Goal: Task Accomplishment & Management: Manage account settings

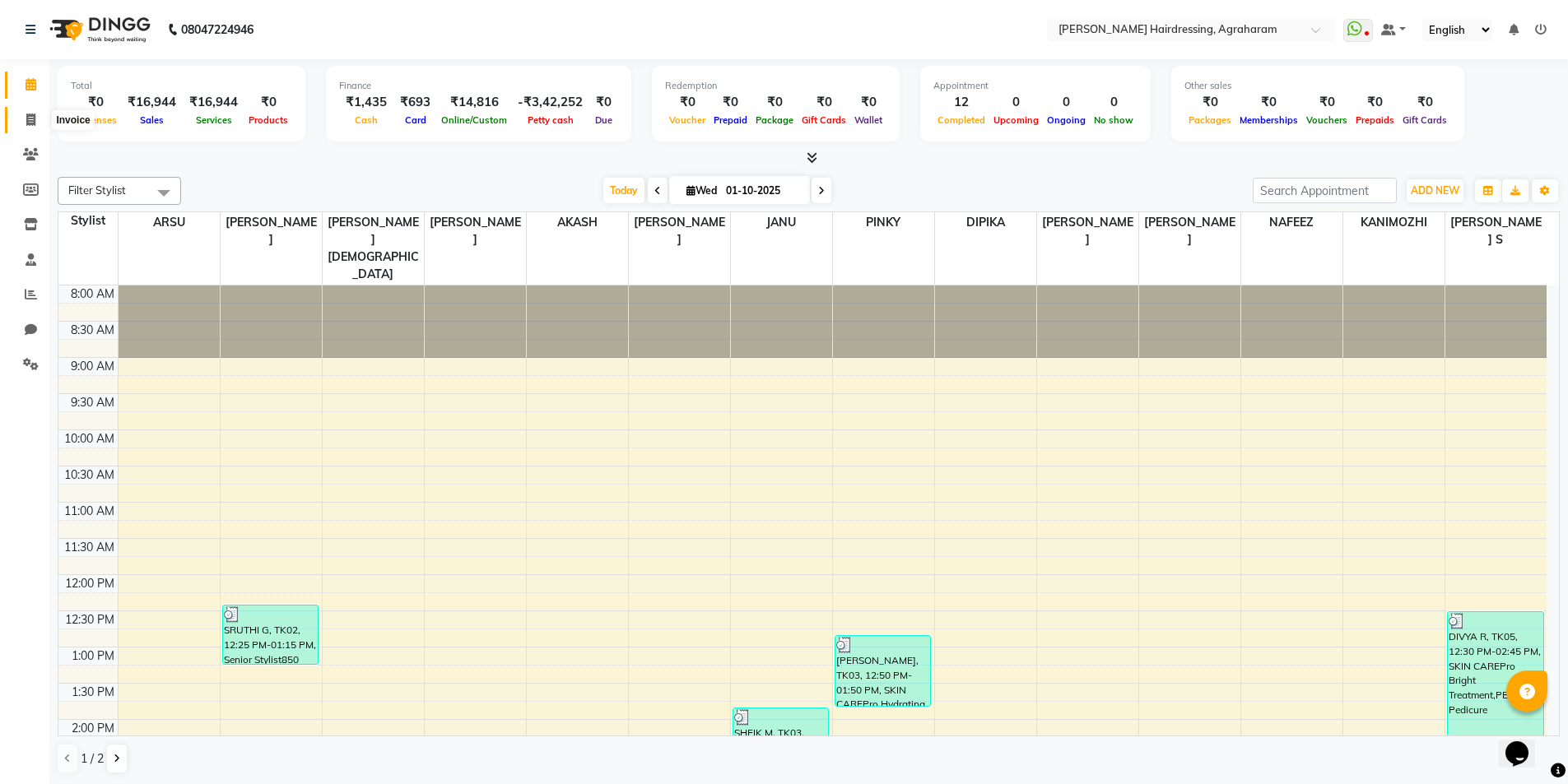
click at [39, 124] on span at bounding box center [31, 120] width 29 height 19
select select "service"
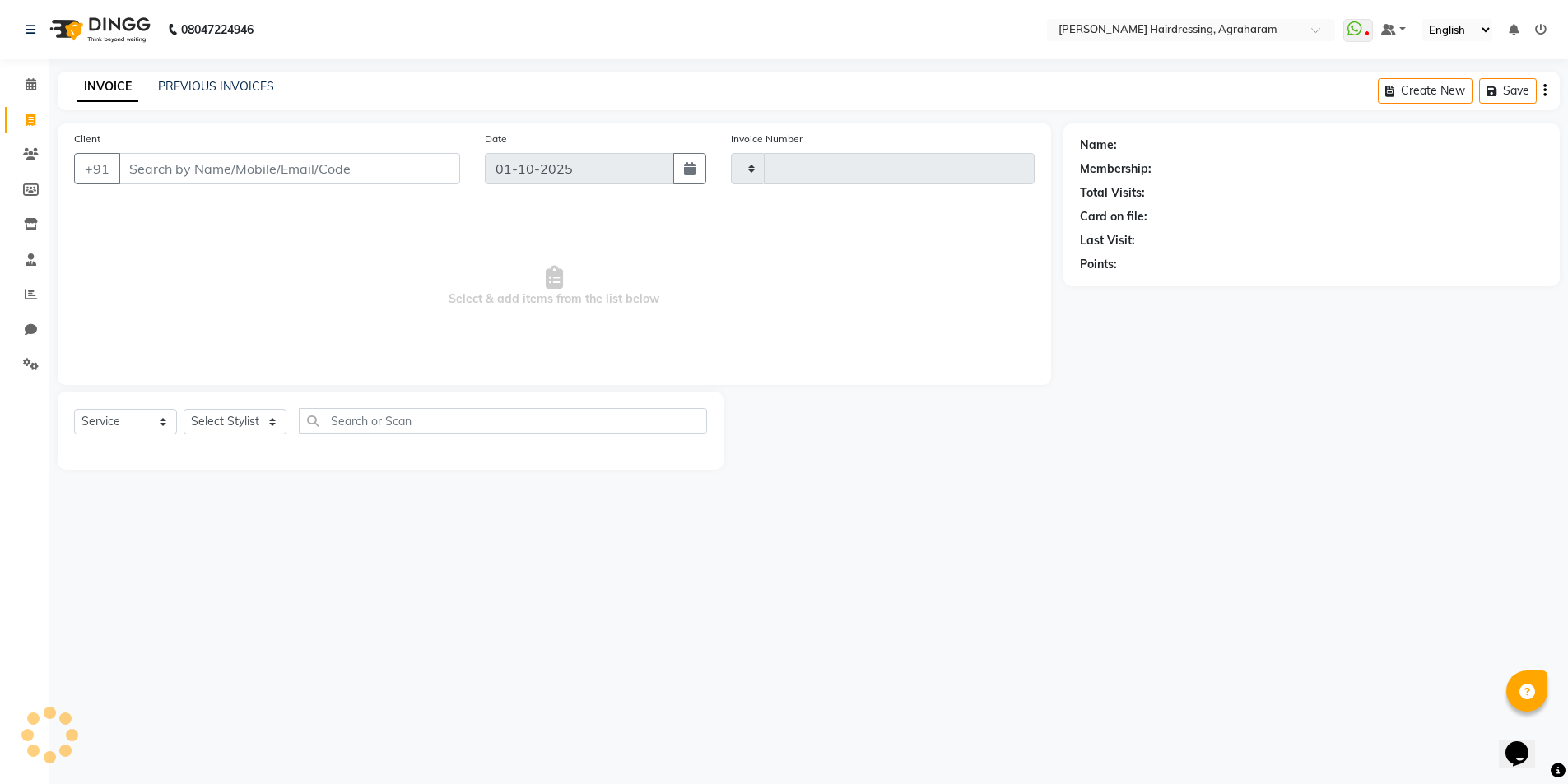
type input "3088"
select select "7962"
click at [208, 88] on link "PREVIOUS INVOICES" at bounding box center [216, 86] width 116 height 15
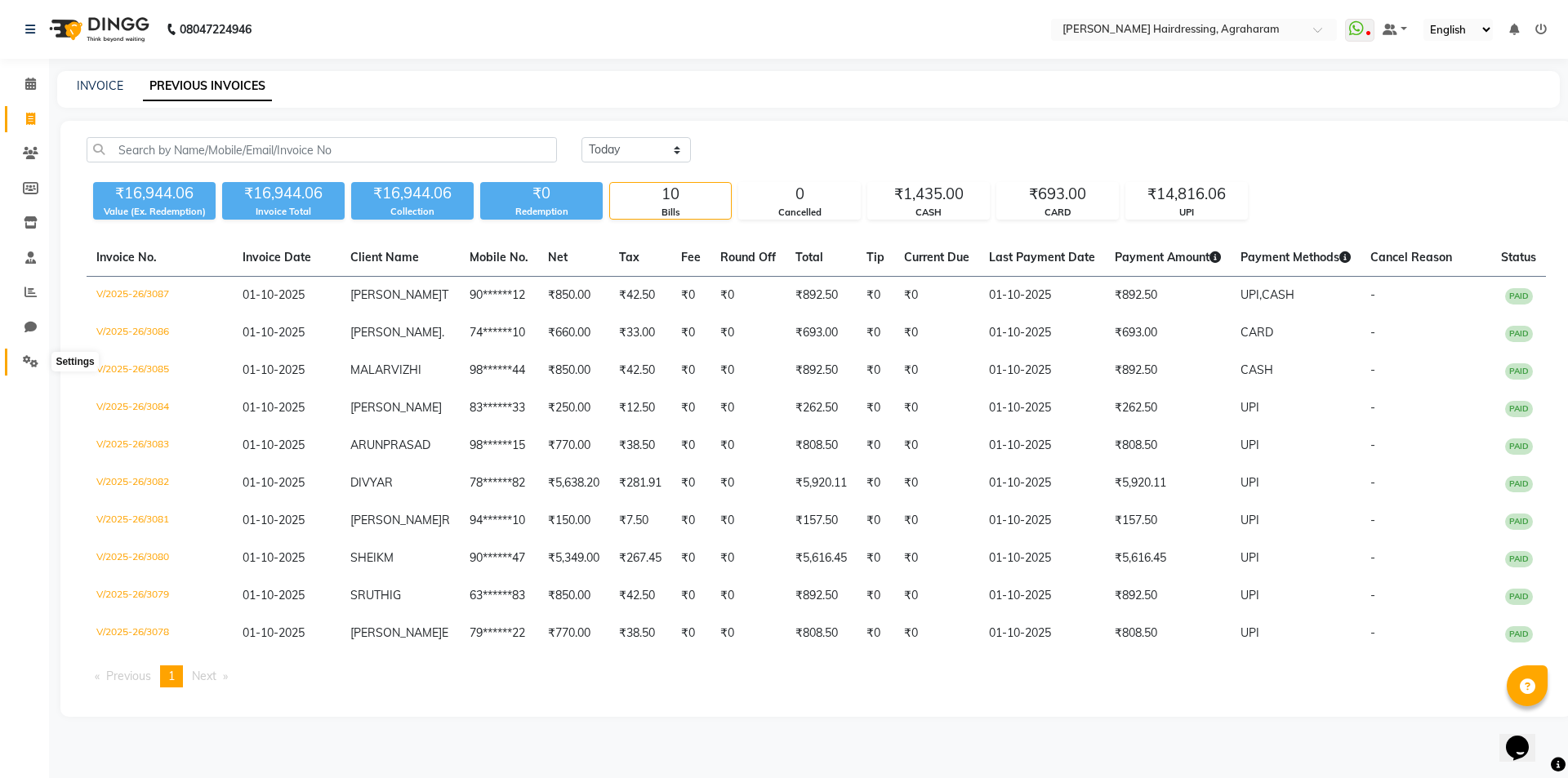
click at [36, 357] on icon at bounding box center [31, 362] width 16 height 12
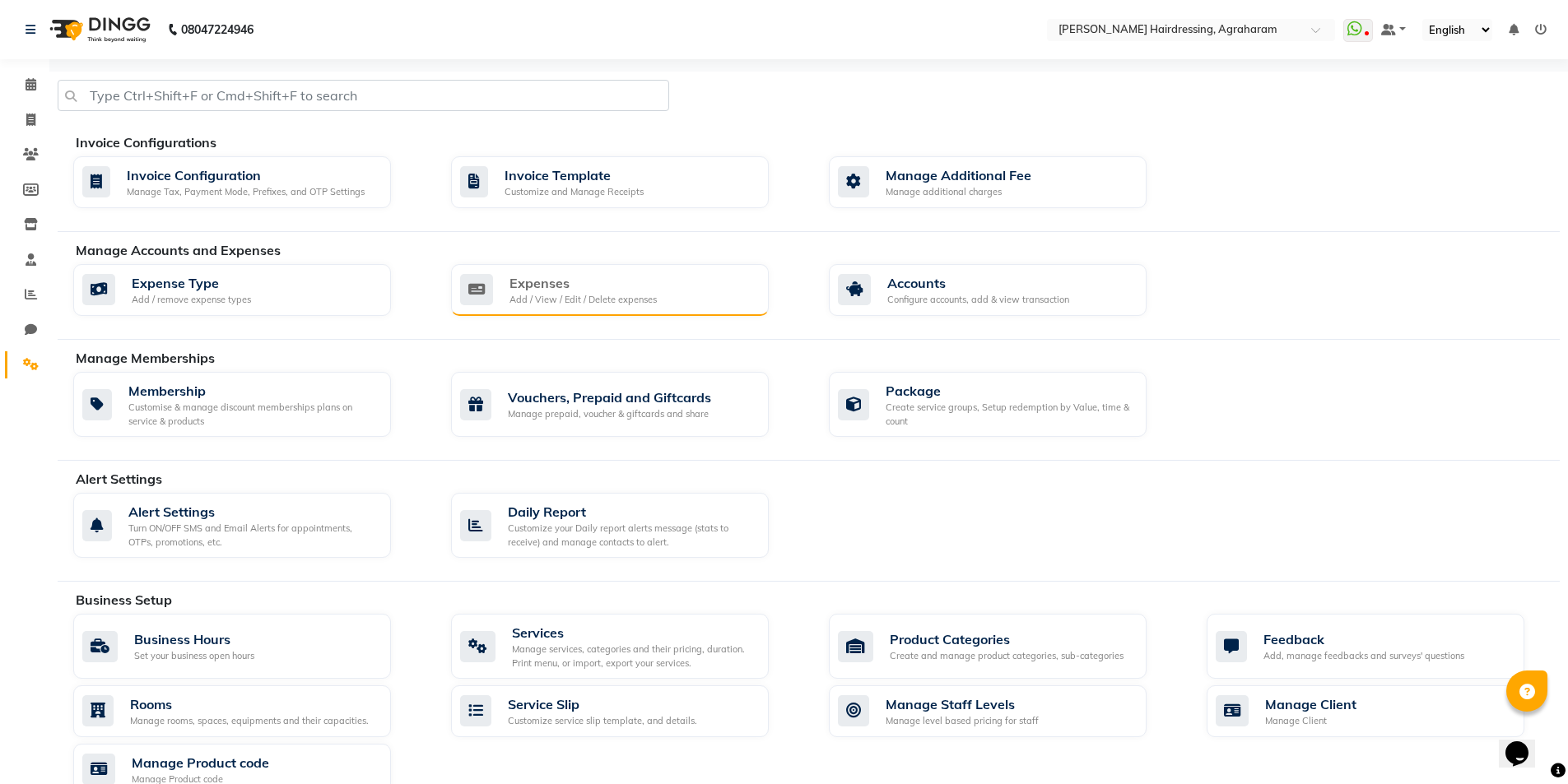
click at [508, 277] on div "Expenses Add / View / Edit / Delete expenses" at bounding box center [608, 290] width 296 height 34
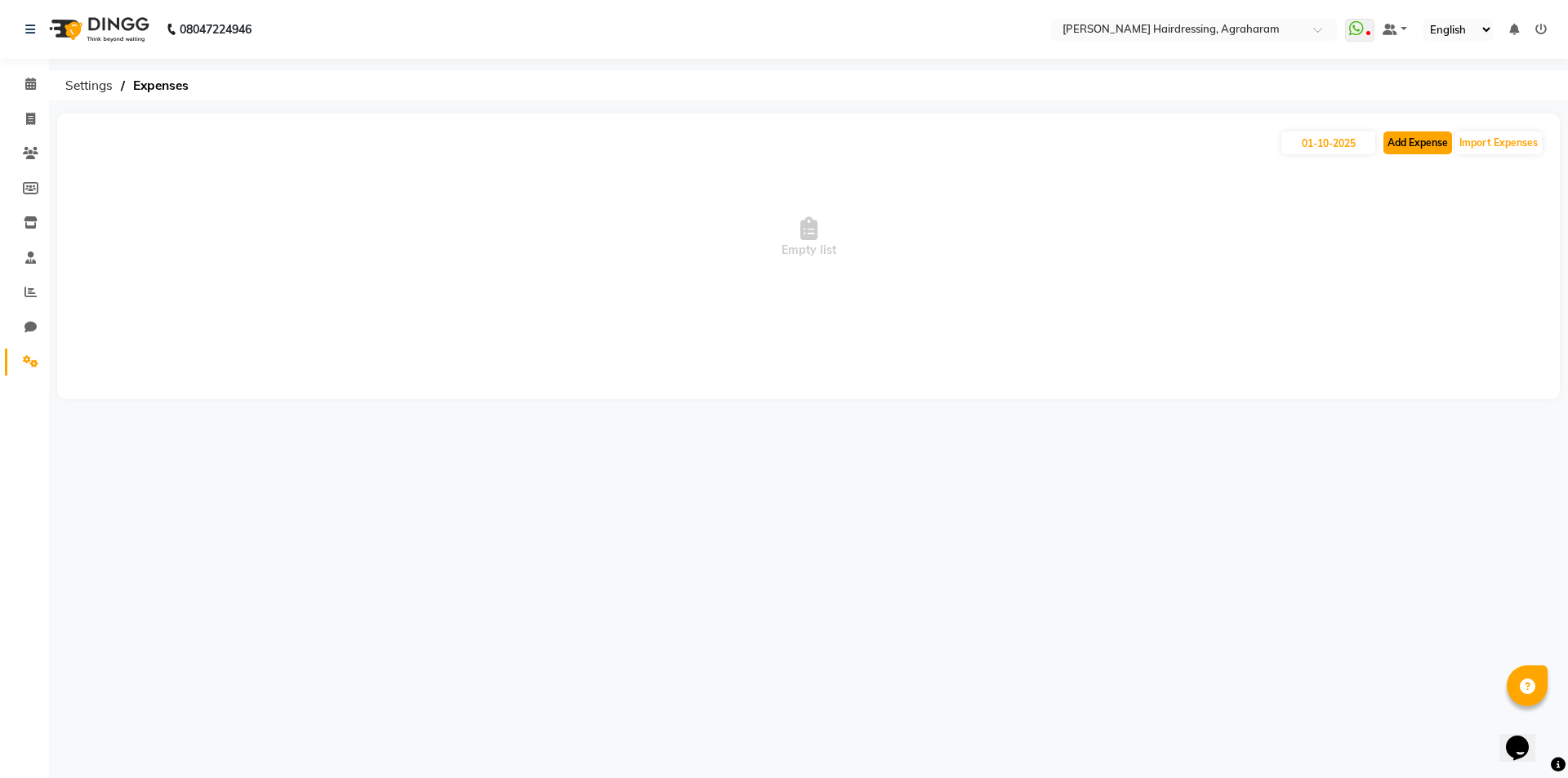
click at [1399, 151] on button "Add Expense" at bounding box center [1418, 143] width 68 height 23
select select "1"
select select "7111"
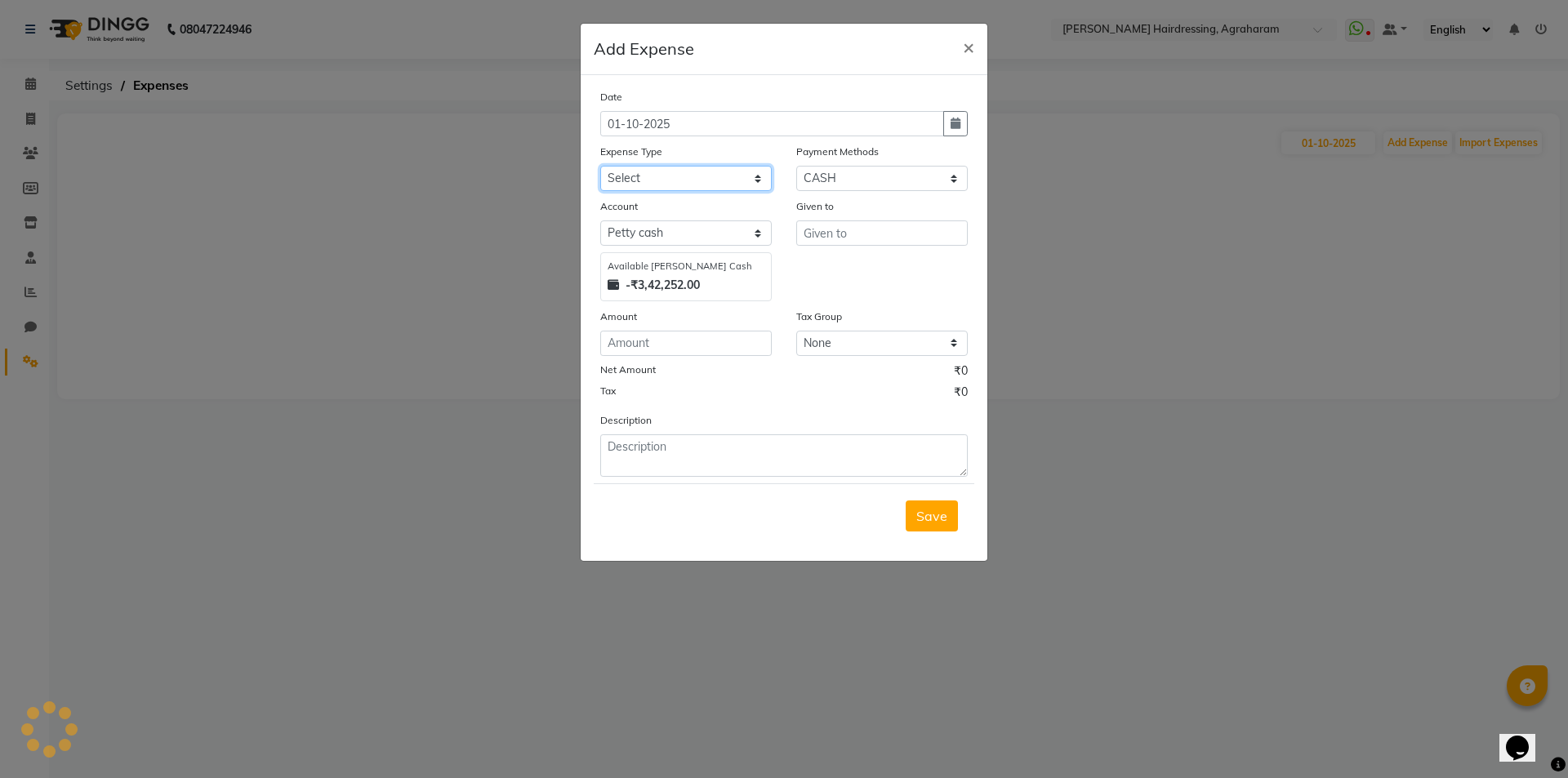
click at [751, 184] on select "Select Advance Salary cash given to office Cash transfer to bank Client Snacks …" at bounding box center [686, 178] width 171 height 25
select select "20855"
click at [601, 166] on select "Select Advance Salary cash given to office Cash transfer to bank Client Snacks …" at bounding box center [686, 178] width 171 height 25
click at [873, 231] on input "text" at bounding box center [881, 233] width 171 height 25
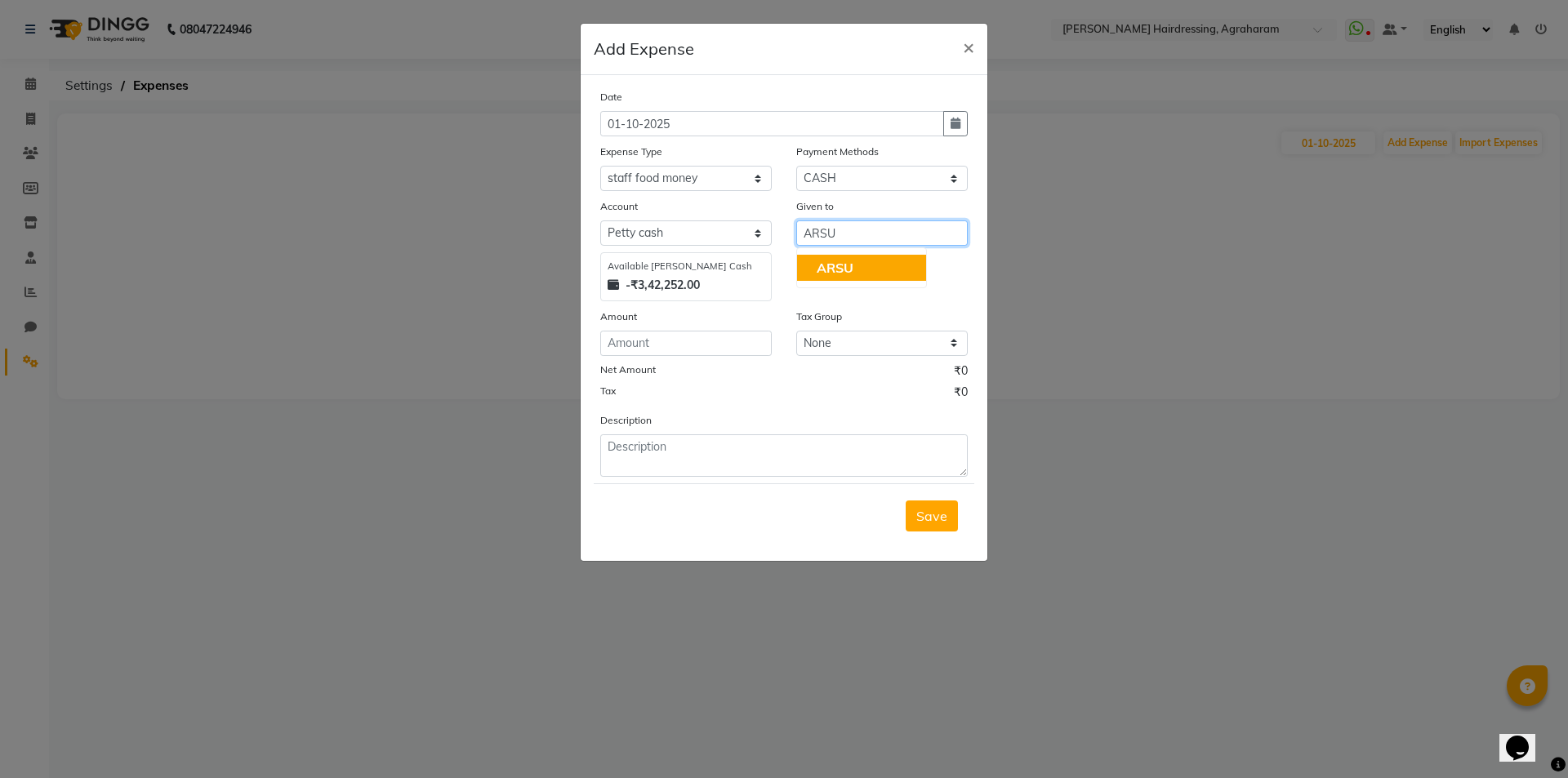
click at [853, 274] on span "ARSU" at bounding box center [835, 268] width 37 height 17
type input "ARSU"
click at [627, 347] on input "number" at bounding box center [686, 343] width 171 height 25
type input "1000"
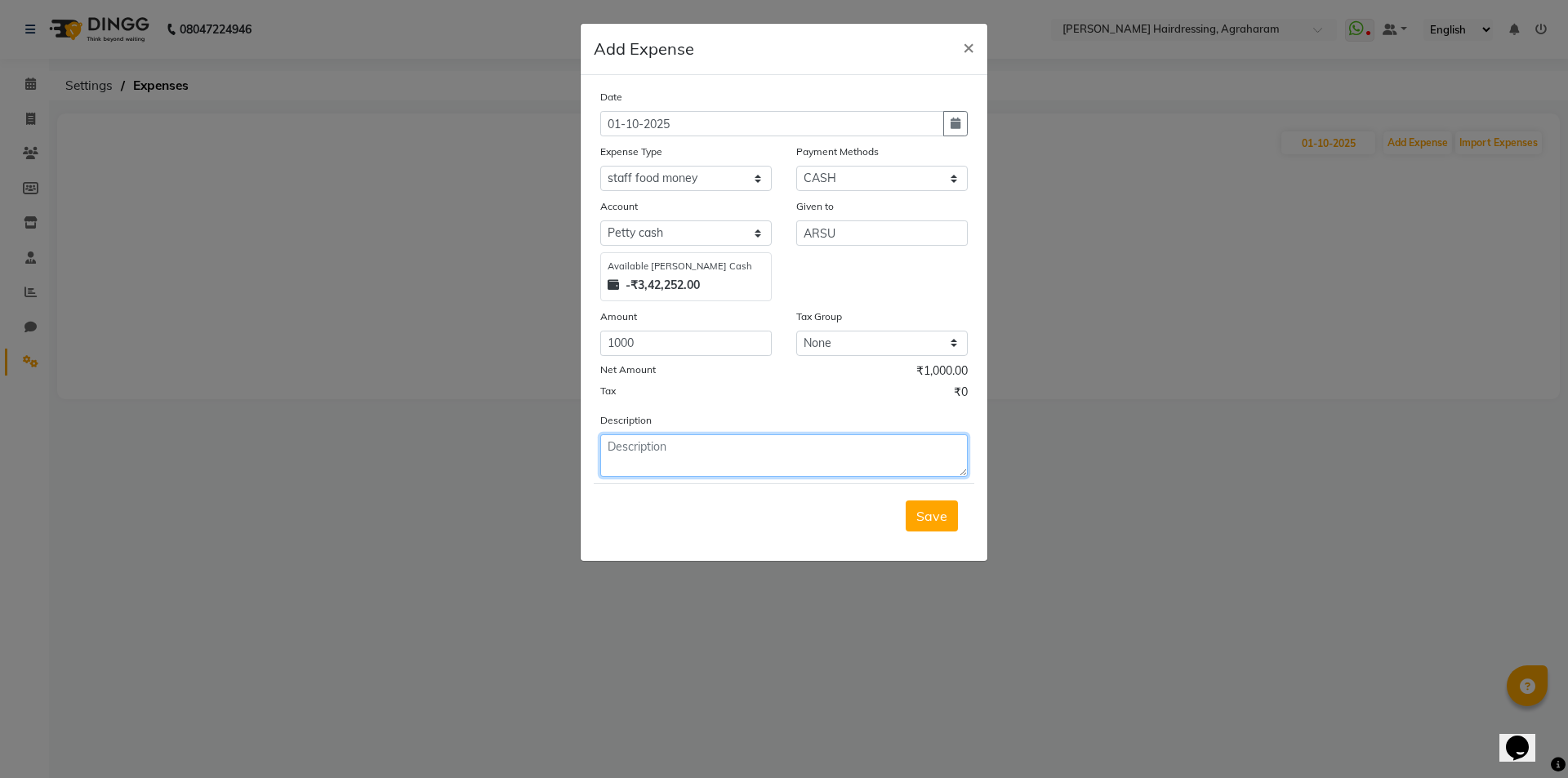
click at [651, 450] on textarea at bounding box center [784, 456] width 368 height 42
type textarea "FOOD MONEY GIVEN"
click at [942, 525] on button "Save" at bounding box center [931, 515] width 53 height 31
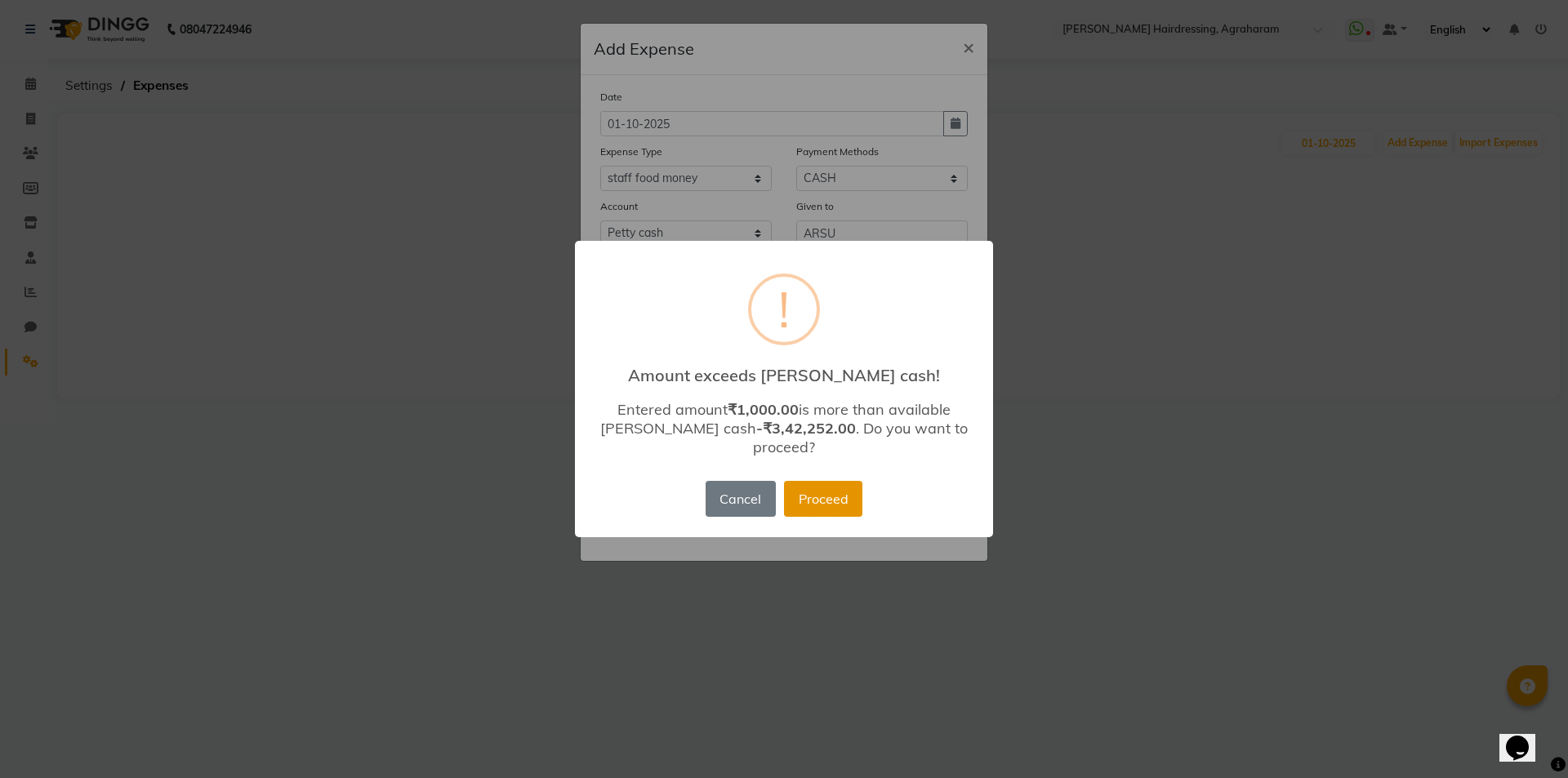
click at [844, 496] on button "Proceed" at bounding box center [823, 499] width 78 height 36
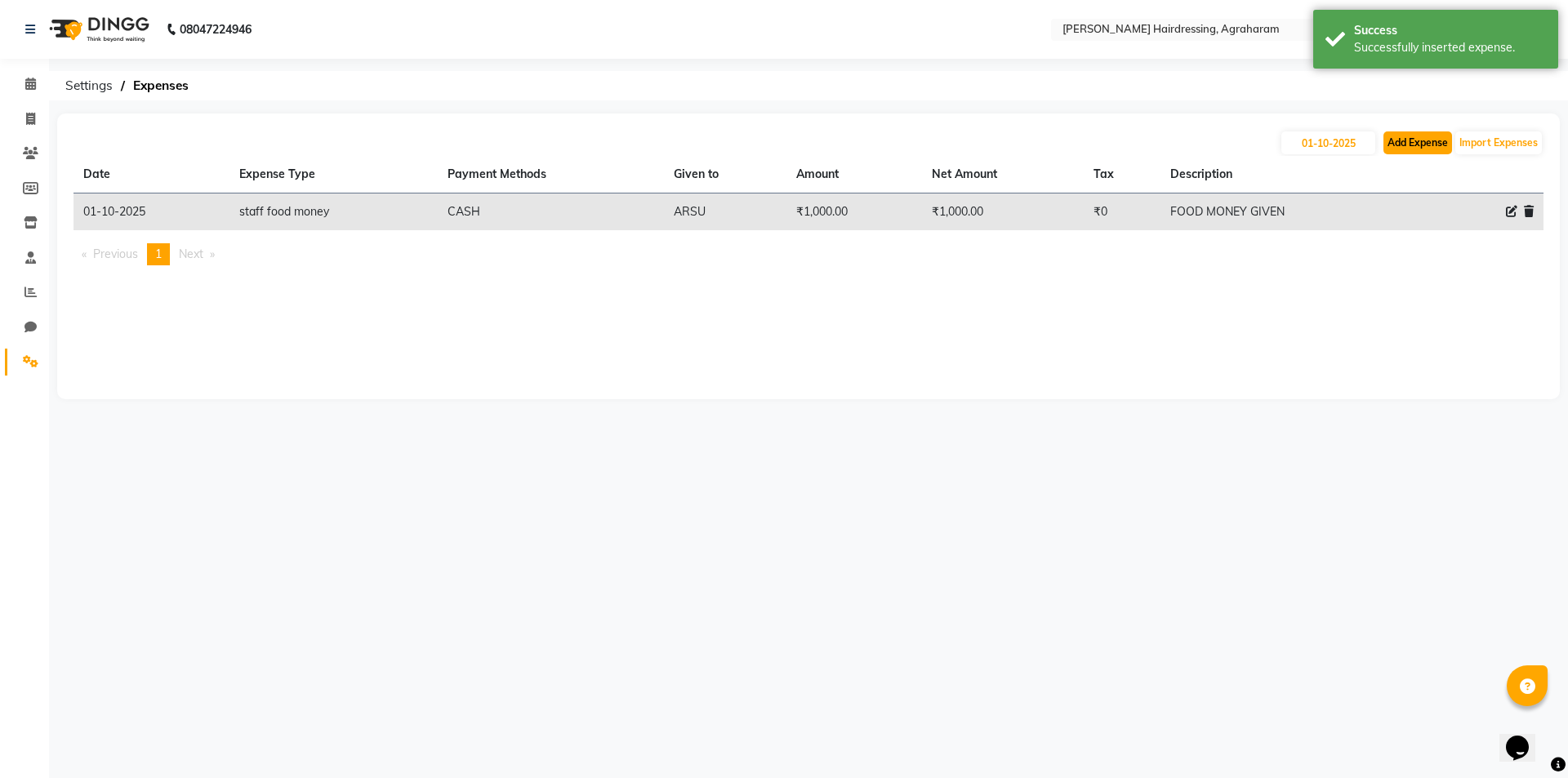
click at [1406, 142] on button "Add Expense" at bounding box center [1418, 143] width 68 height 23
select select "1"
select select "7111"
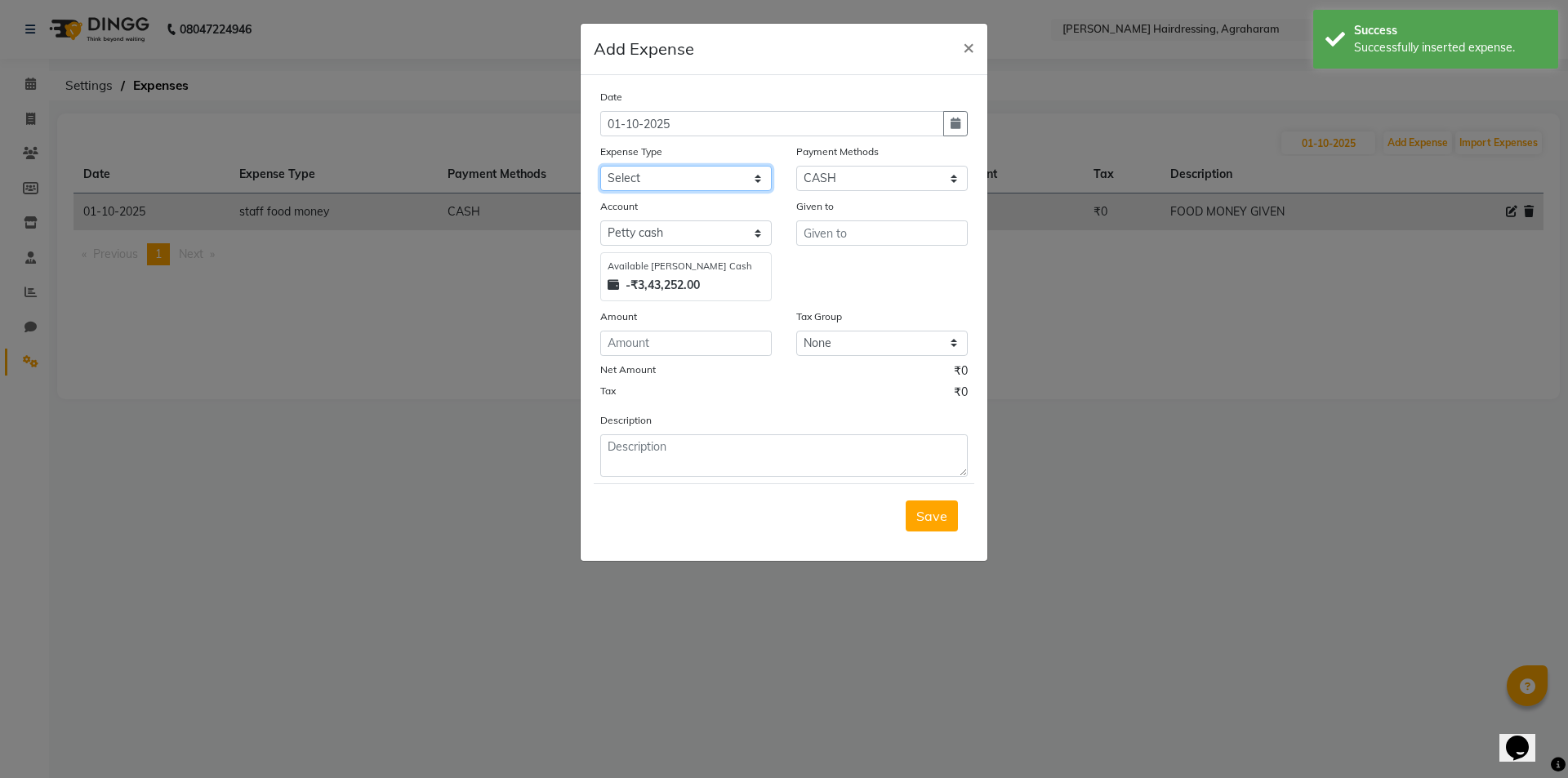
click at [758, 176] on select "Select Advance Salary cash given to office Cash transfer to bank Client Snacks …" at bounding box center [686, 178] width 171 height 25
select select "20855"
click at [601, 166] on select "Select Advance Salary cash given to office Cash transfer to bank Client Snacks …" at bounding box center [686, 178] width 171 height 25
click at [858, 234] on input "text" at bounding box center [881, 233] width 171 height 25
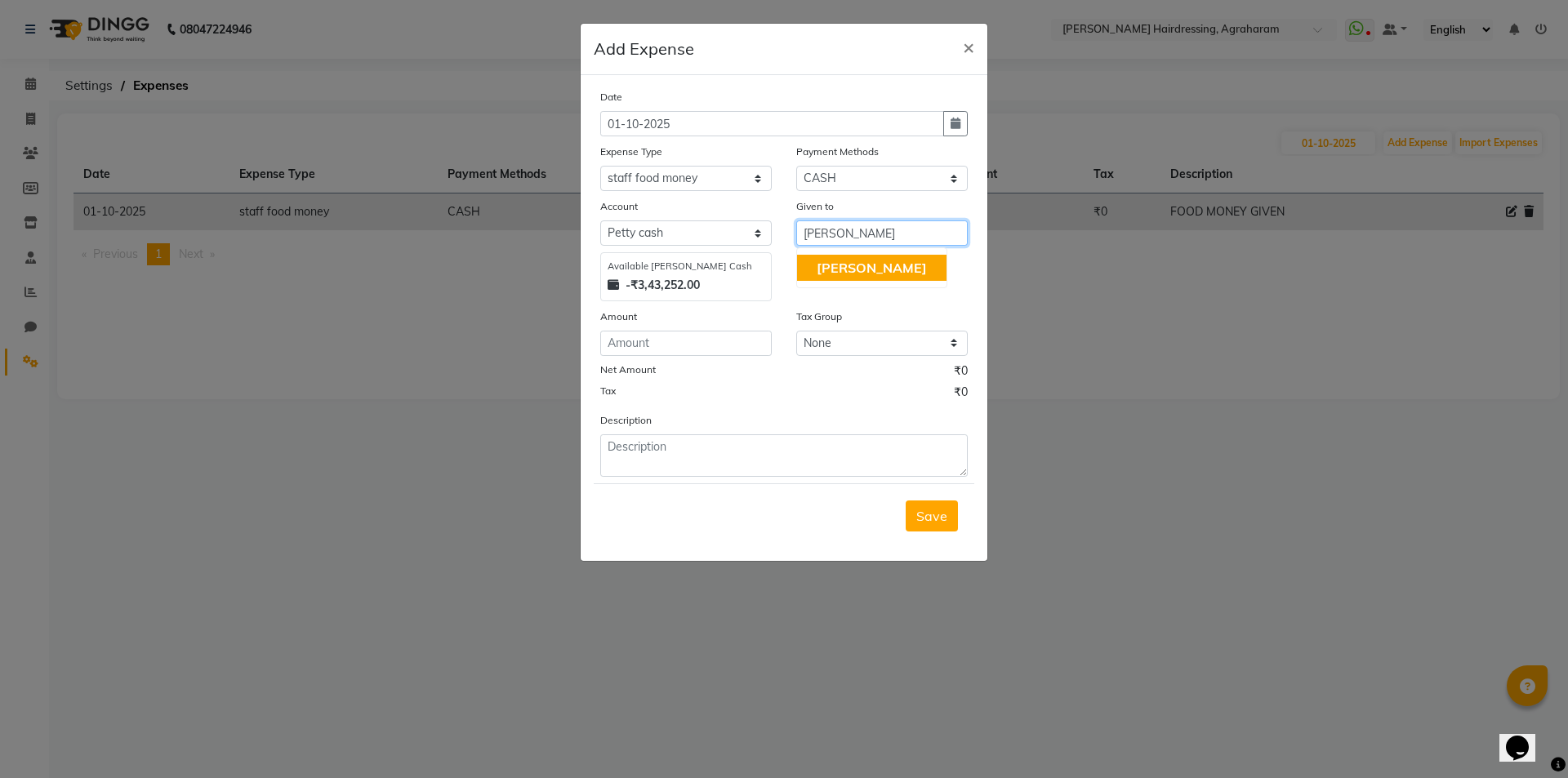
click at [857, 263] on span "[PERSON_NAME]" at bounding box center [872, 268] width 111 height 17
type input "[PERSON_NAME]"
click at [668, 342] on input "number" at bounding box center [686, 343] width 171 height 25
type input "1000"
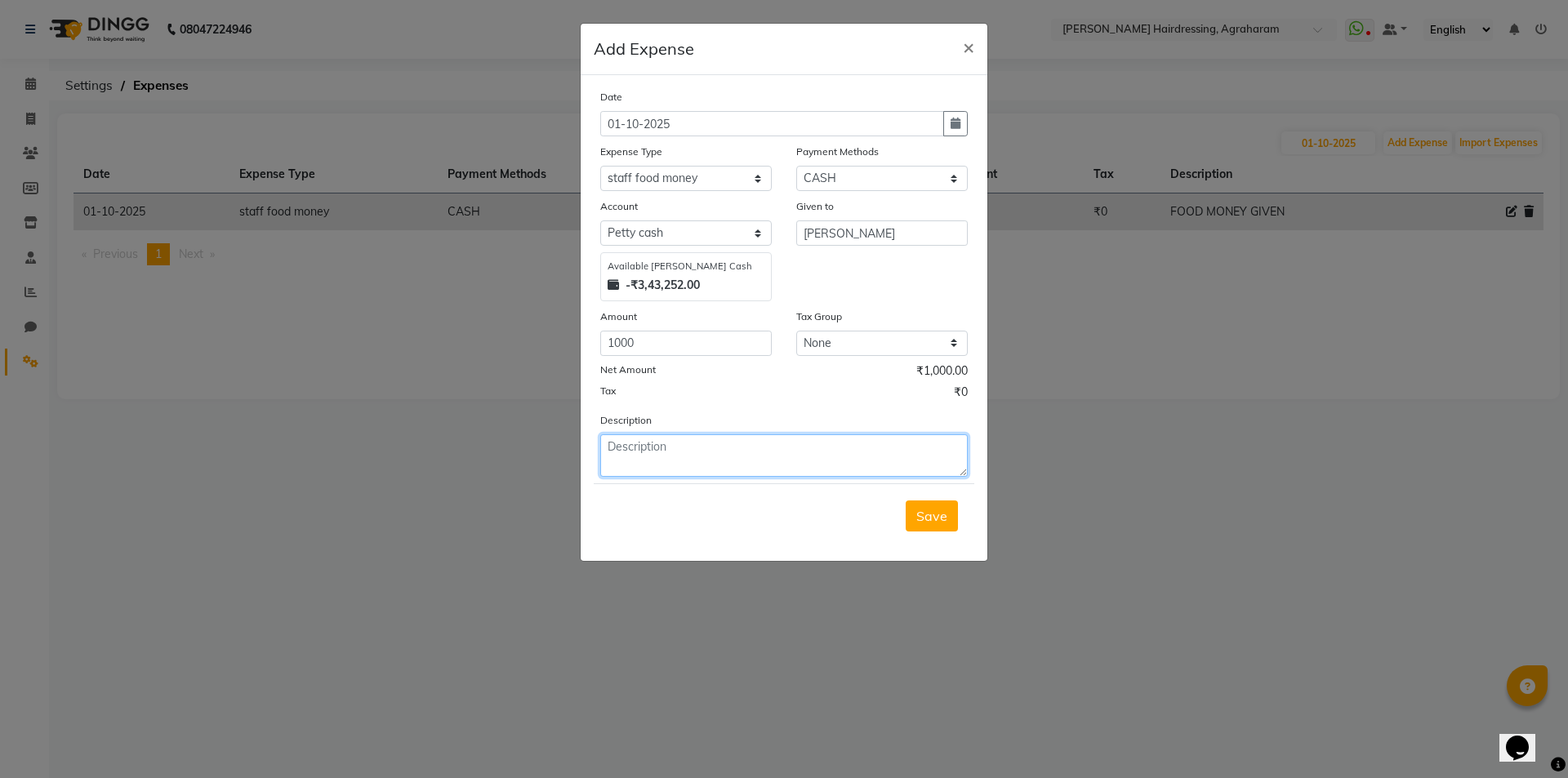
click at [705, 450] on textarea at bounding box center [784, 456] width 368 height 42
type textarea "FOOD MONEY GIVEN"
click at [918, 521] on span "Save" at bounding box center [931, 516] width 31 height 17
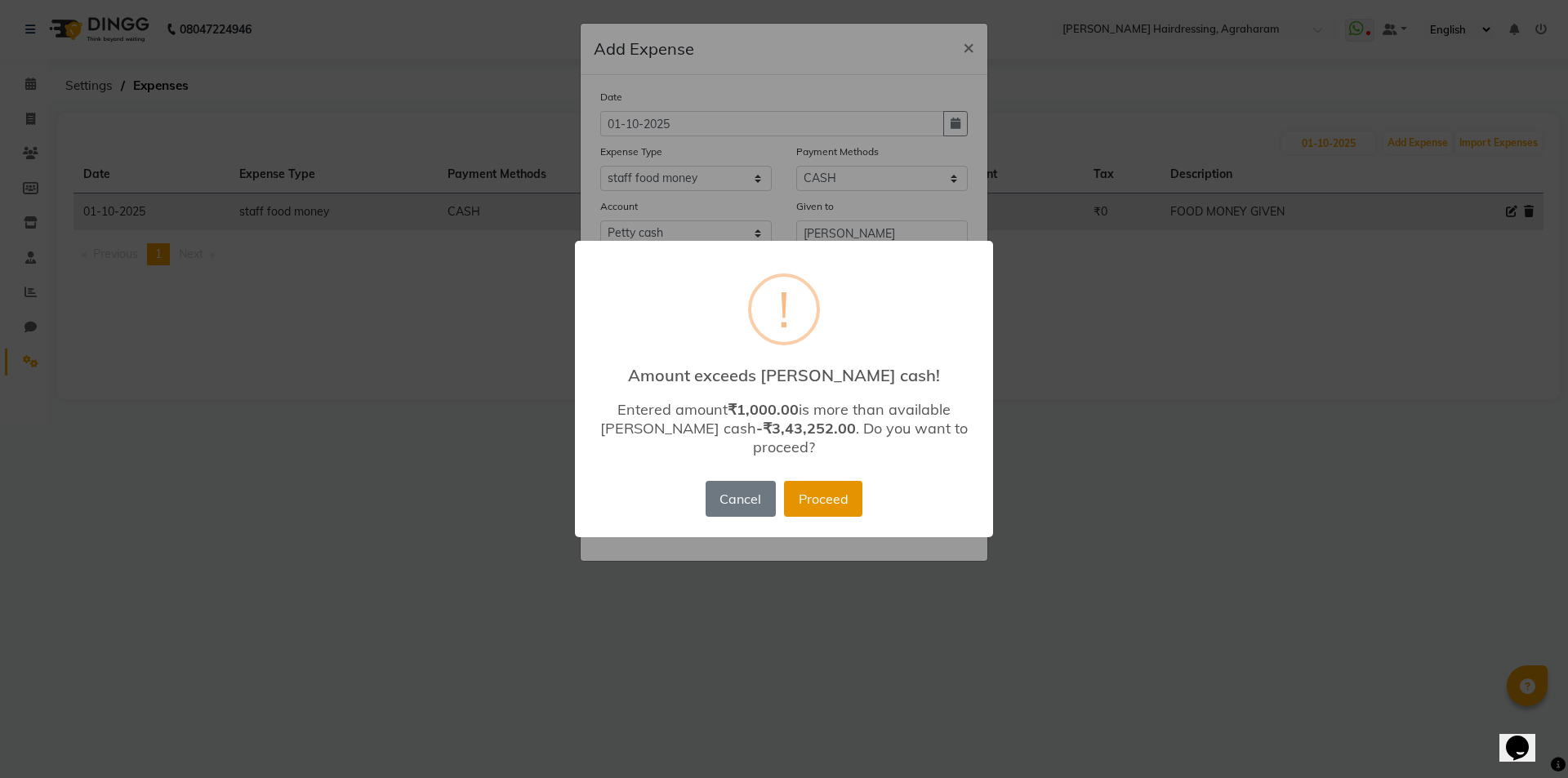
click at [836, 496] on button "Proceed" at bounding box center [823, 499] width 78 height 36
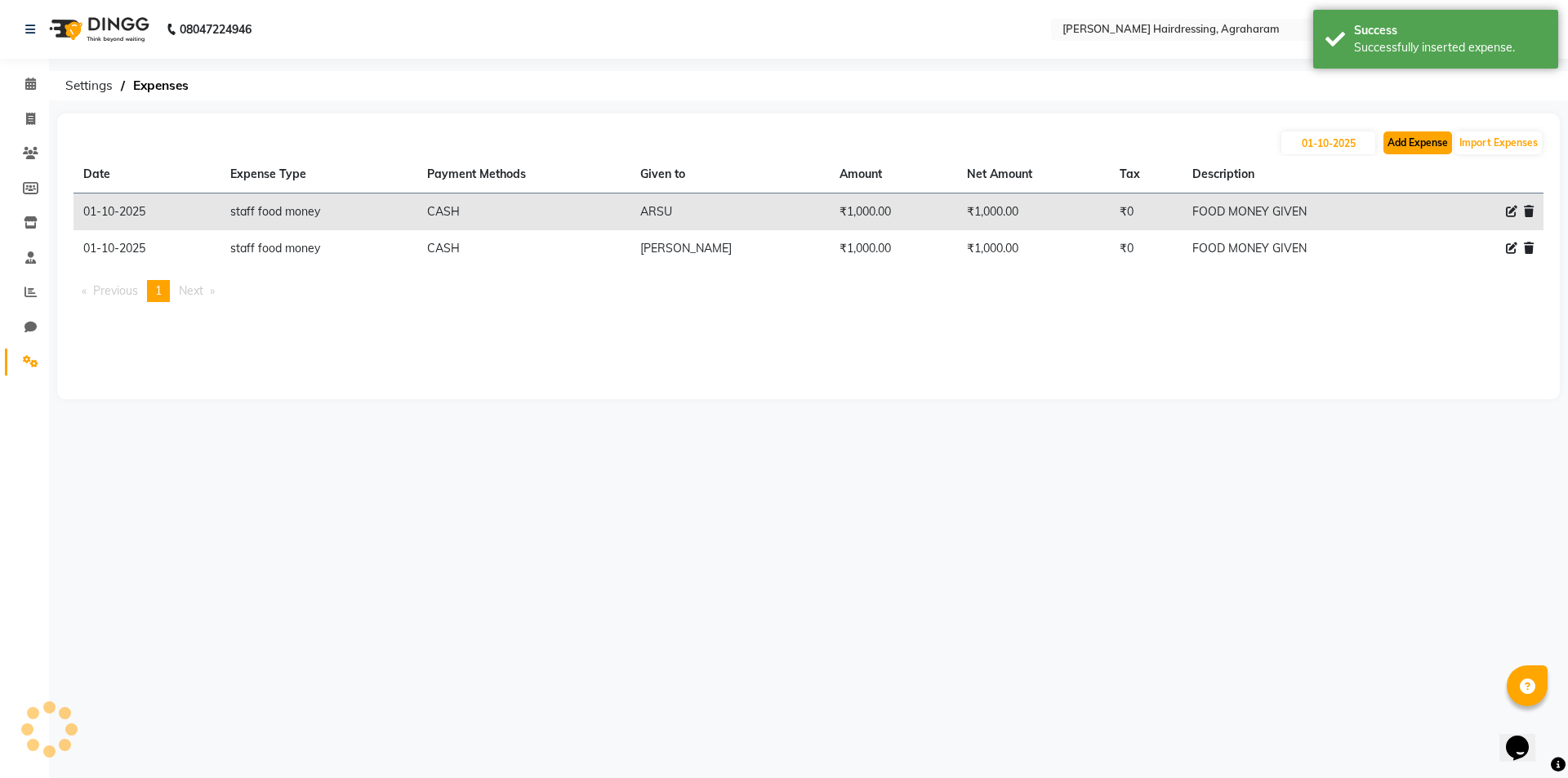
click at [1423, 142] on button "Add Expense" at bounding box center [1418, 143] width 68 height 23
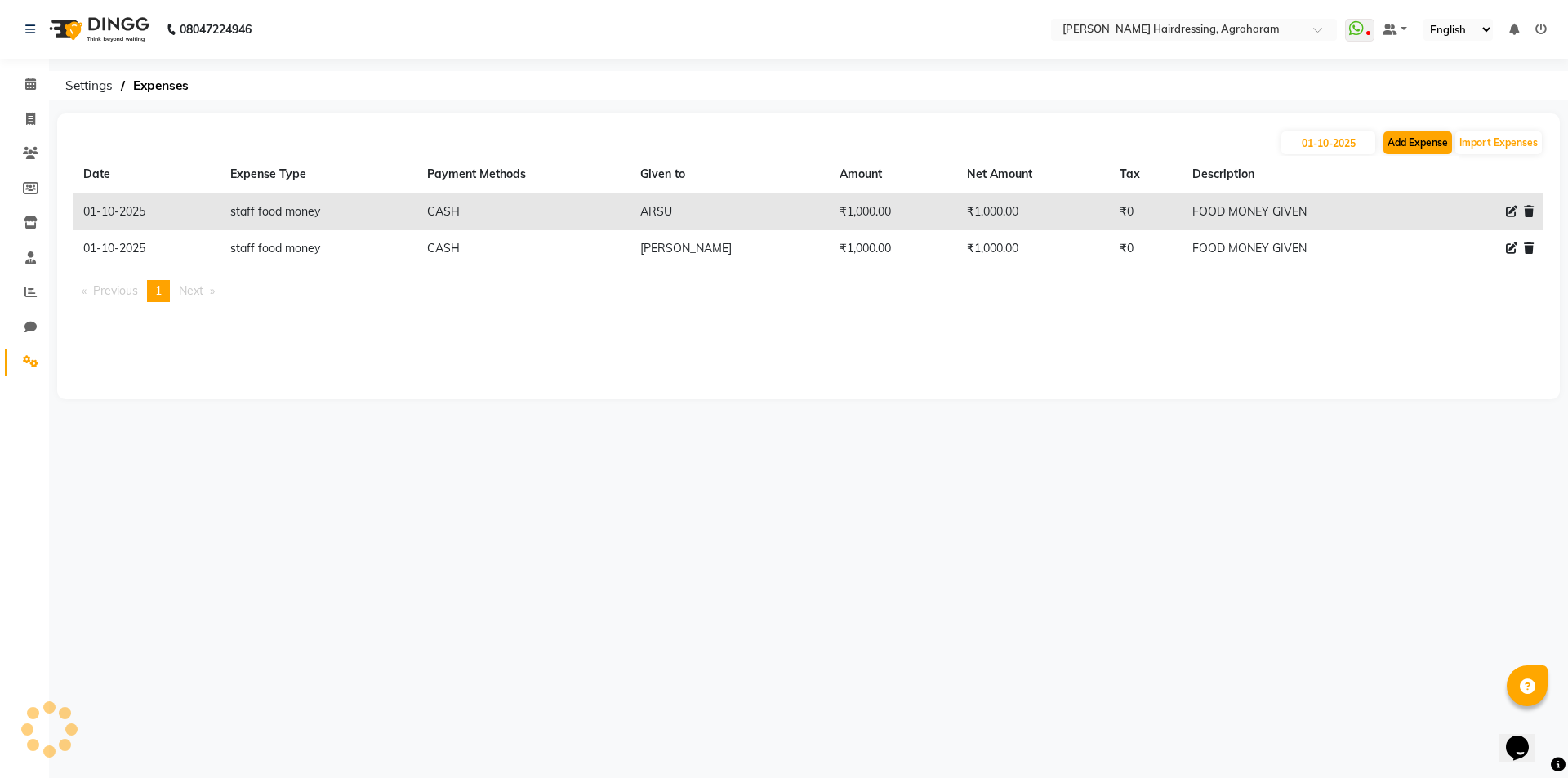
select select "1"
select select "7111"
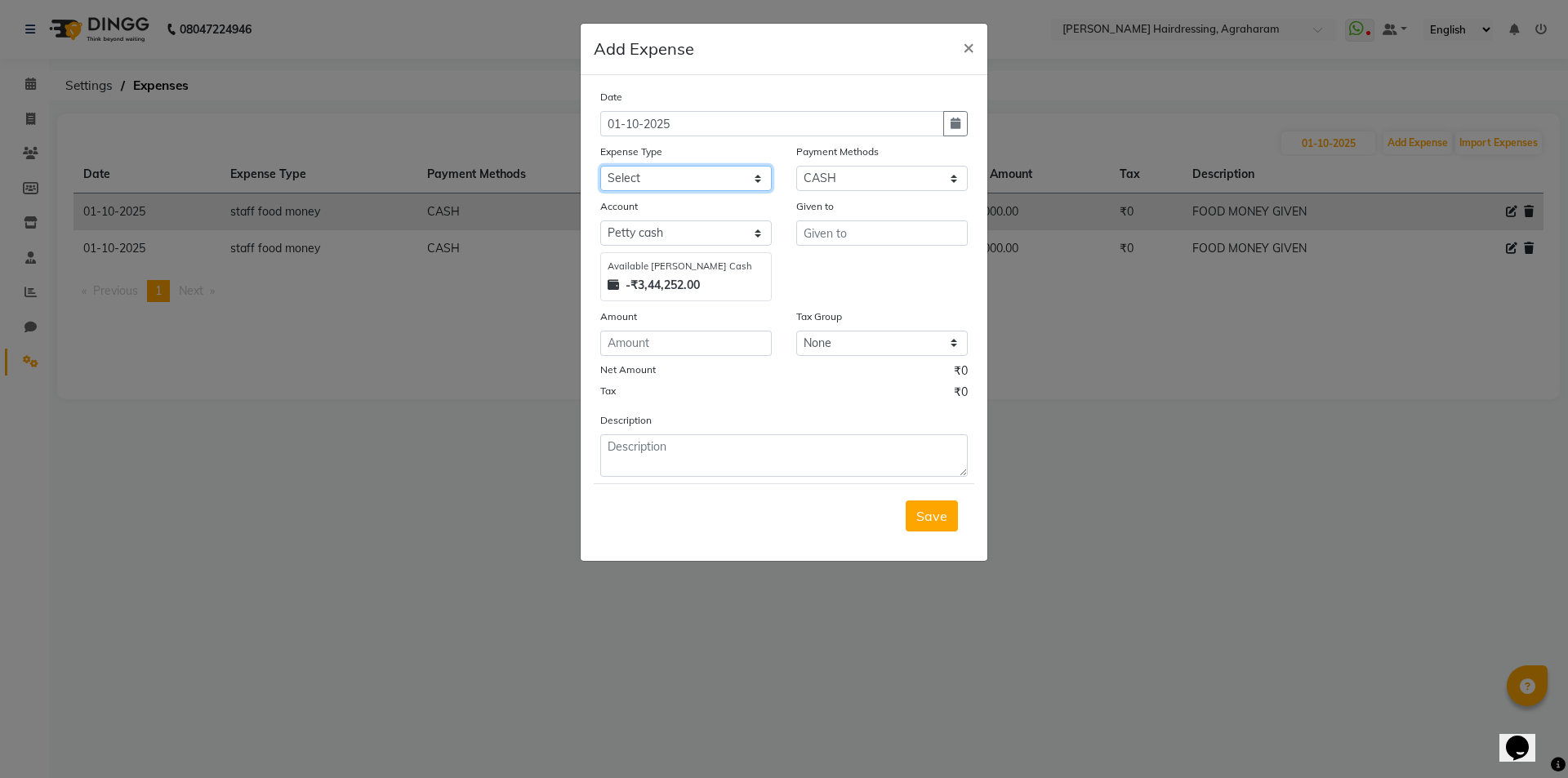
click at [757, 182] on select "Select Advance Salary cash given to office Cash transfer to bank Client Snacks …" at bounding box center [686, 178] width 171 height 25
select select "20855"
click at [601, 166] on select "Select Advance Salary cash given to office Cash transfer to bank Client Snacks …" at bounding box center [686, 178] width 171 height 25
click at [803, 232] on input "text" at bounding box center [881, 233] width 171 height 25
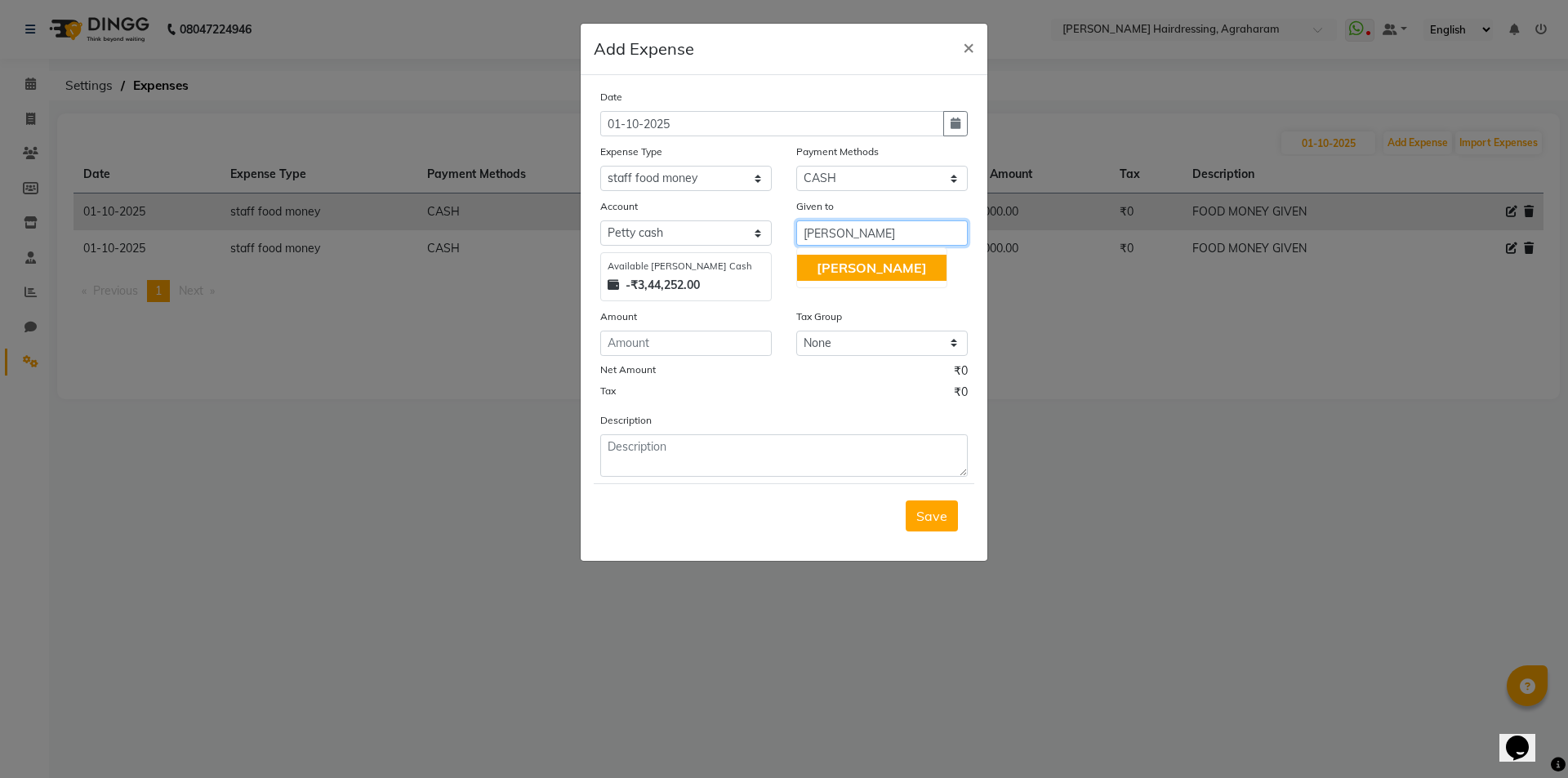
click at [855, 272] on span "[PERSON_NAME]" at bounding box center [872, 268] width 111 height 17
type input "[PERSON_NAME]"
click at [651, 344] on input "number" at bounding box center [686, 343] width 171 height 25
type input "1000"
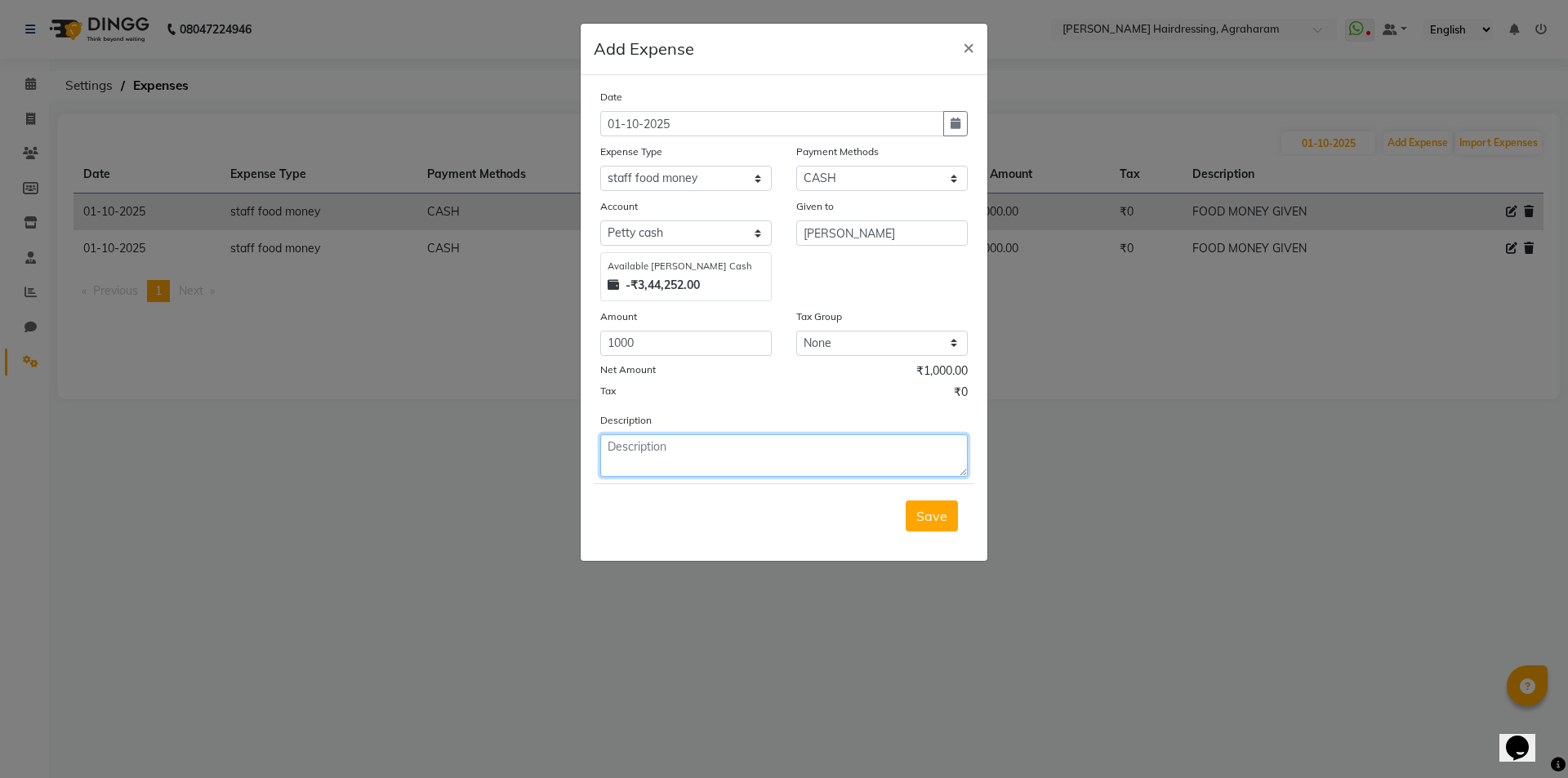
click at [669, 438] on textarea at bounding box center [784, 456] width 368 height 42
type textarea "STAFF FOOD MONEY"
click at [920, 525] on button "Save" at bounding box center [931, 515] width 53 height 31
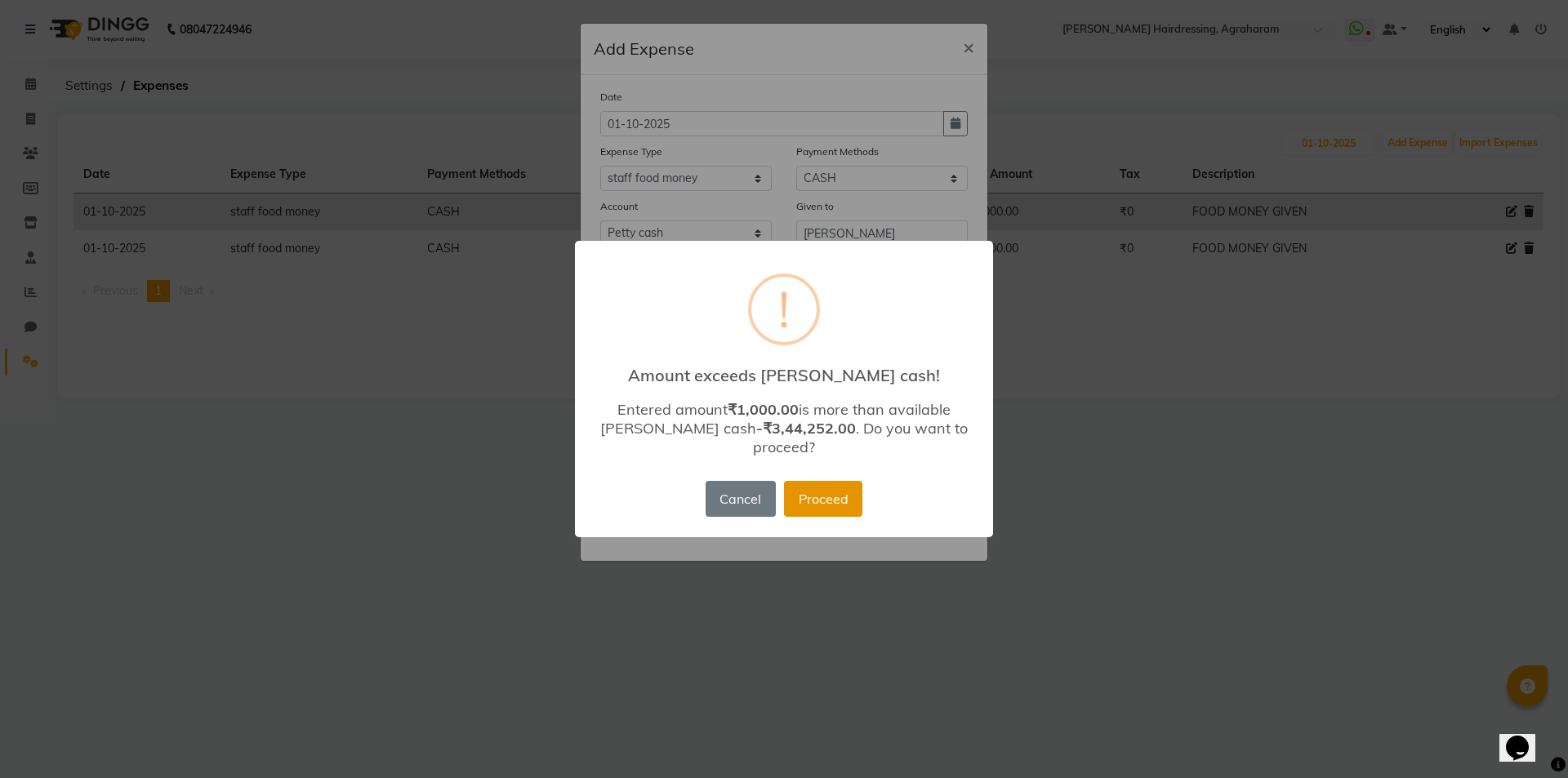
click at [836, 497] on button "Proceed" at bounding box center [823, 499] width 78 height 36
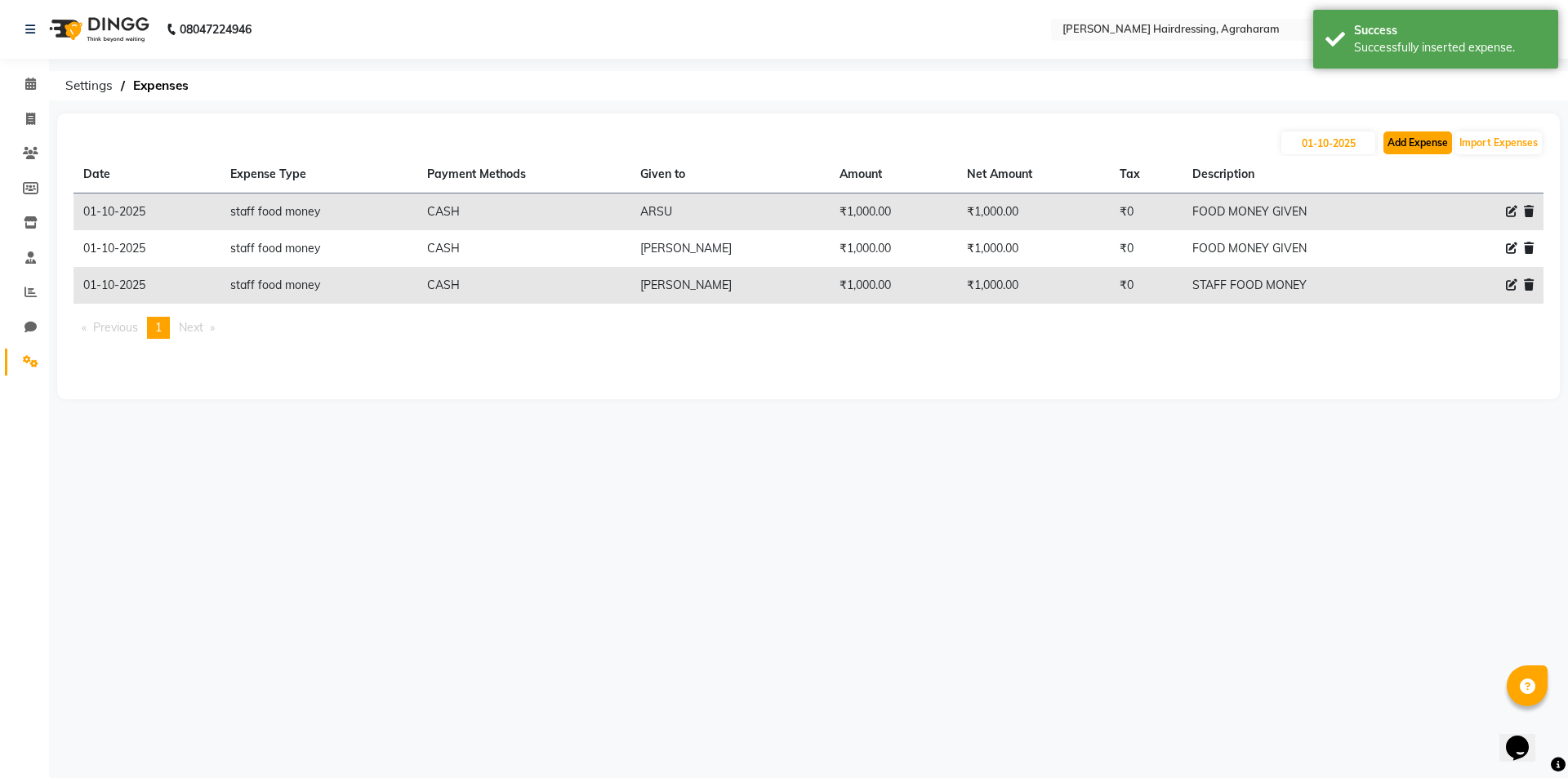
click at [1414, 146] on button "Add Expense" at bounding box center [1418, 143] width 68 height 23
select select "1"
select select "7111"
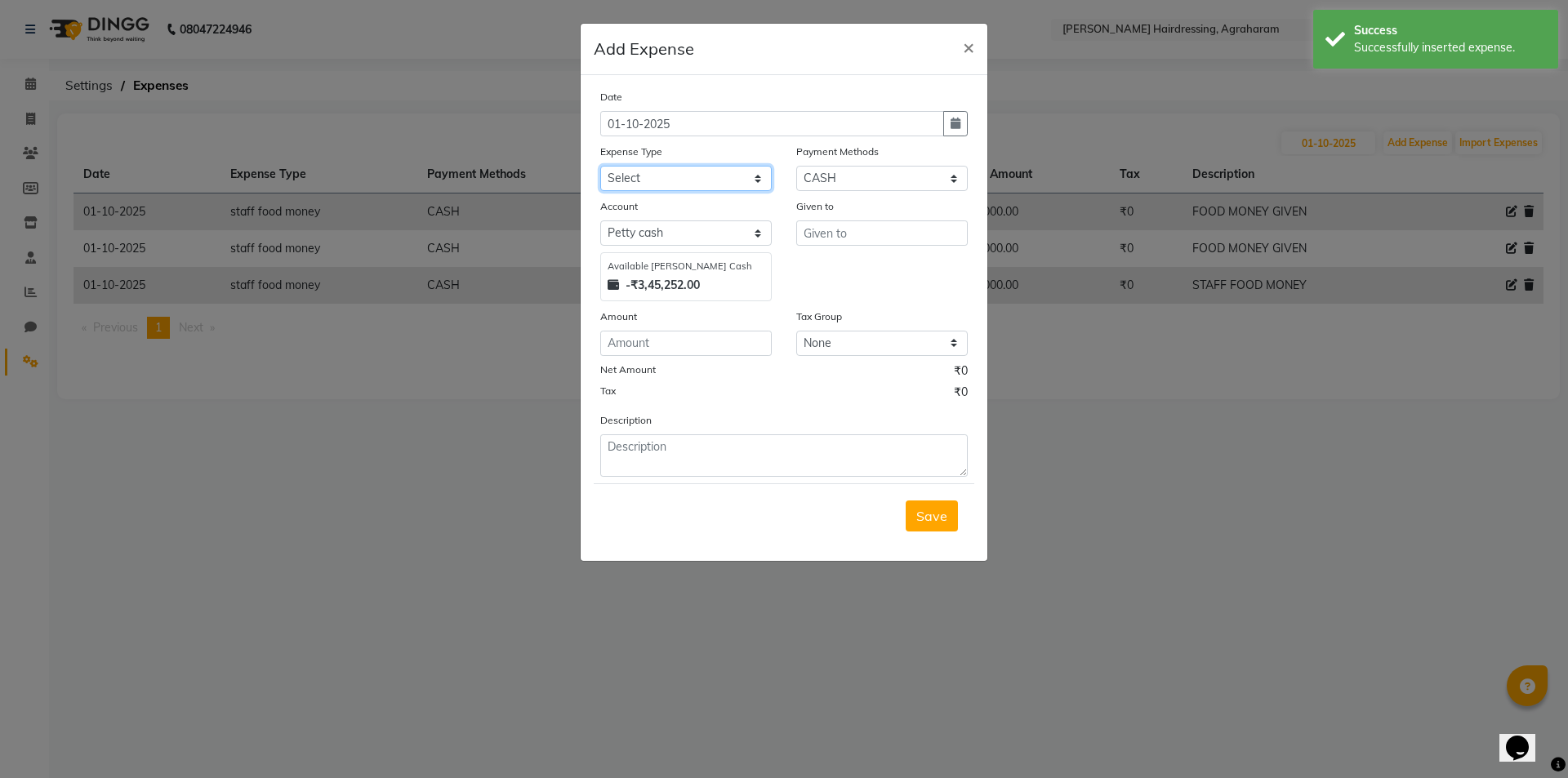
click at [679, 181] on select "Select Advance Salary cash given to office Cash transfer to bank Client Snacks …" at bounding box center [686, 178] width 171 height 25
select select "20855"
click at [601, 166] on select "Select Advance Salary cash given to office Cash transfer to bank Client Snacks …" at bounding box center [686, 178] width 171 height 25
click at [840, 240] on input "text" at bounding box center [881, 233] width 171 height 25
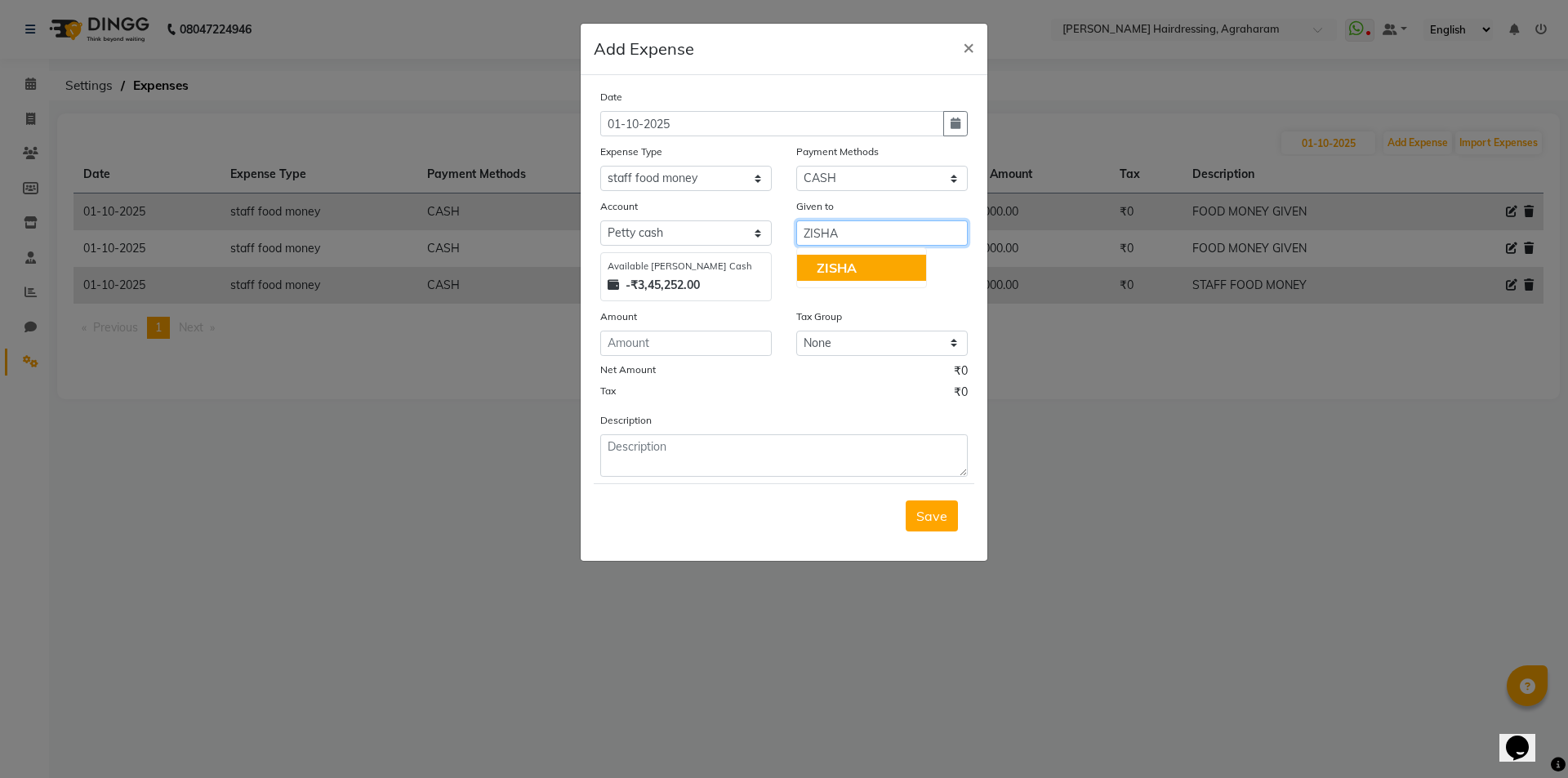
click at [845, 265] on span "ZISHA" at bounding box center [837, 268] width 40 height 17
type input "ZISHA"
click at [706, 344] on input "number" at bounding box center [686, 343] width 171 height 25
type input "1000"
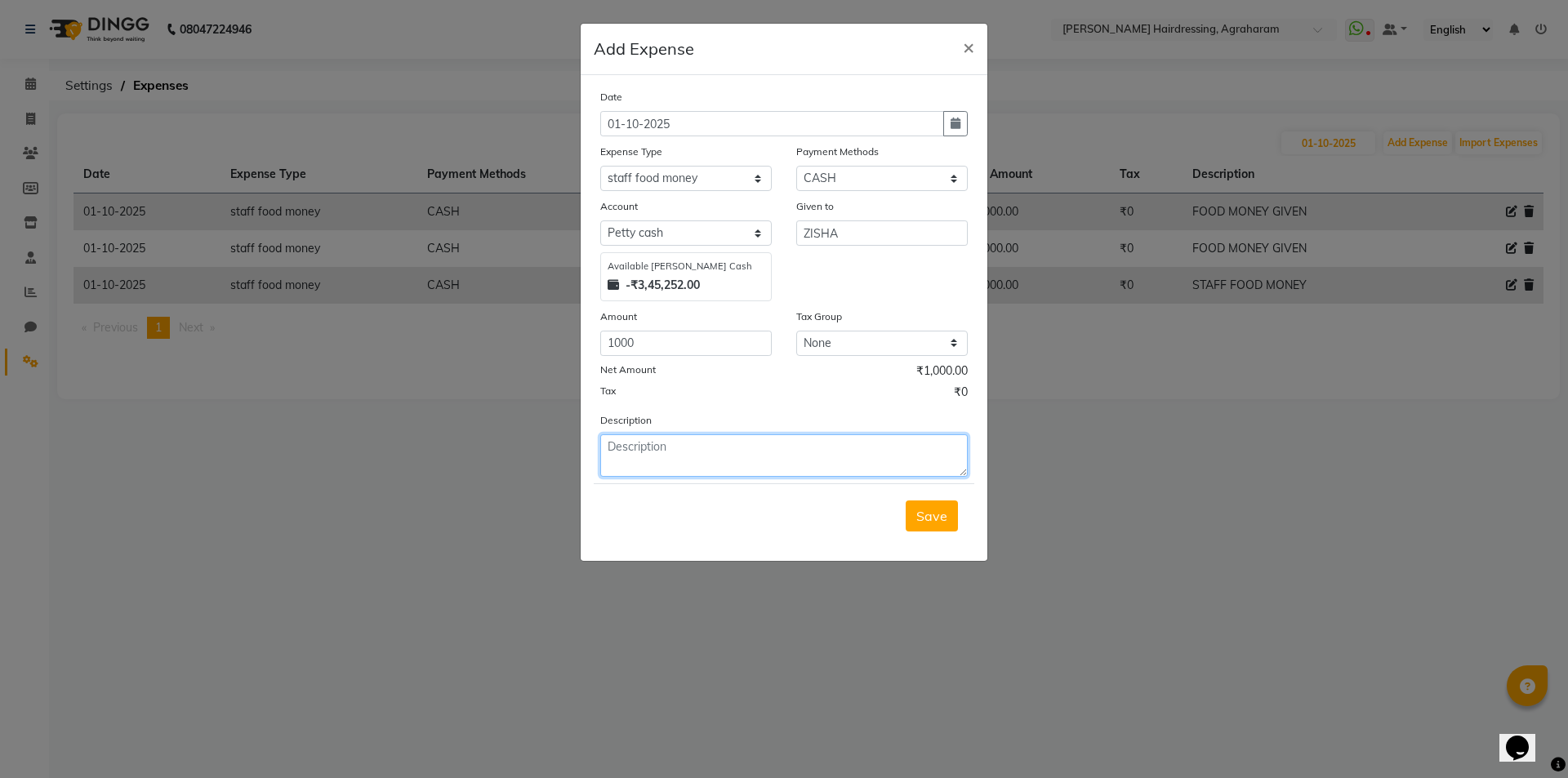
click at [673, 460] on textarea at bounding box center [784, 456] width 368 height 42
type textarea "STAFF FOOD MONEY"
click at [931, 518] on span "Save" at bounding box center [931, 516] width 31 height 17
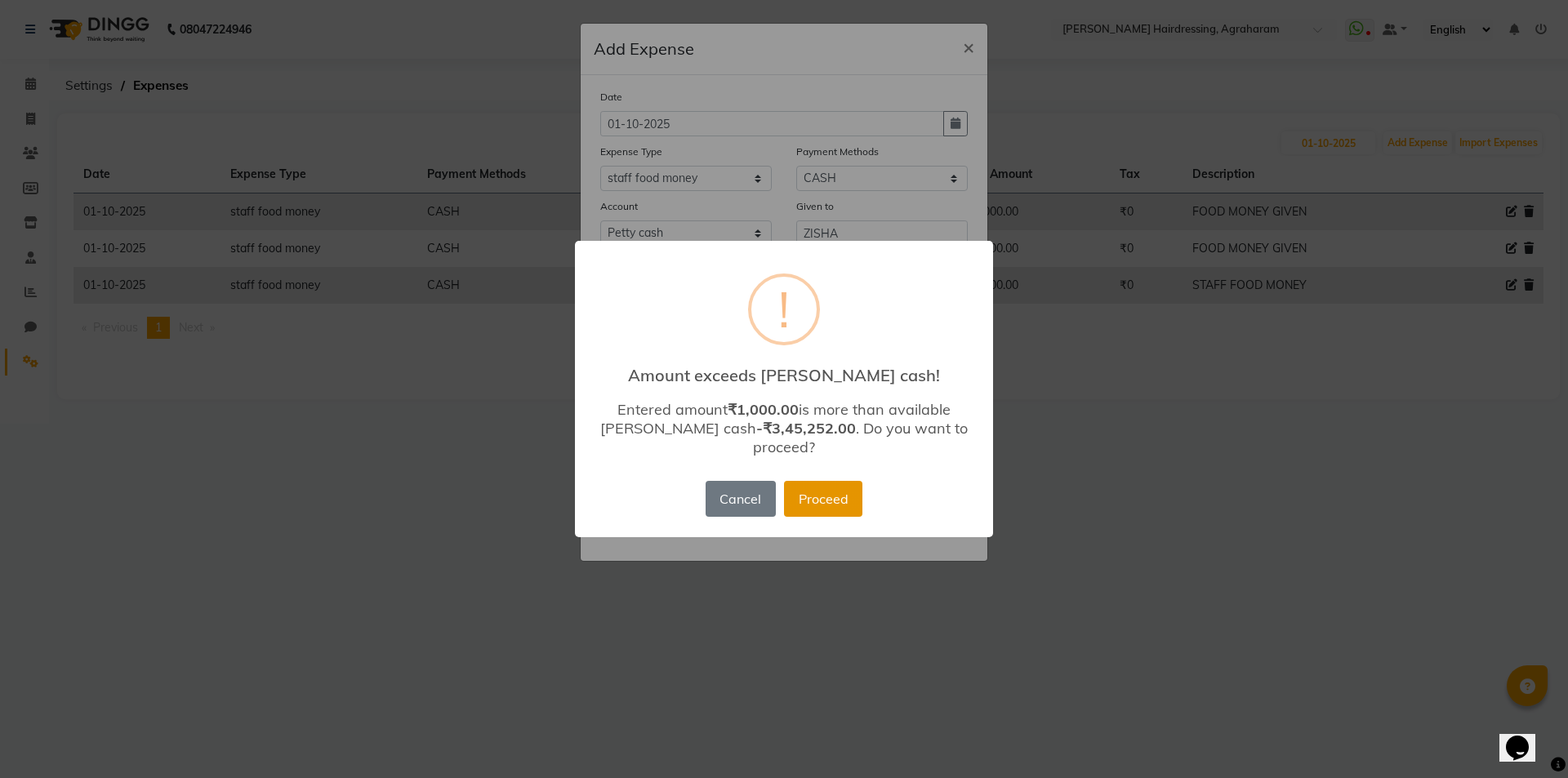
click at [852, 497] on button "Proceed" at bounding box center [823, 499] width 78 height 36
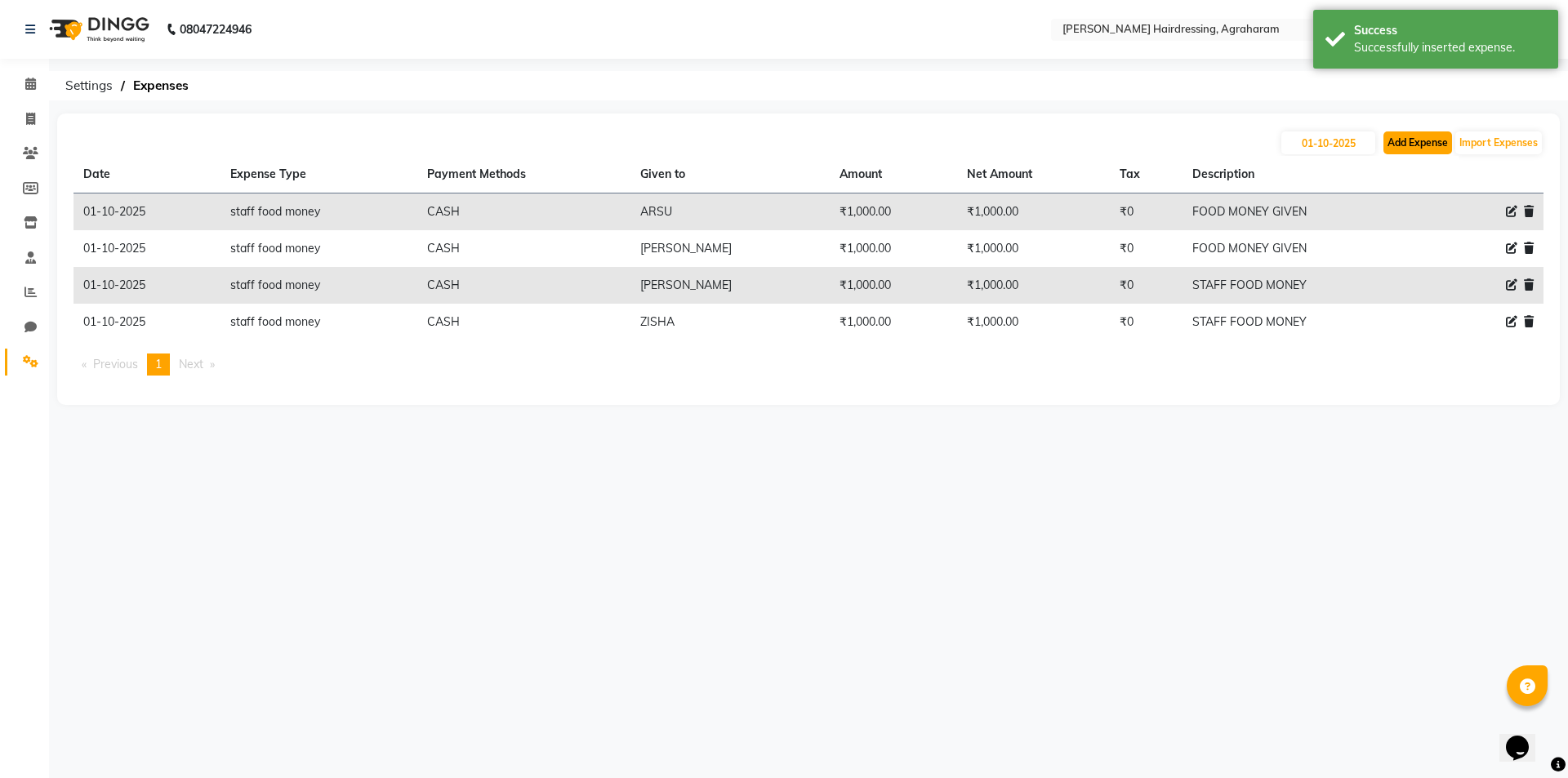
click at [1430, 146] on button "Add Expense" at bounding box center [1418, 143] width 68 height 23
select select "1"
select select "7111"
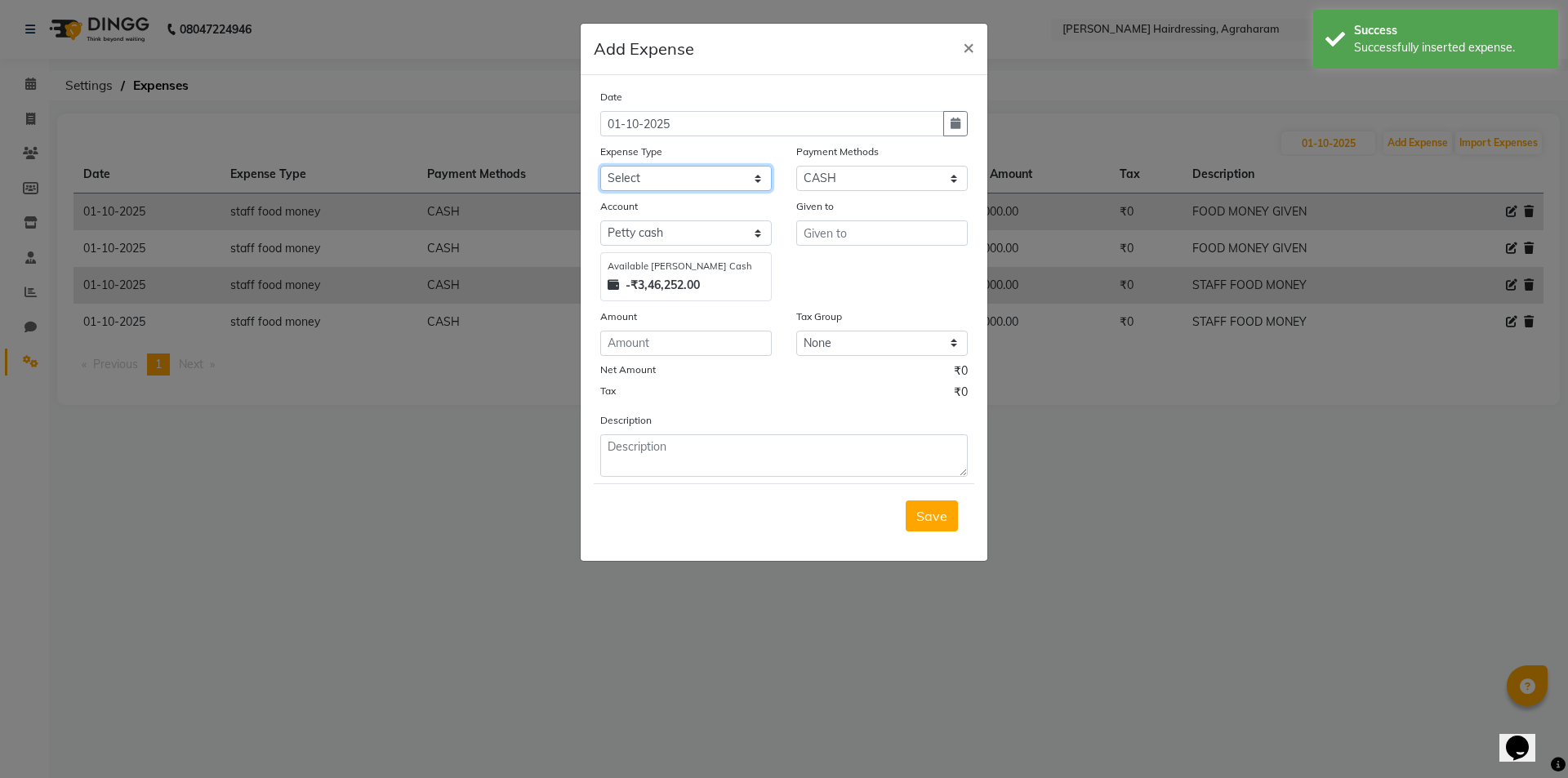
click at [747, 181] on select "Select Advance Salary cash given to office Cash transfer to bank Client Snacks …" at bounding box center [686, 178] width 171 height 25
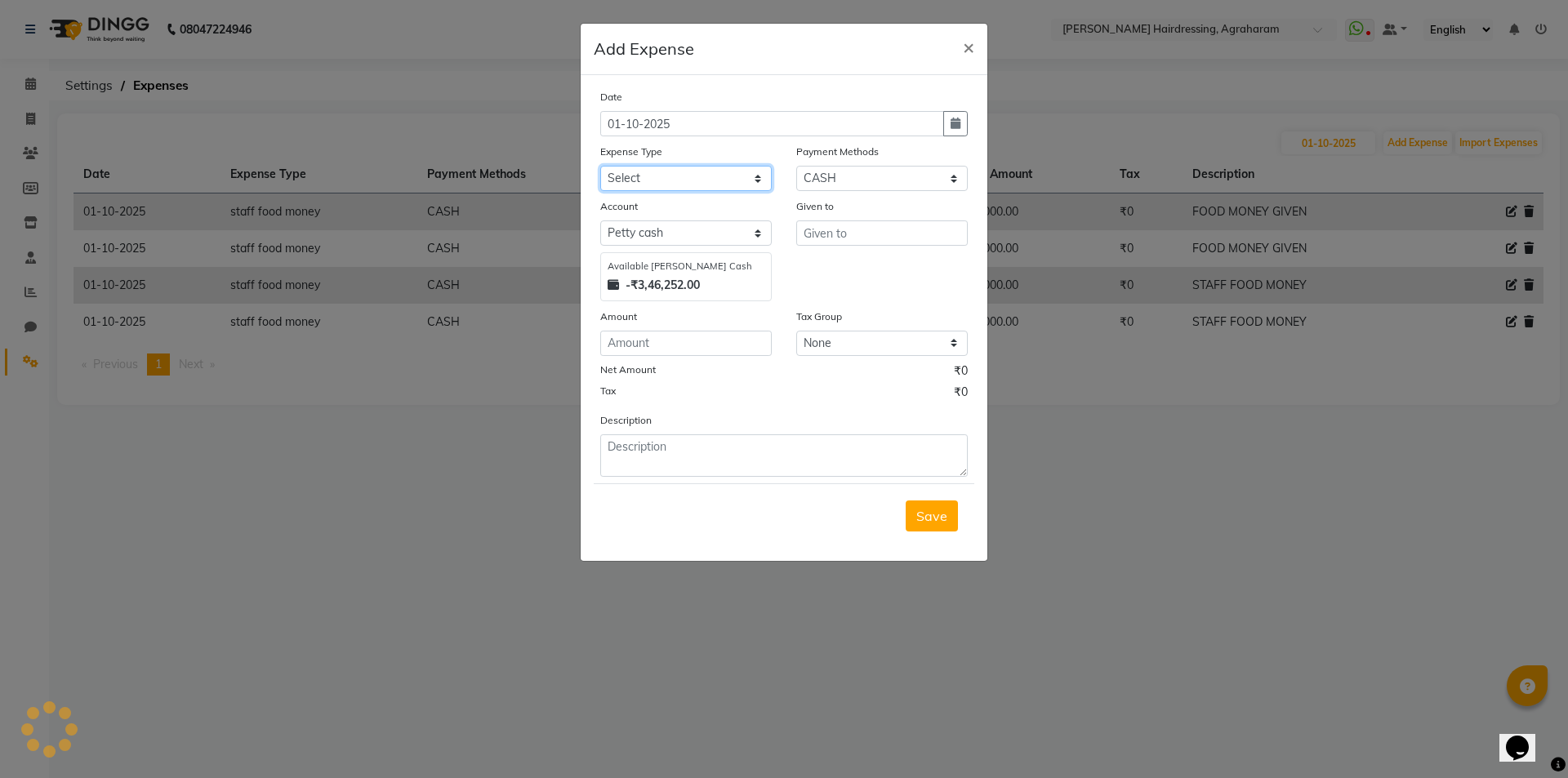
select select "20855"
click at [601, 166] on select "Select Advance Salary cash given to office Cash transfer to bank Client Snacks …" at bounding box center [686, 178] width 171 height 25
click at [840, 232] on input "text" at bounding box center [881, 233] width 171 height 25
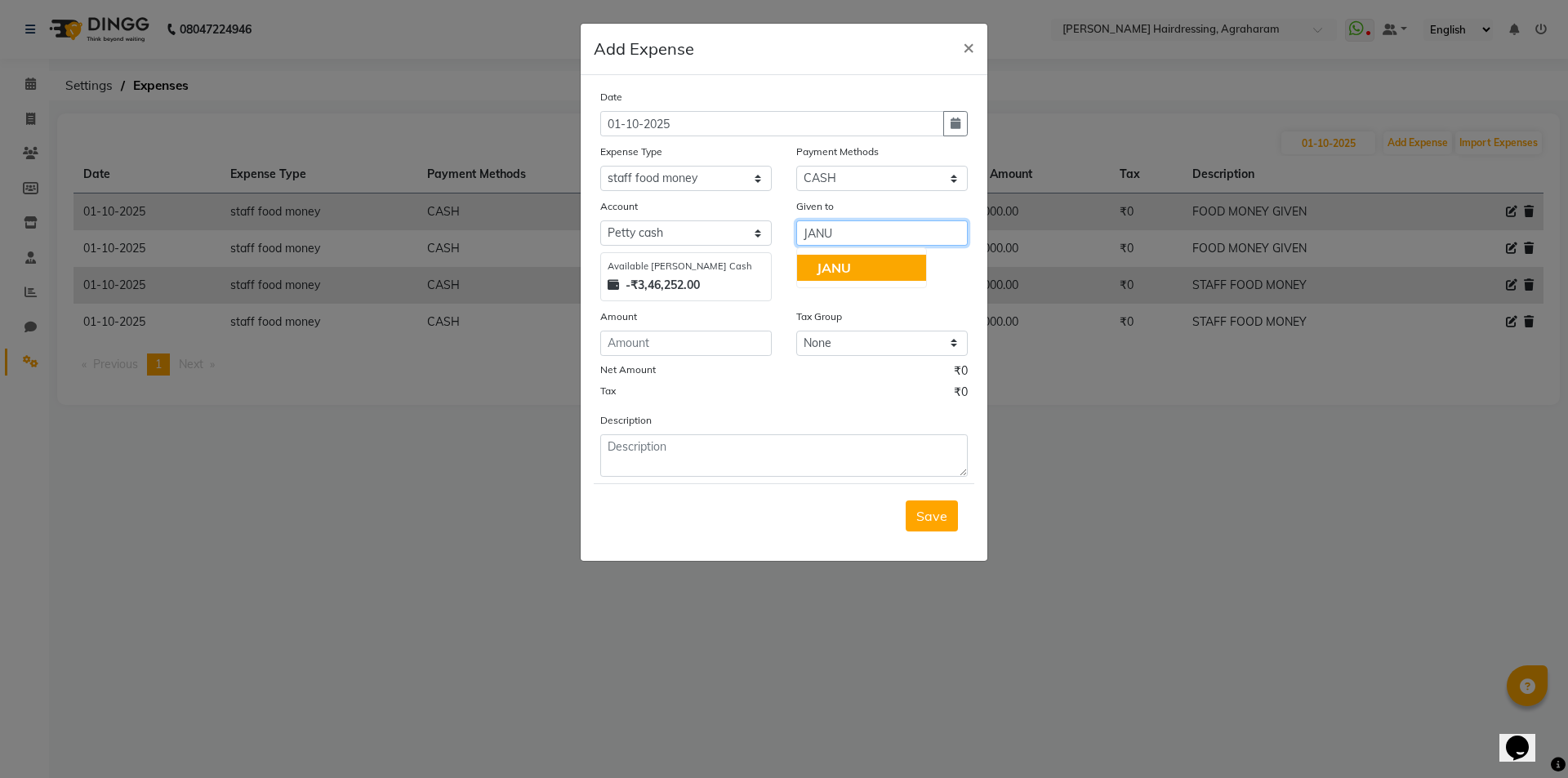
click at [855, 258] on button "JANU" at bounding box center [861, 268] width 129 height 26
type input "JANU"
click at [613, 343] on input "number" at bounding box center [686, 343] width 171 height 25
type input "1000"
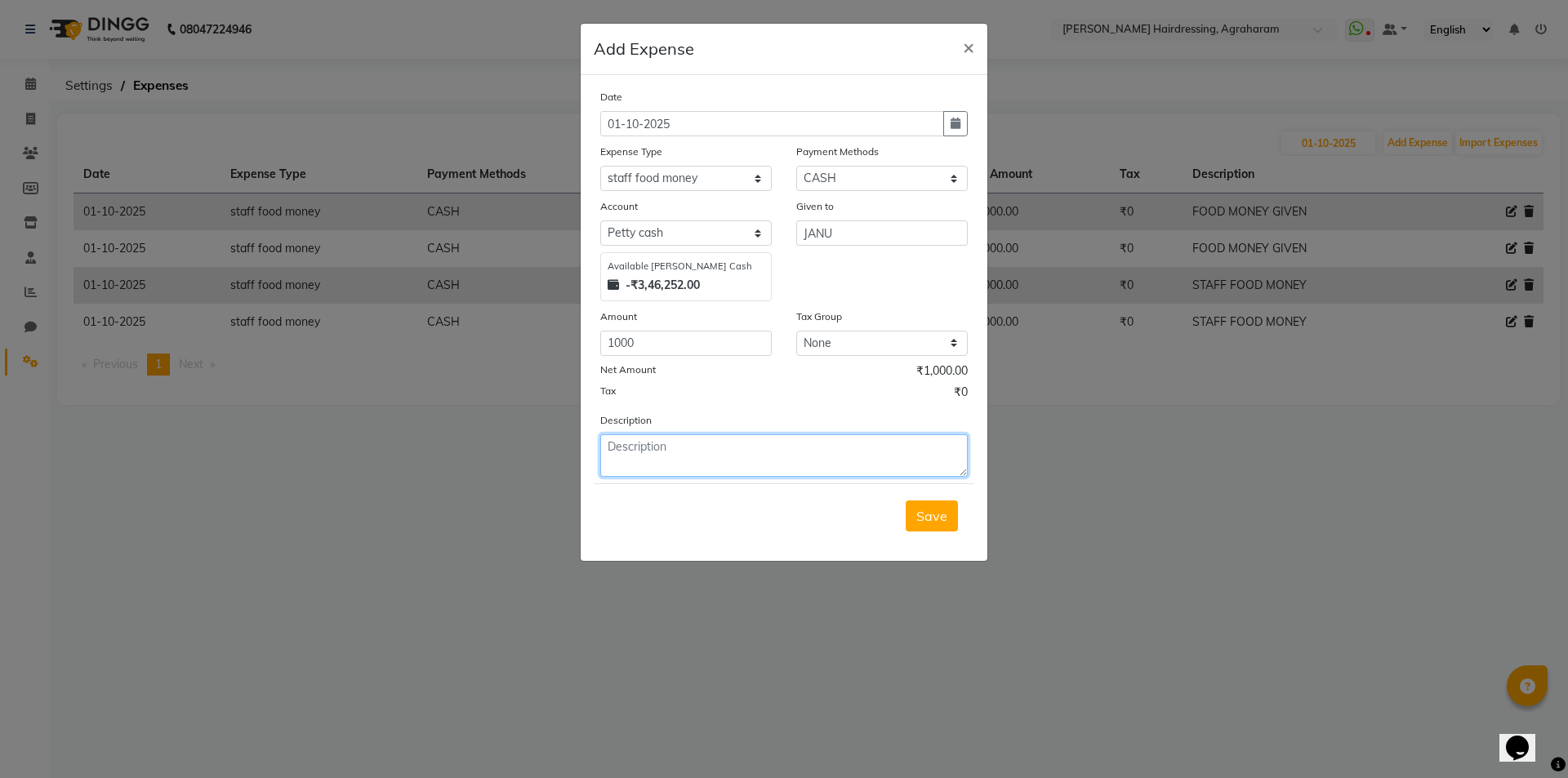
click at [646, 447] on textarea at bounding box center [784, 456] width 368 height 42
type textarea "D"
type textarea "FOOD MONEY GIVEN"
click at [941, 521] on span "Save" at bounding box center [931, 516] width 31 height 17
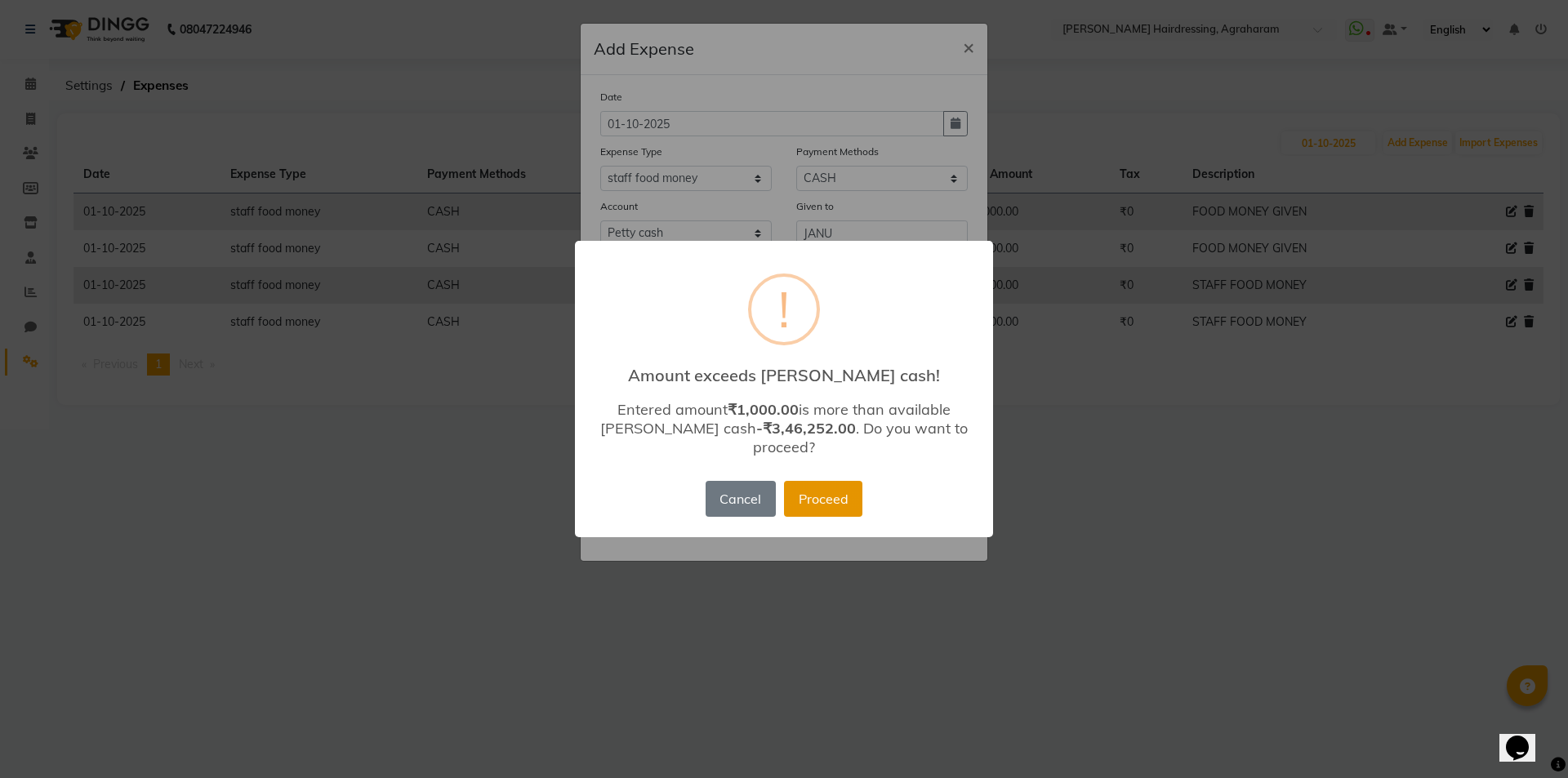
click at [822, 486] on button "Proceed" at bounding box center [823, 499] width 78 height 36
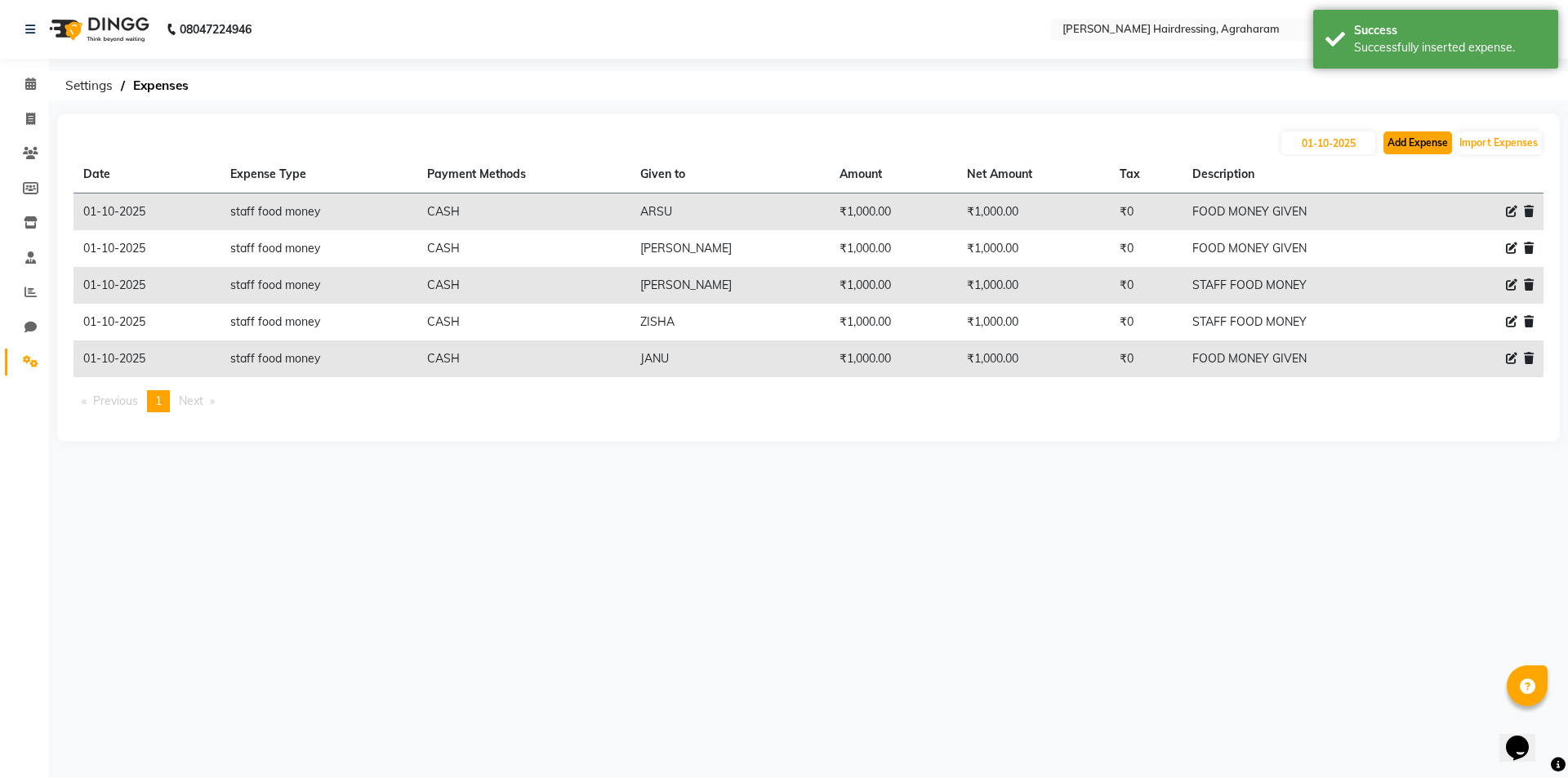
click at [1420, 139] on button "Add Expense" at bounding box center [1418, 143] width 68 height 23
select select "1"
select select "7111"
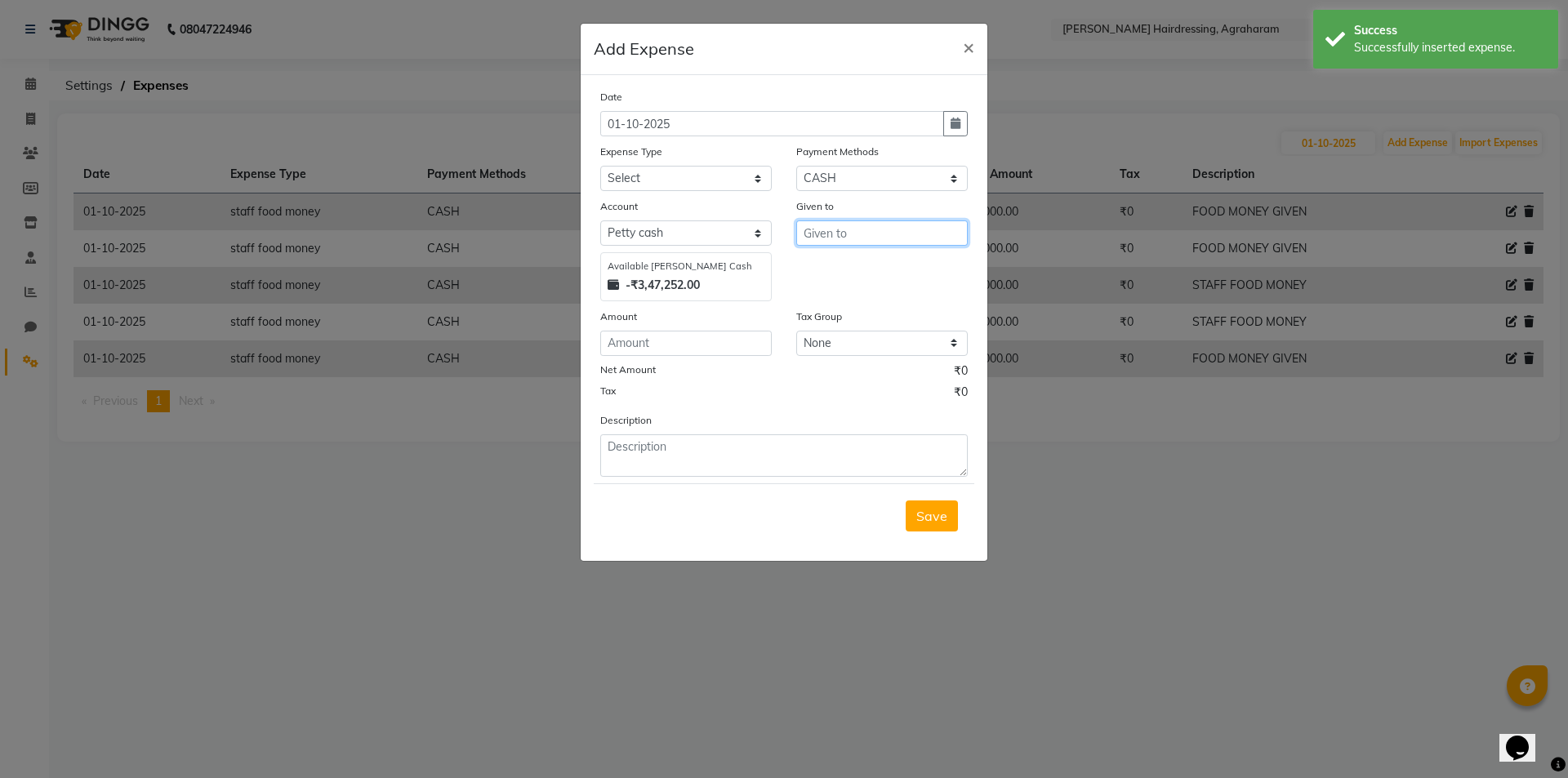
click at [829, 228] on input "text" at bounding box center [881, 233] width 171 height 25
click at [836, 268] on span "DIPIKA" at bounding box center [839, 268] width 46 height 17
type input "DIPIKA"
click at [707, 346] on input "number" at bounding box center [686, 343] width 171 height 25
type input "1000"
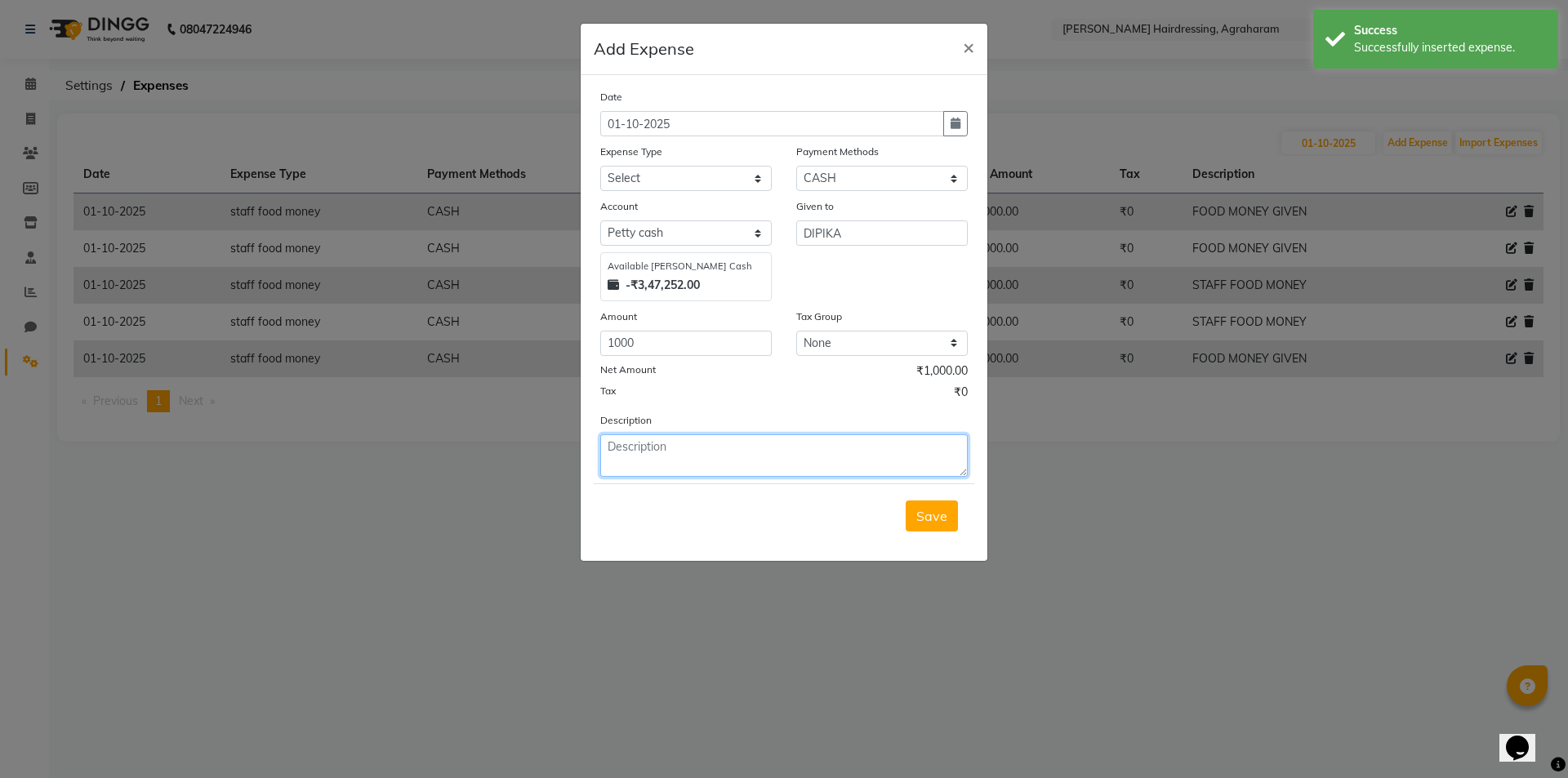
click at [708, 452] on textarea at bounding box center [784, 456] width 368 height 42
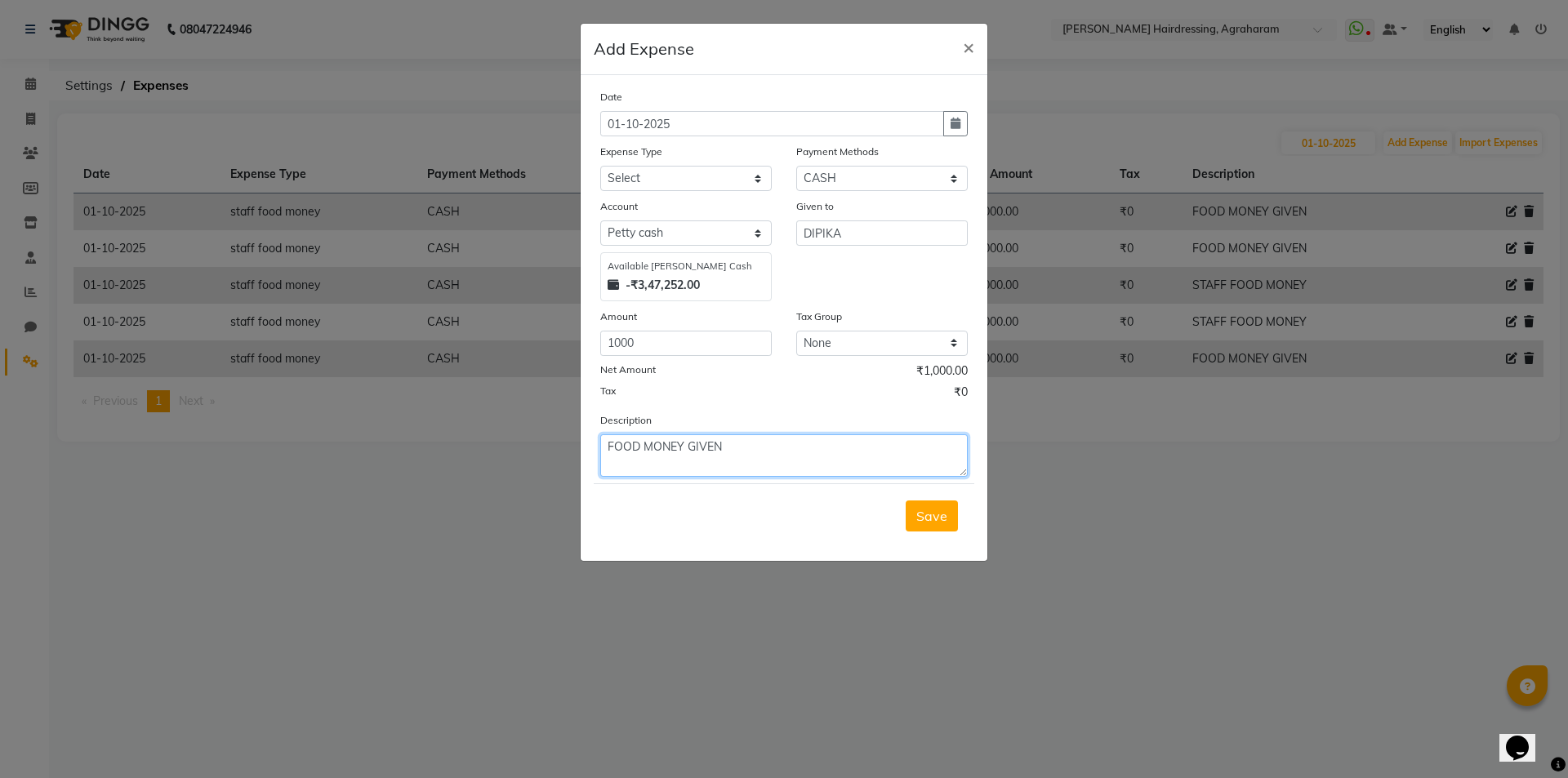
type textarea "FOOD MONEY GIVEN"
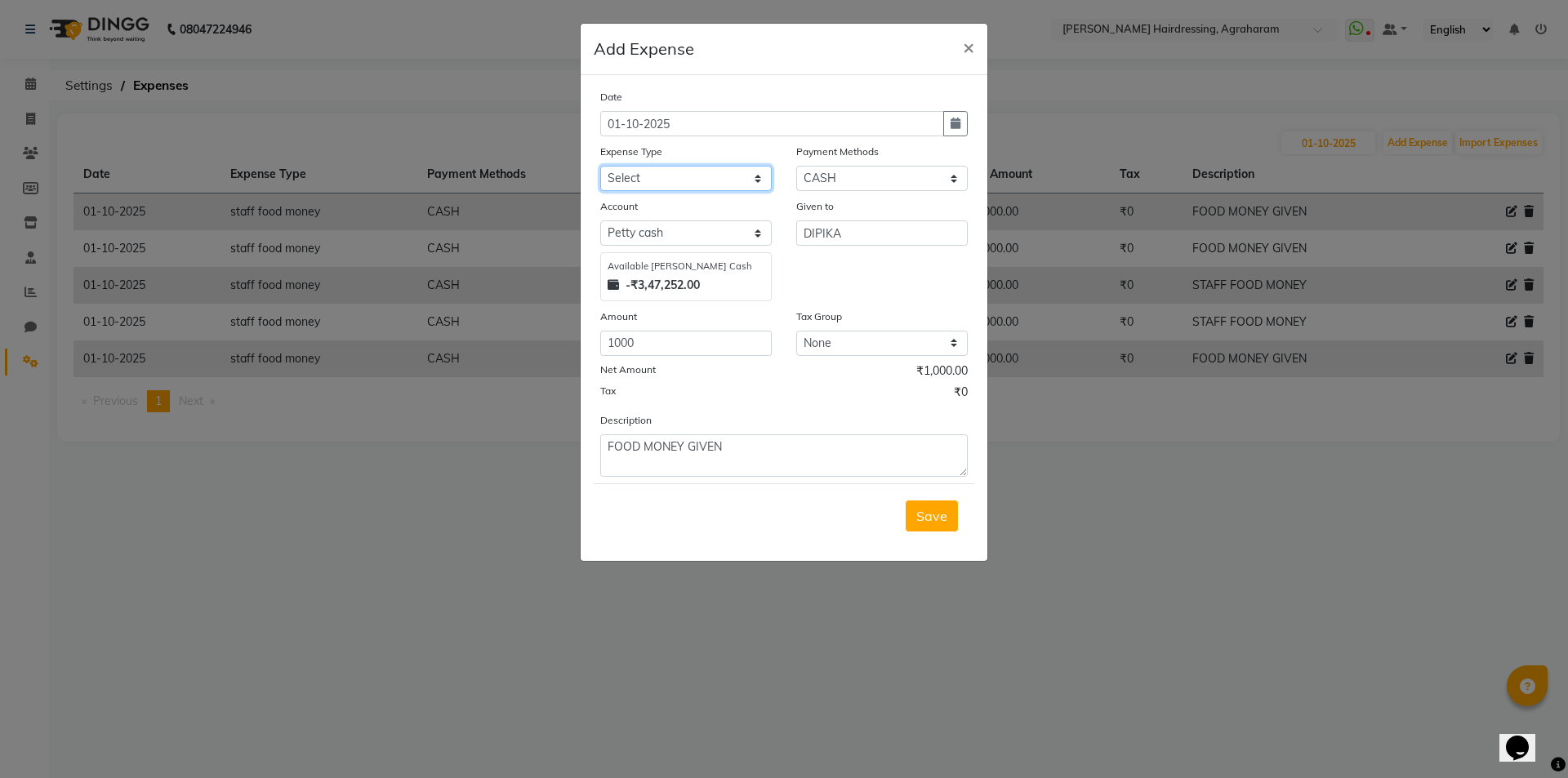
click at [693, 186] on select "Select Advance Salary cash given to office Cash transfer to bank Client Snacks …" at bounding box center [686, 178] width 171 height 25
select select "20855"
click at [601, 166] on select "Select Advance Salary cash given to office Cash transfer to bank Client Snacks …" at bounding box center [686, 178] width 171 height 25
click at [931, 520] on span "Save" at bounding box center [931, 516] width 31 height 17
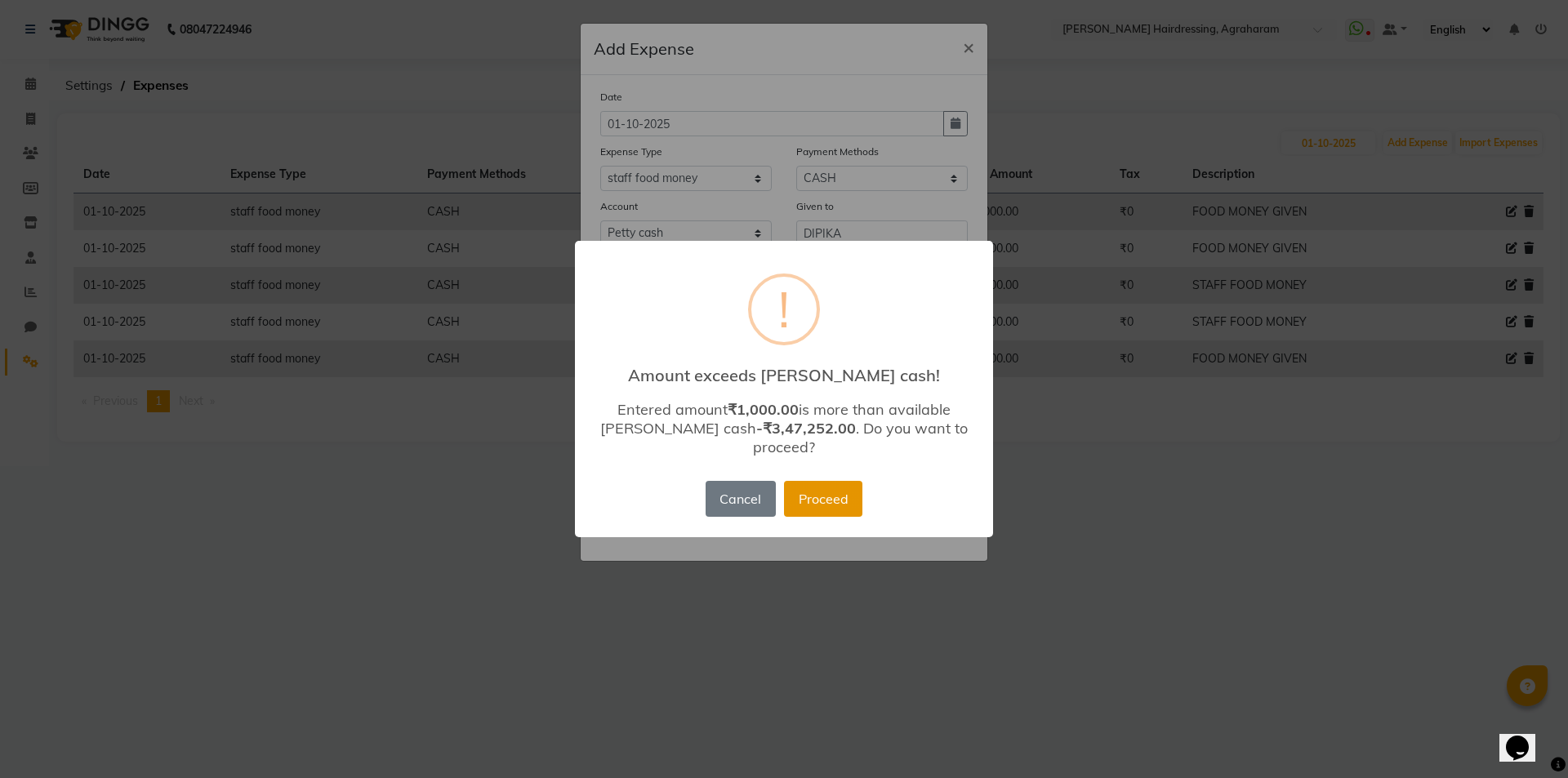
click at [827, 486] on button "Proceed" at bounding box center [823, 499] width 78 height 36
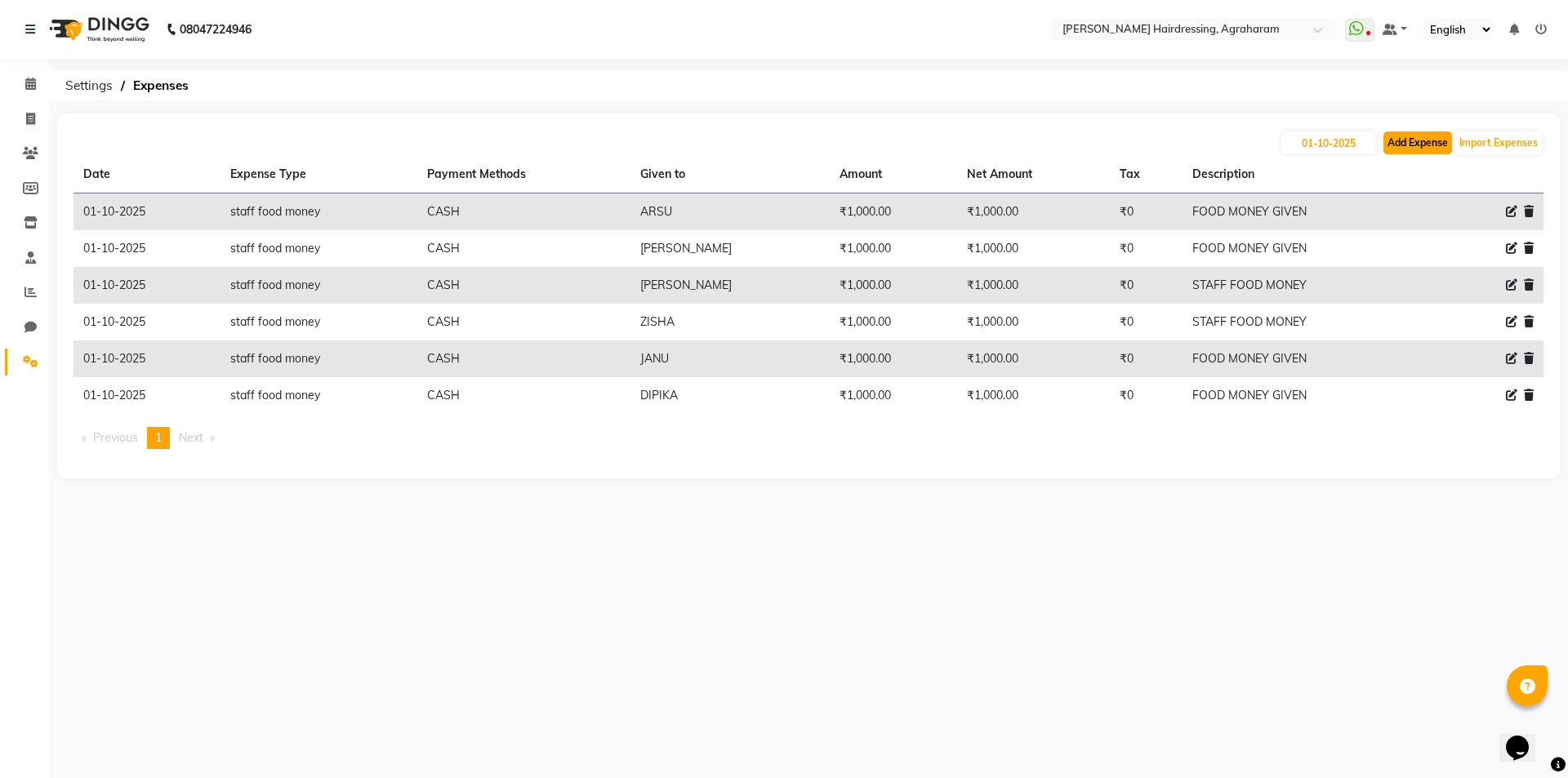
click at [1397, 143] on button "Add Expense" at bounding box center [1418, 143] width 68 height 23
select select "1"
select select "7111"
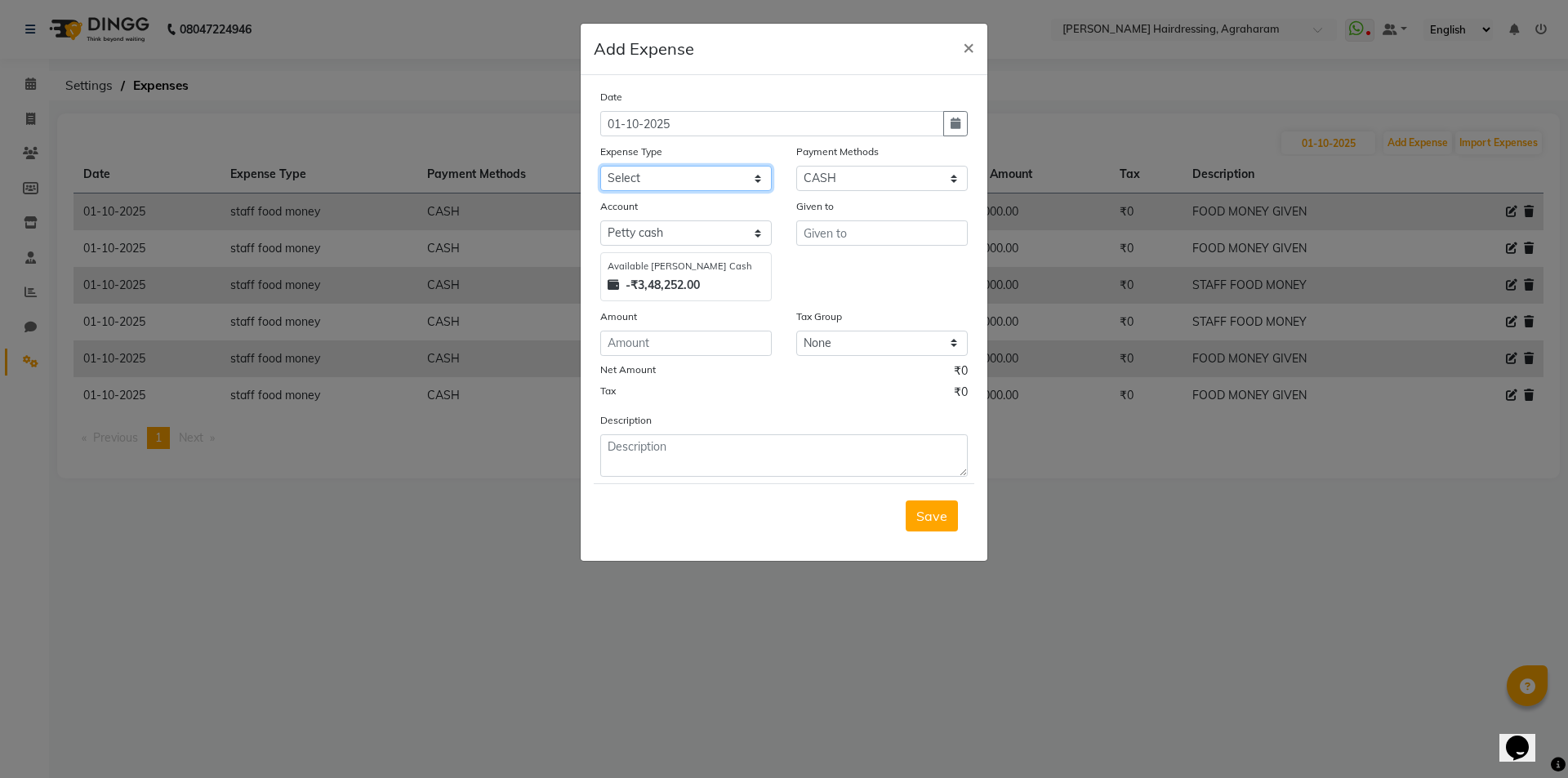
click at [751, 181] on select "Select Advance Salary cash given to office Cash transfer to bank Client Snacks …" at bounding box center [686, 178] width 171 height 25
select select "20841"
click at [601, 166] on select "Select Advance Salary cash given to office Cash transfer to bank Client Snacks …" at bounding box center [686, 178] width 171 height 25
click at [858, 235] on input "text" at bounding box center [881, 233] width 171 height 25
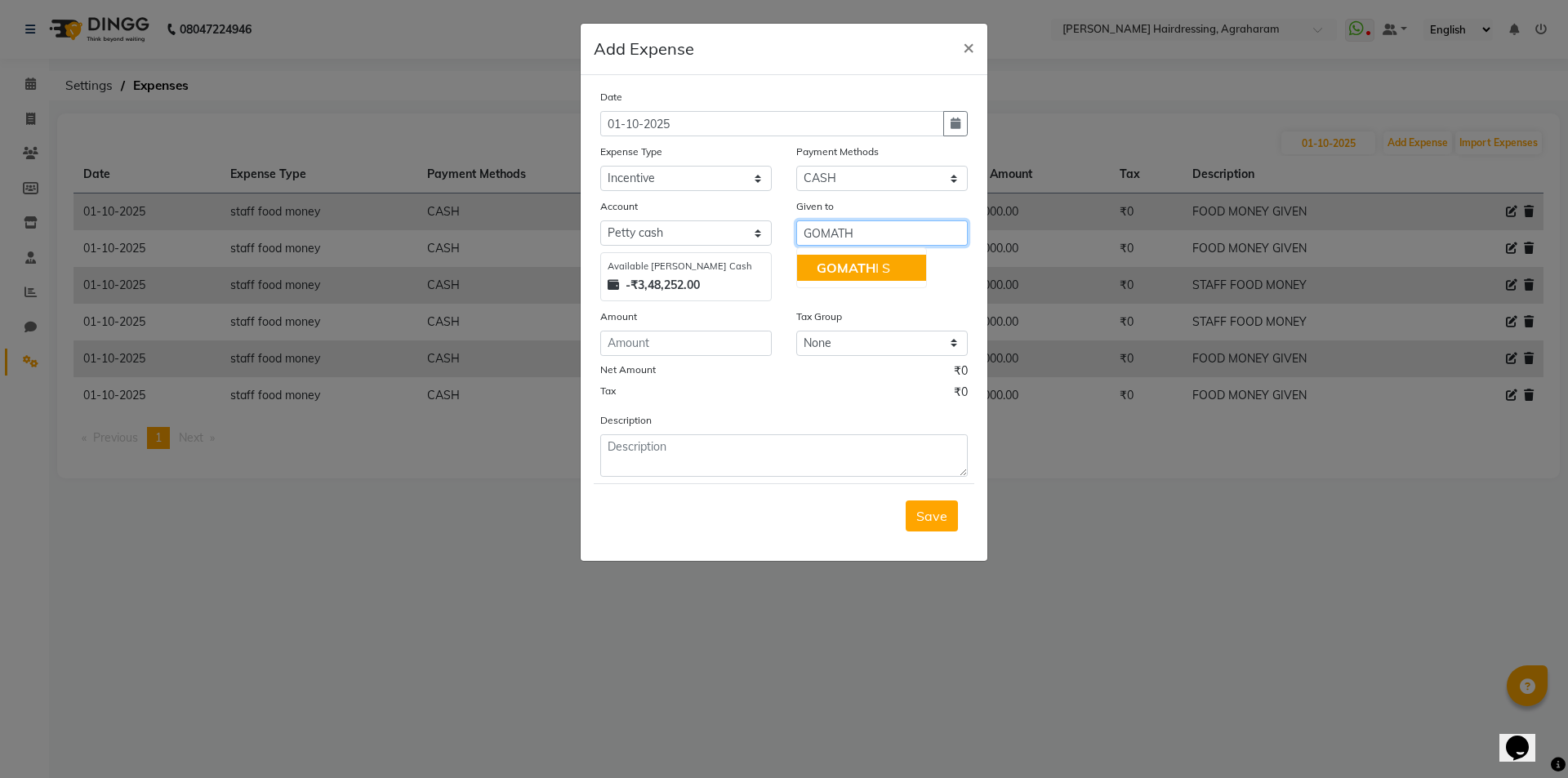
click at [856, 264] on span "GOMATH" at bounding box center [845, 268] width 59 height 17
type input "[PERSON_NAME] S"
click at [630, 347] on input "number" at bounding box center [686, 343] width 171 height 25
type input "40"
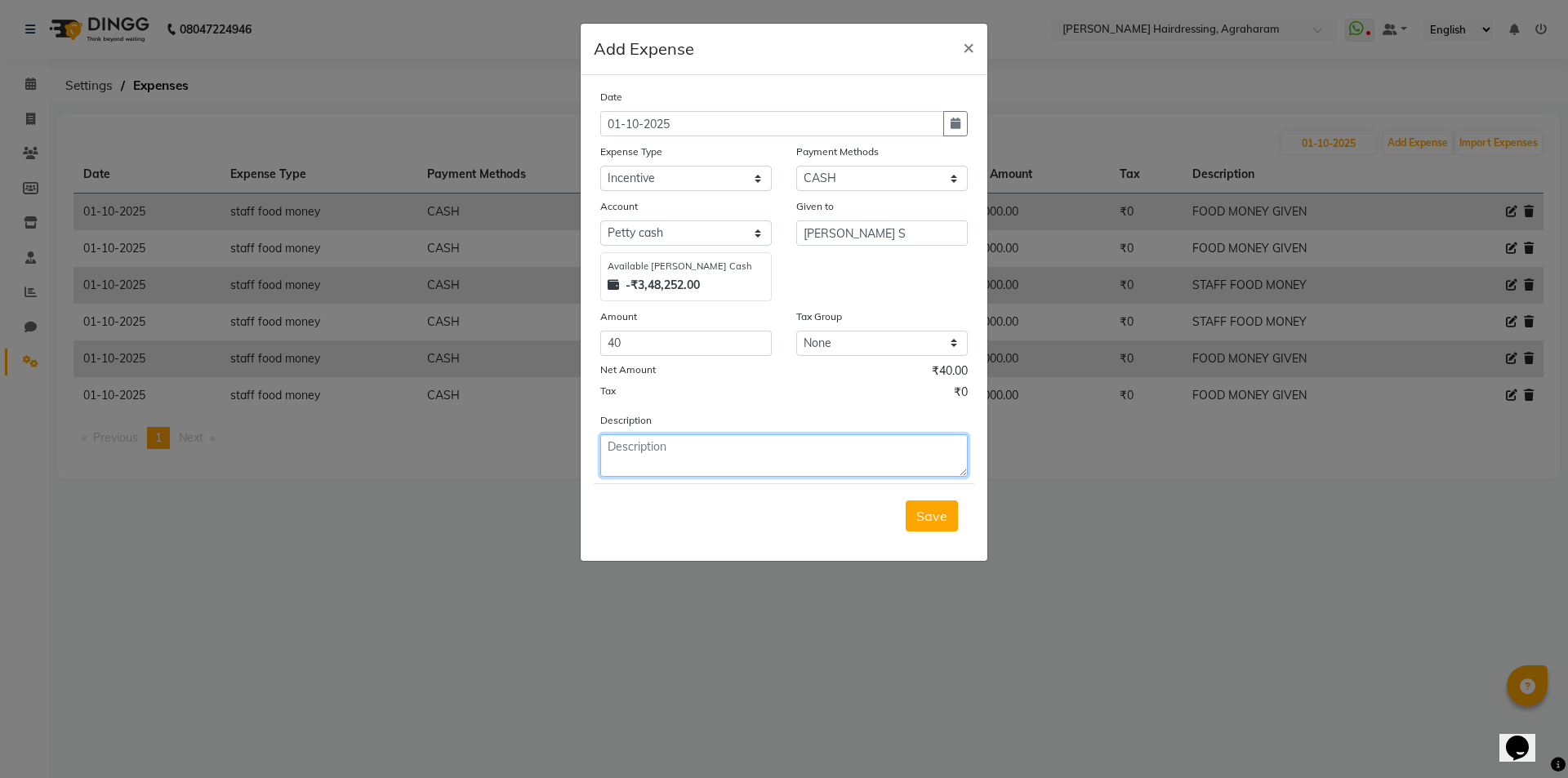
click at [665, 450] on textarea at bounding box center [784, 456] width 368 height 42
type textarea "REVIEW INCENTIVE -2 NO'S"
click at [939, 520] on span "Save" at bounding box center [931, 516] width 31 height 17
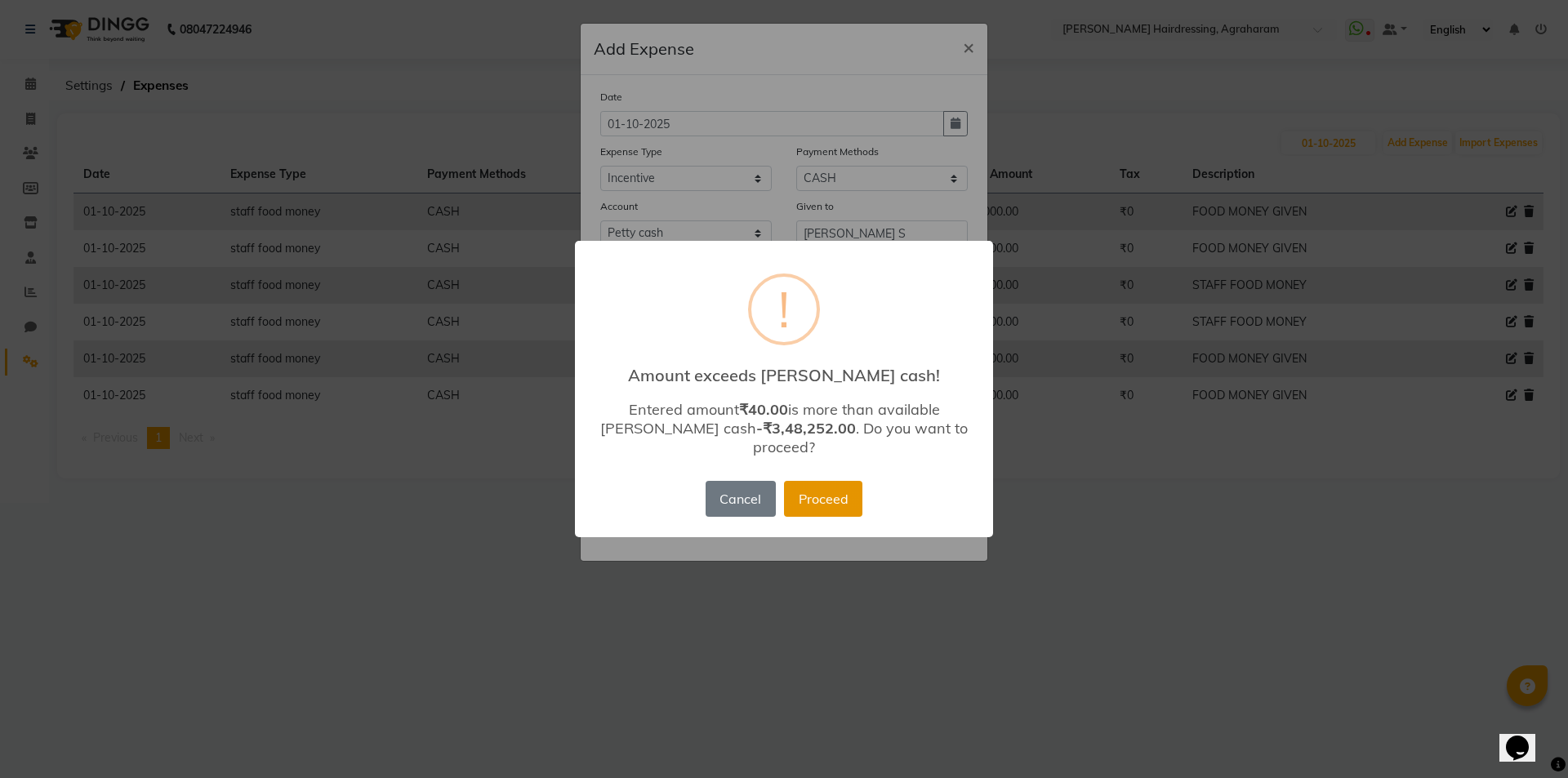
click at [843, 494] on button "Proceed" at bounding box center [823, 499] width 78 height 36
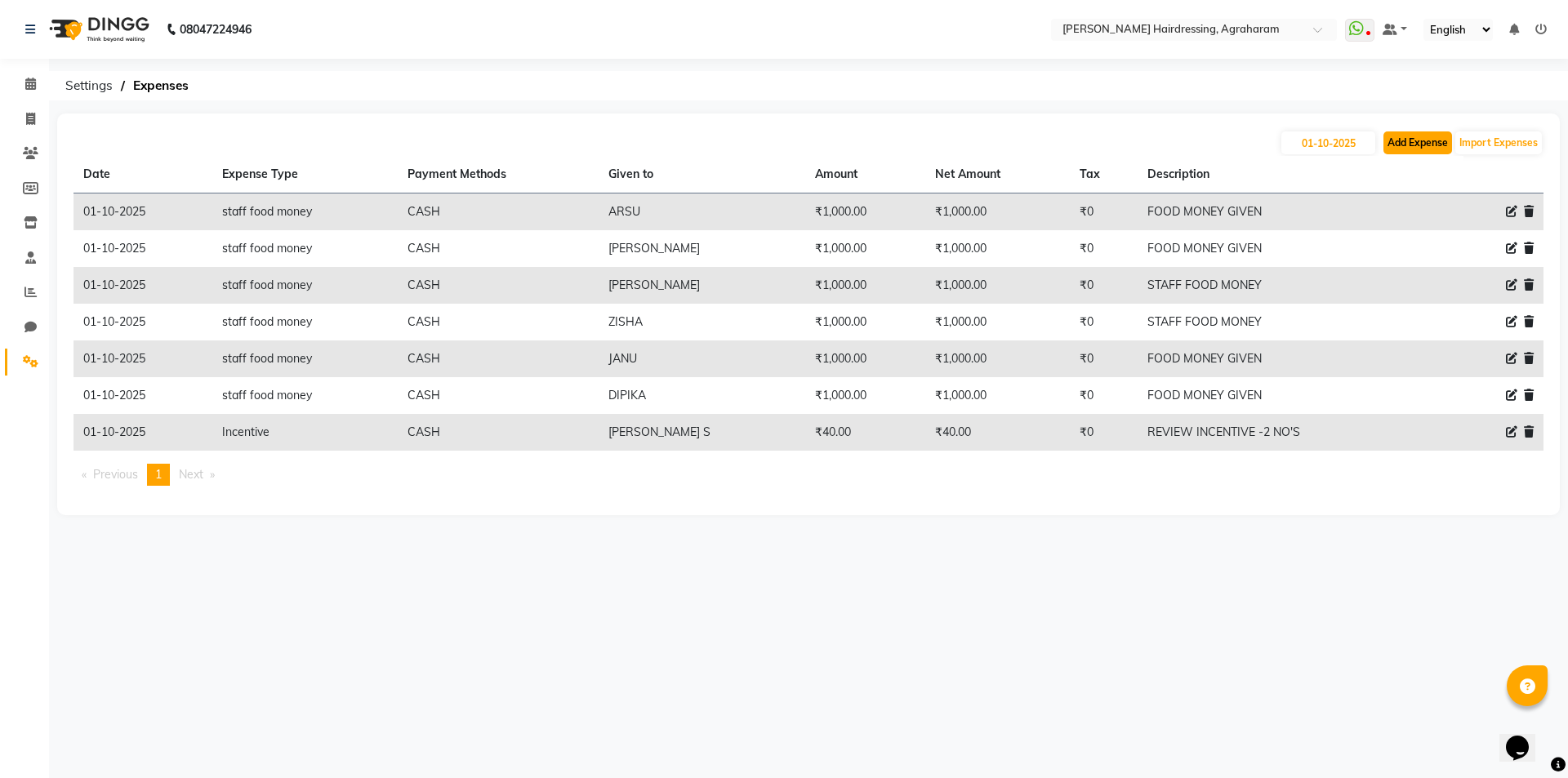
click at [1430, 140] on button "Add Expense" at bounding box center [1418, 143] width 68 height 23
select select "1"
select select "7111"
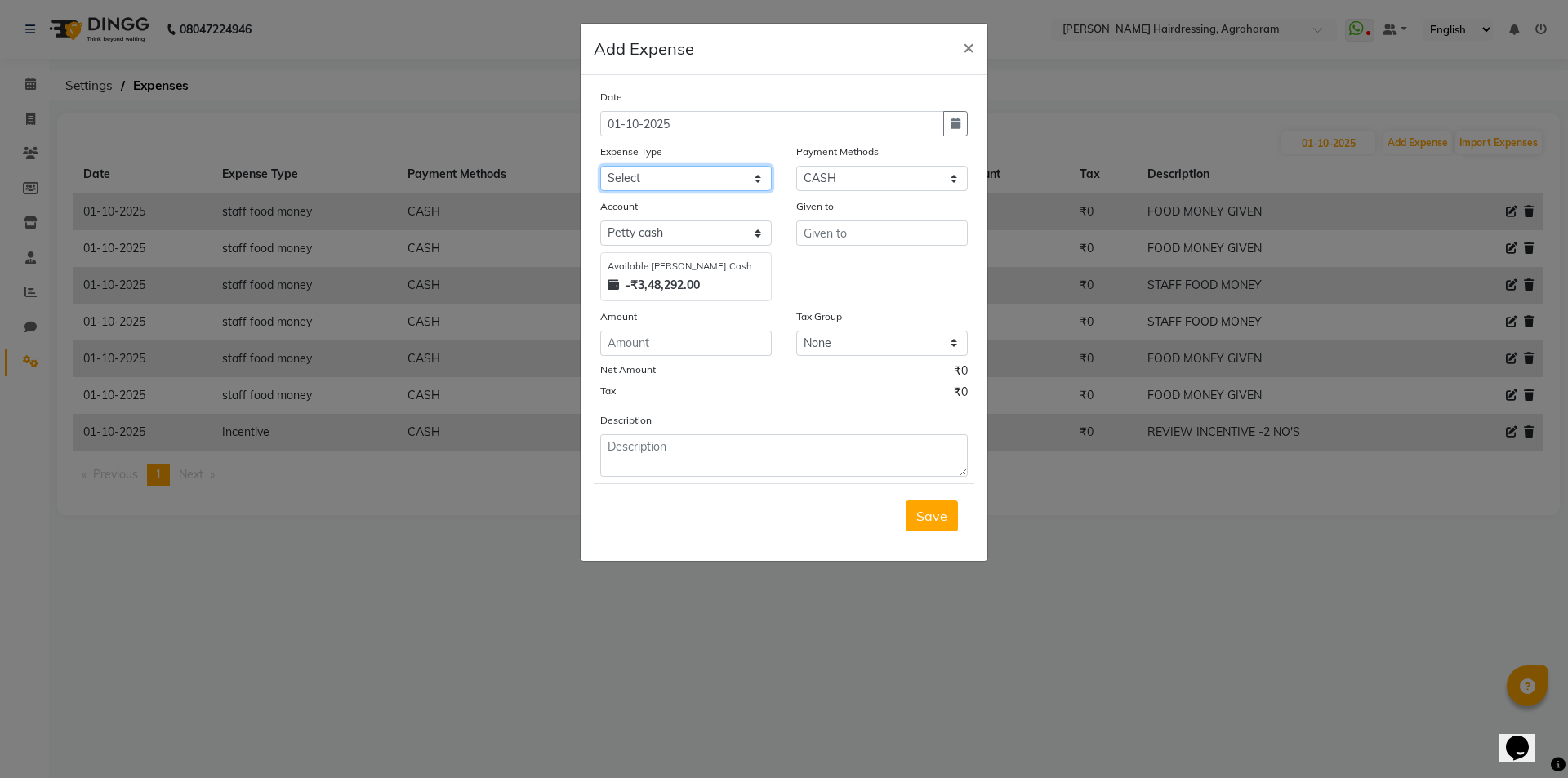
click at [700, 188] on select "Select Advance Salary cash given to office Cash transfer to bank Client Snacks …" at bounding box center [686, 178] width 171 height 25
select select "20854"
click at [601, 166] on select "Select Advance Salary cash given to office Cash transfer to bank Client Snacks …" at bounding box center [686, 178] width 171 height 25
click at [854, 234] on input "text" at bounding box center [881, 233] width 171 height 25
click at [847, 270] on span "JANU" at bounding box center [833, 268] width 34 height 17
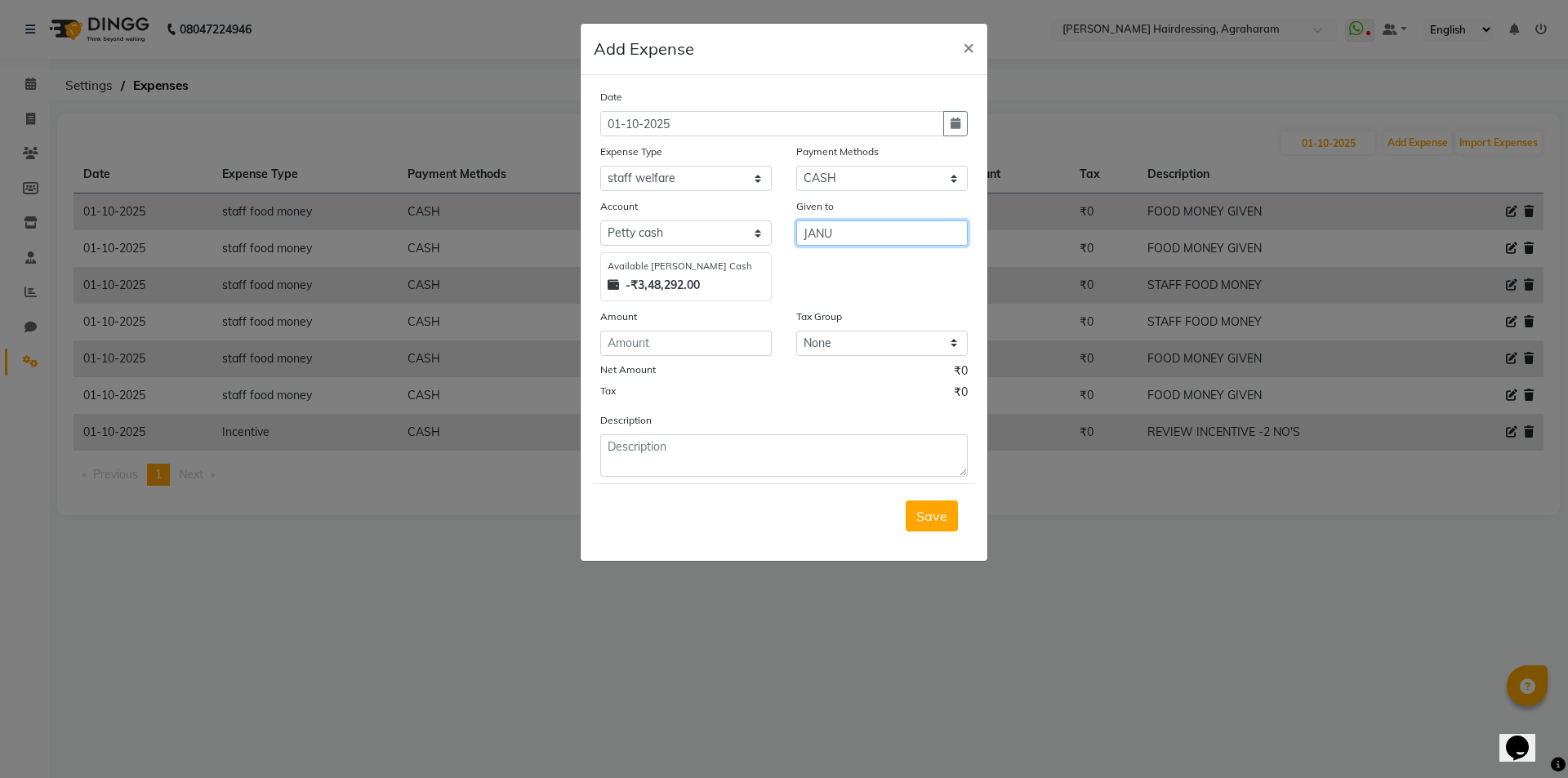
type input "JANU"
click at [633, 345] on input "number" at bounding box center [686, 343] width 171 height 25
type input "50"
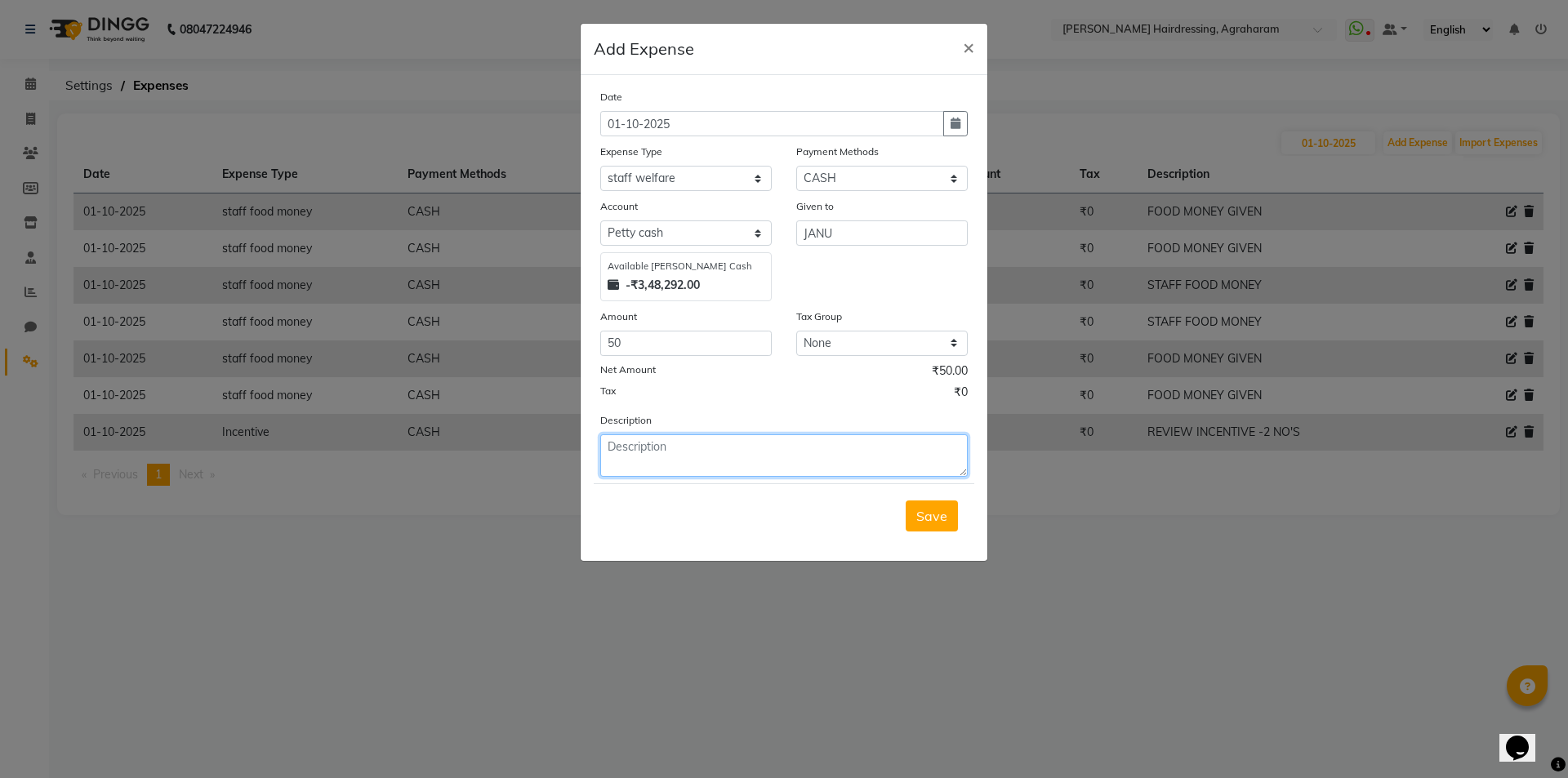
click at [614, 457] on textarea at bounding box center [784, 456] width 368 height 42
type textarea "SEP-30 TH OT 1 HR"
click at [929, 511] on span "Save" at bounding box center [931, 516] width 31 height 17
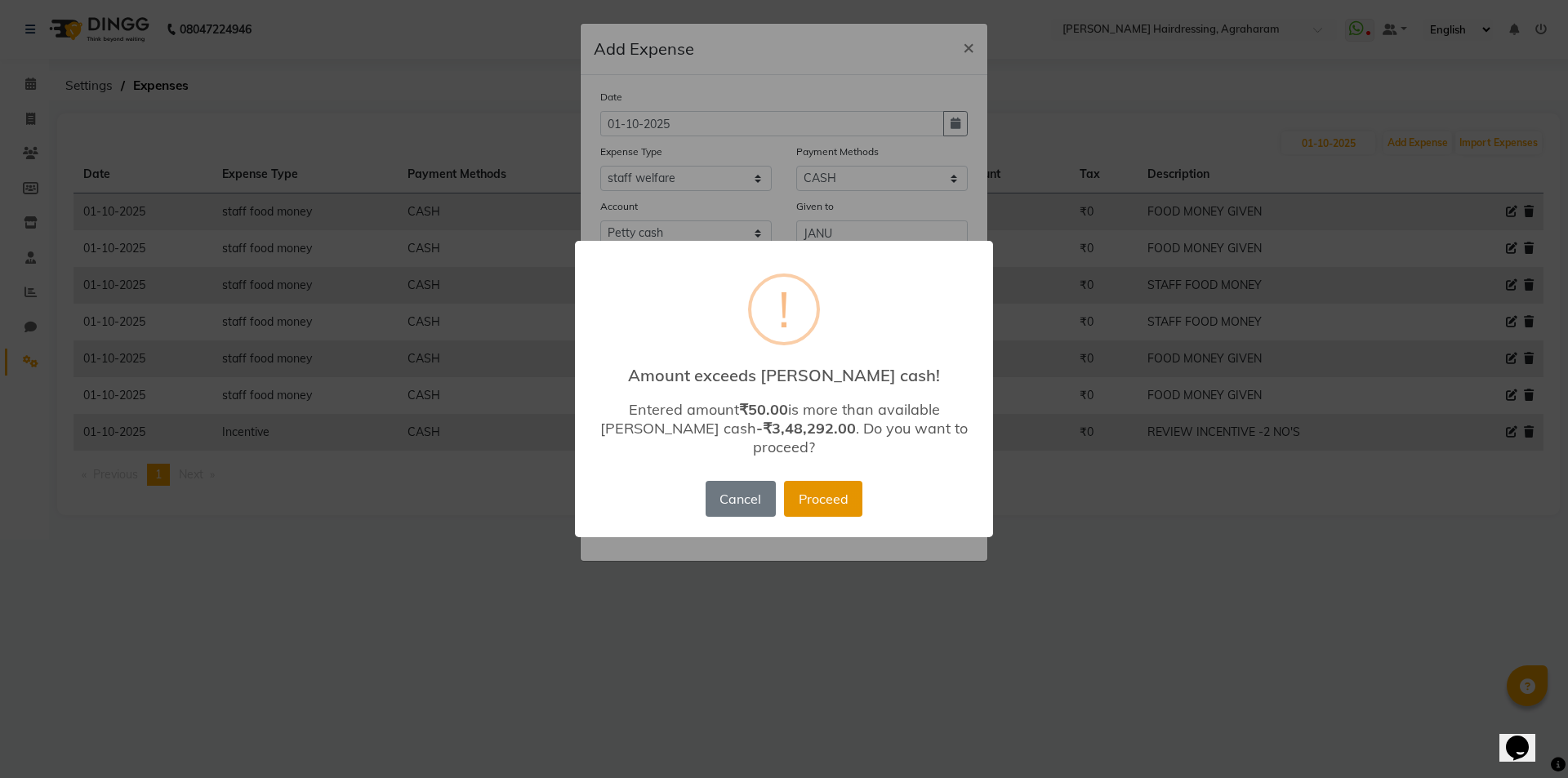
click at [827, 497] on button "Proceed" at bounding box center [823, 499] width 78 height 36
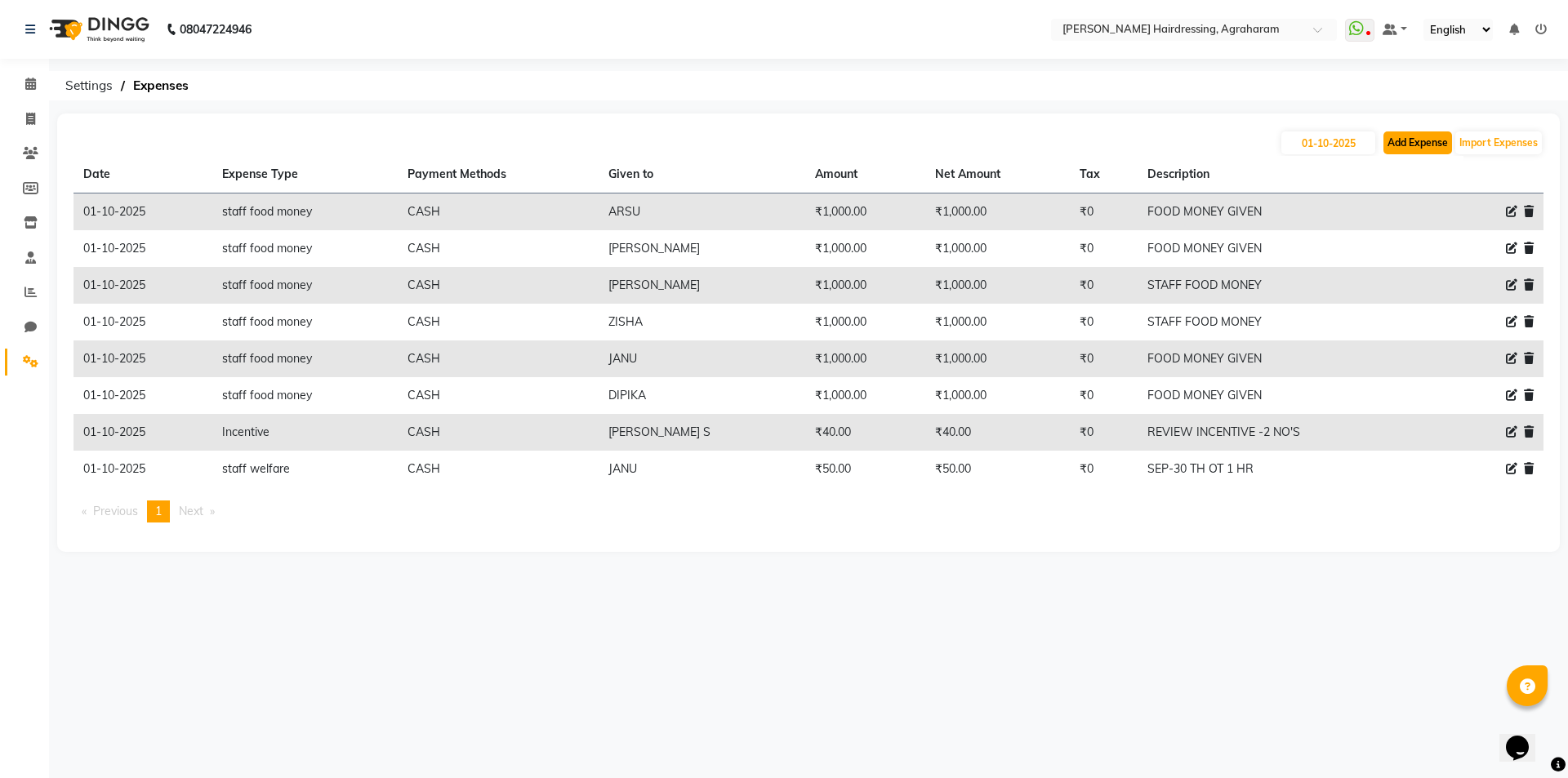
click at [1418, 151] on button "Add Expense" at bounding box center [1418, 143] width 68 height 23
select select "1"
select select "7111"
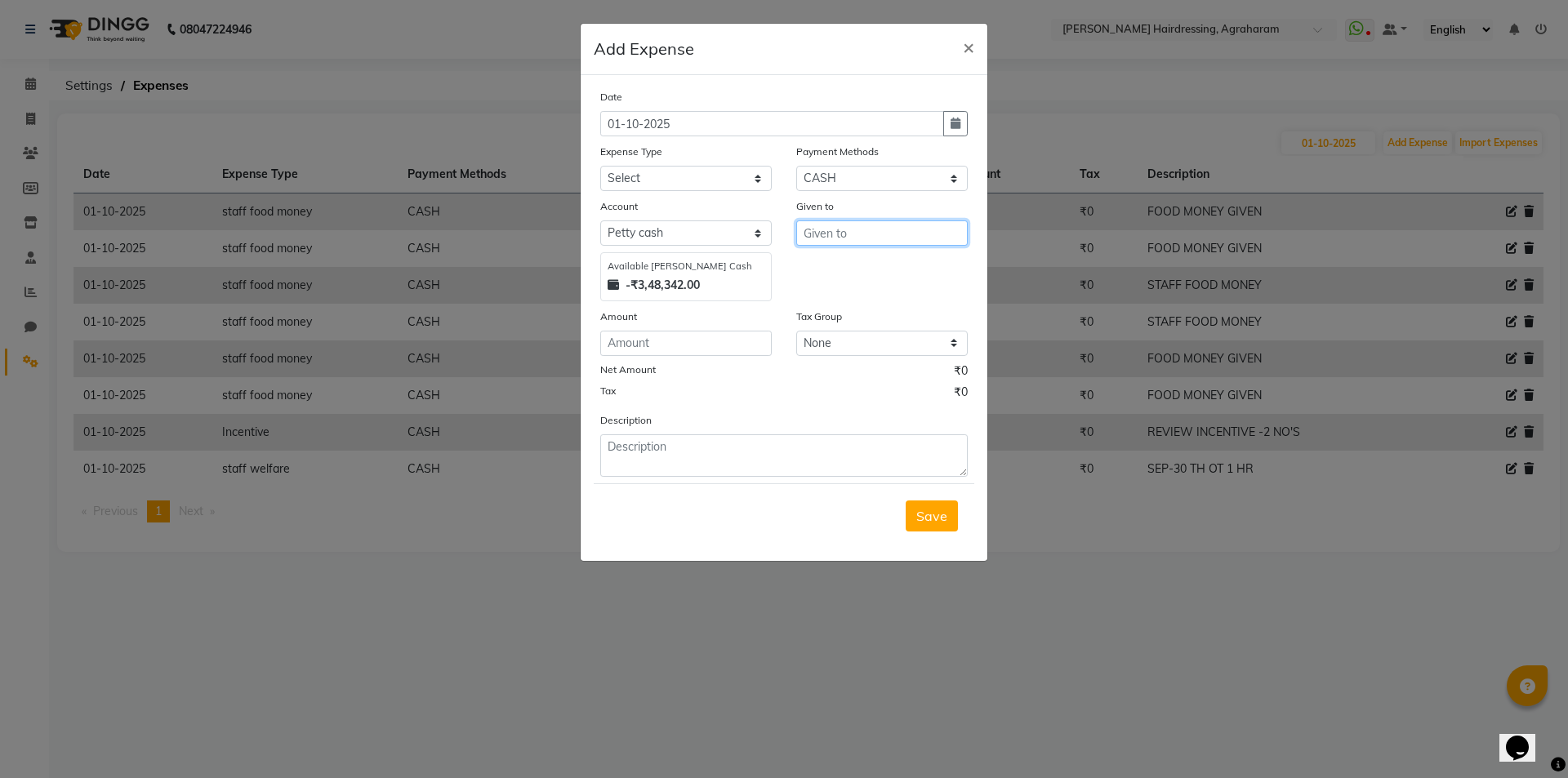
click at [821, 241] on input "text" at bounding box center [881, 233] width 171 height 25
click at [845, 274] on span "MANA" at bounding box center [837, 268] width 41 height 17
type input "MANAGER"
click at [725, 351] on input "number" at bounding box center [686, 343] width 171 height 25
type input "72"
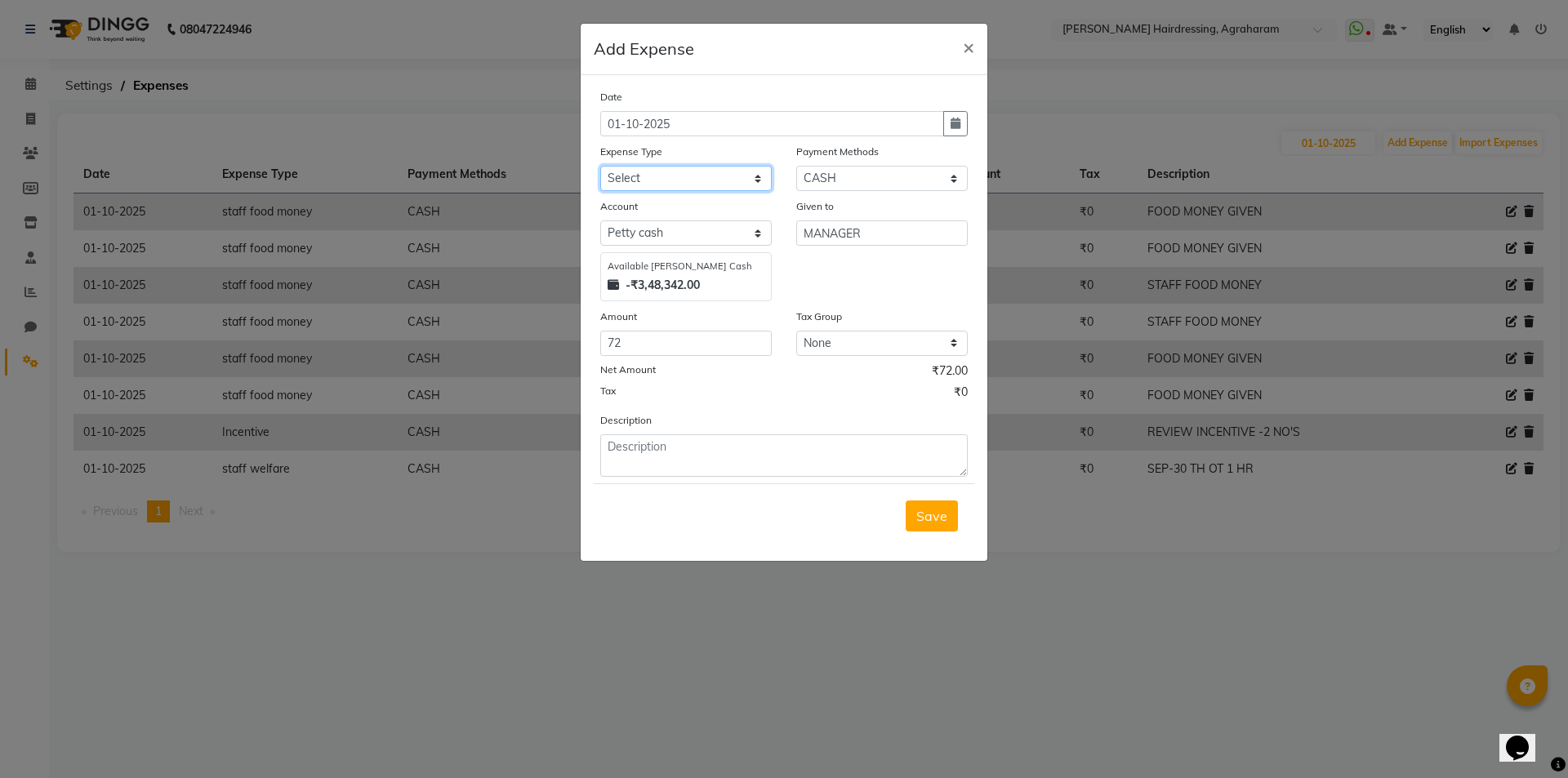
click at [686, 178] on select "Select Advance Salary cash given to office Cash transfer to bank Client Snacks …" at bounding box center [686, 178] width 171 height 25
select select "20844"
click at [601, 166] on select "Select Advance Salary cash given to office Cash transfer to bank Client Snacks …" at bounding box center [686, 178] width 171 height 25
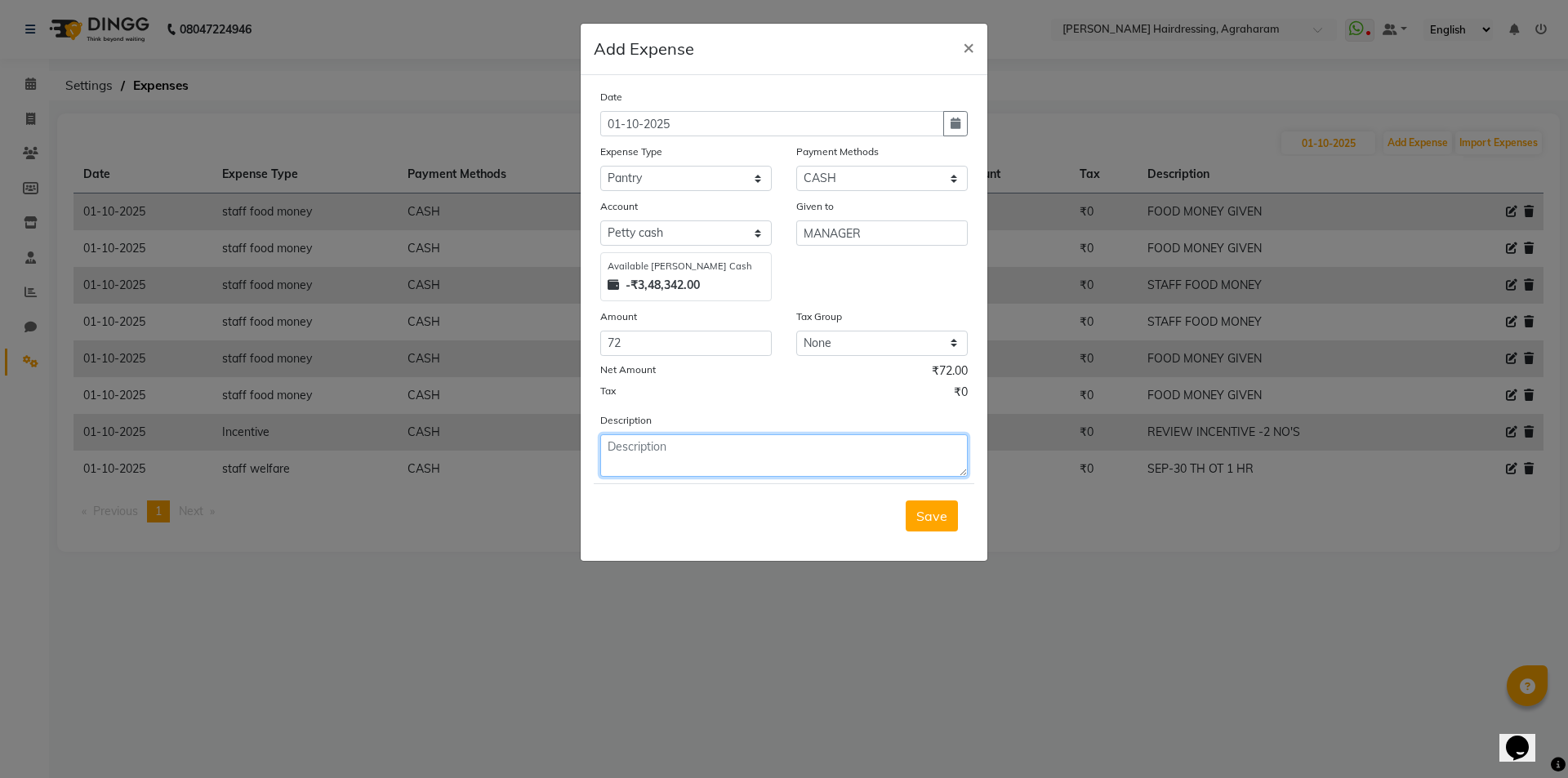
click at [649, 435] on textarea at bounding box center [784, 456] width 368 height 42
type textarea "MILK"
click at [942, 514] on span "Save" at bounding box center [931, 516] width 31 height 17
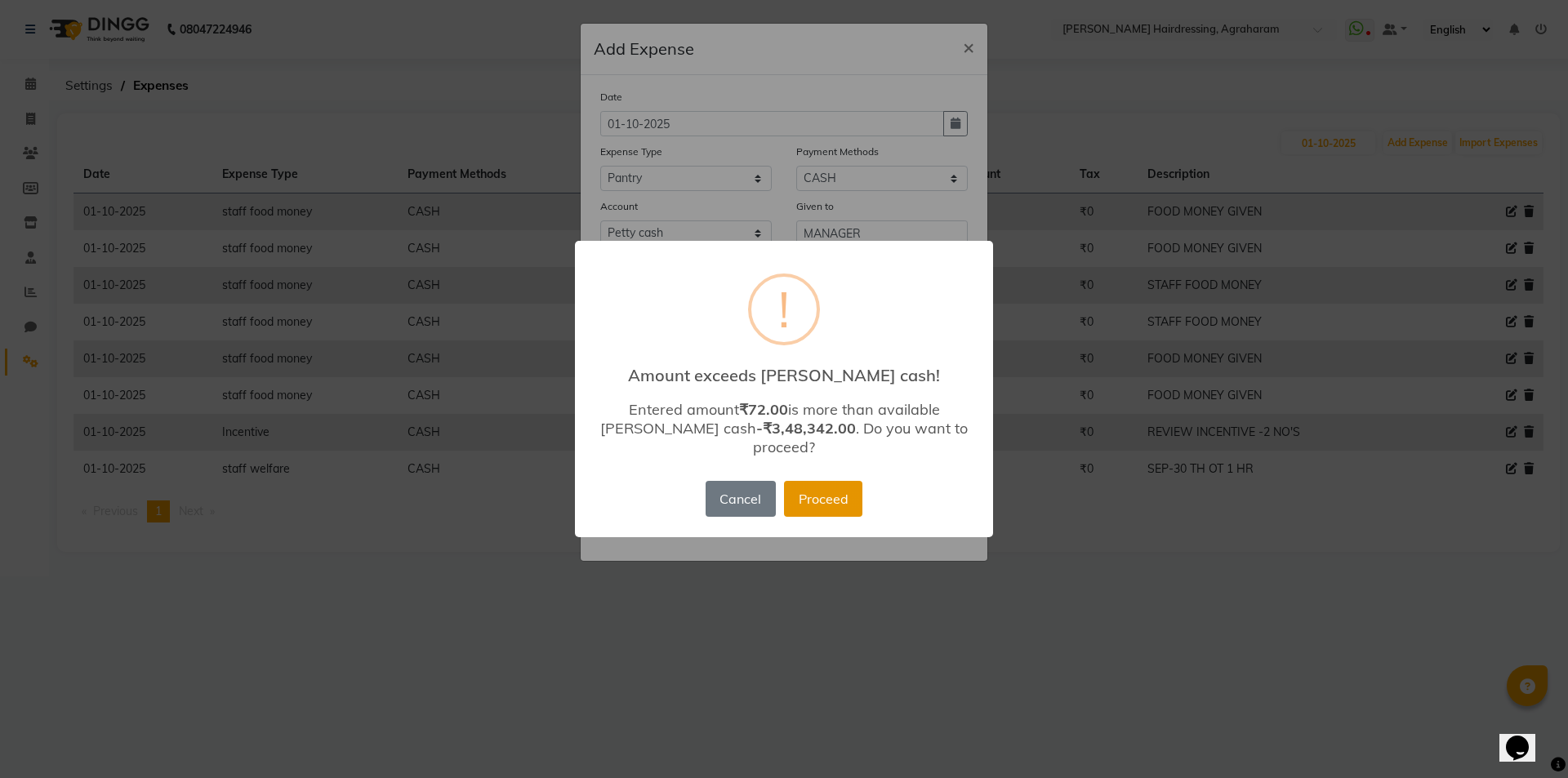
click at [820, 489] on button "Proceed" at bounding box center [823, 499] width 78 height 36
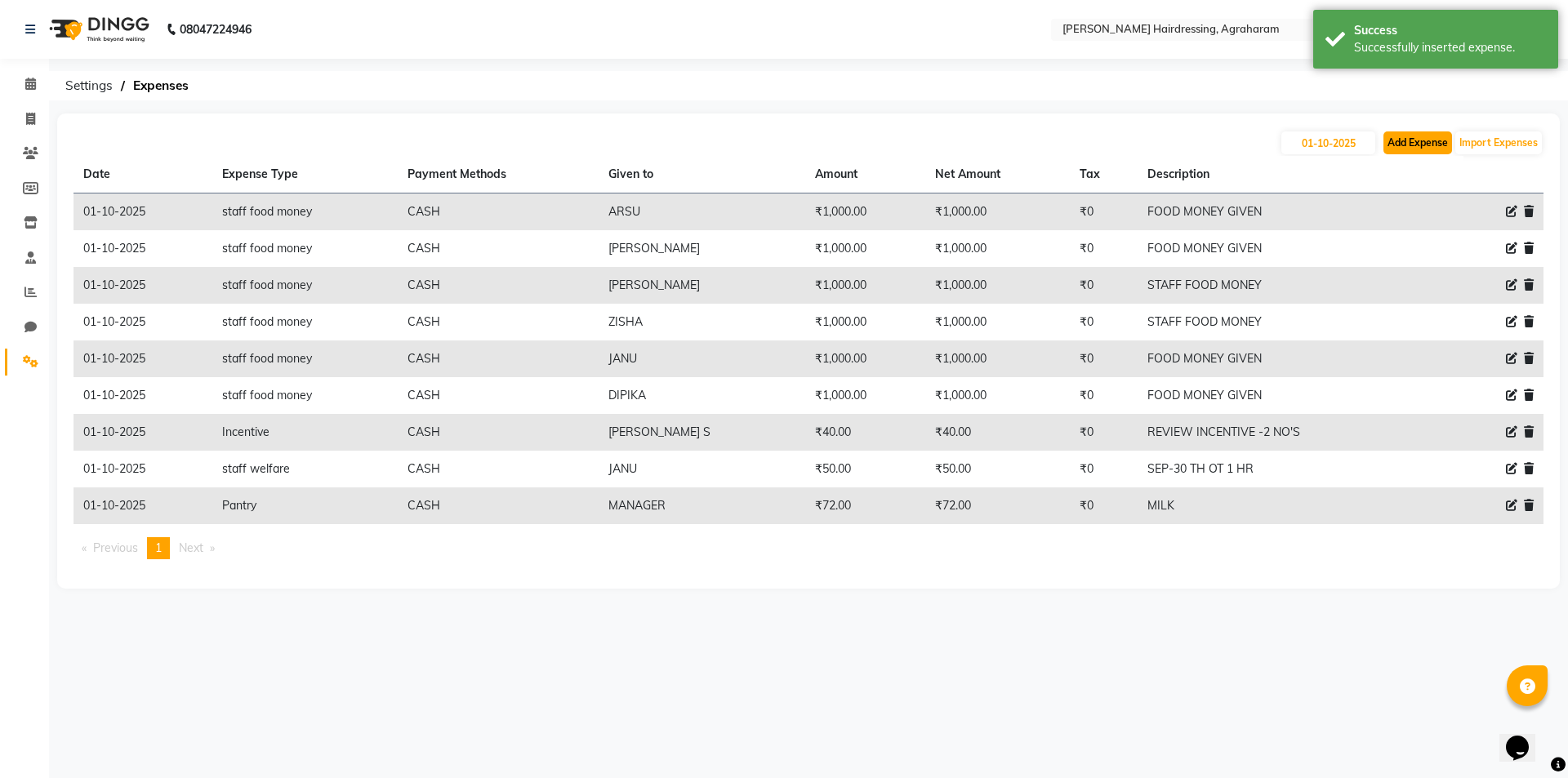
click at [1421, 142] on button "Add Expense" at bounding box center [1418, 143] width 68 height 23
select select "1"
select select "7111"
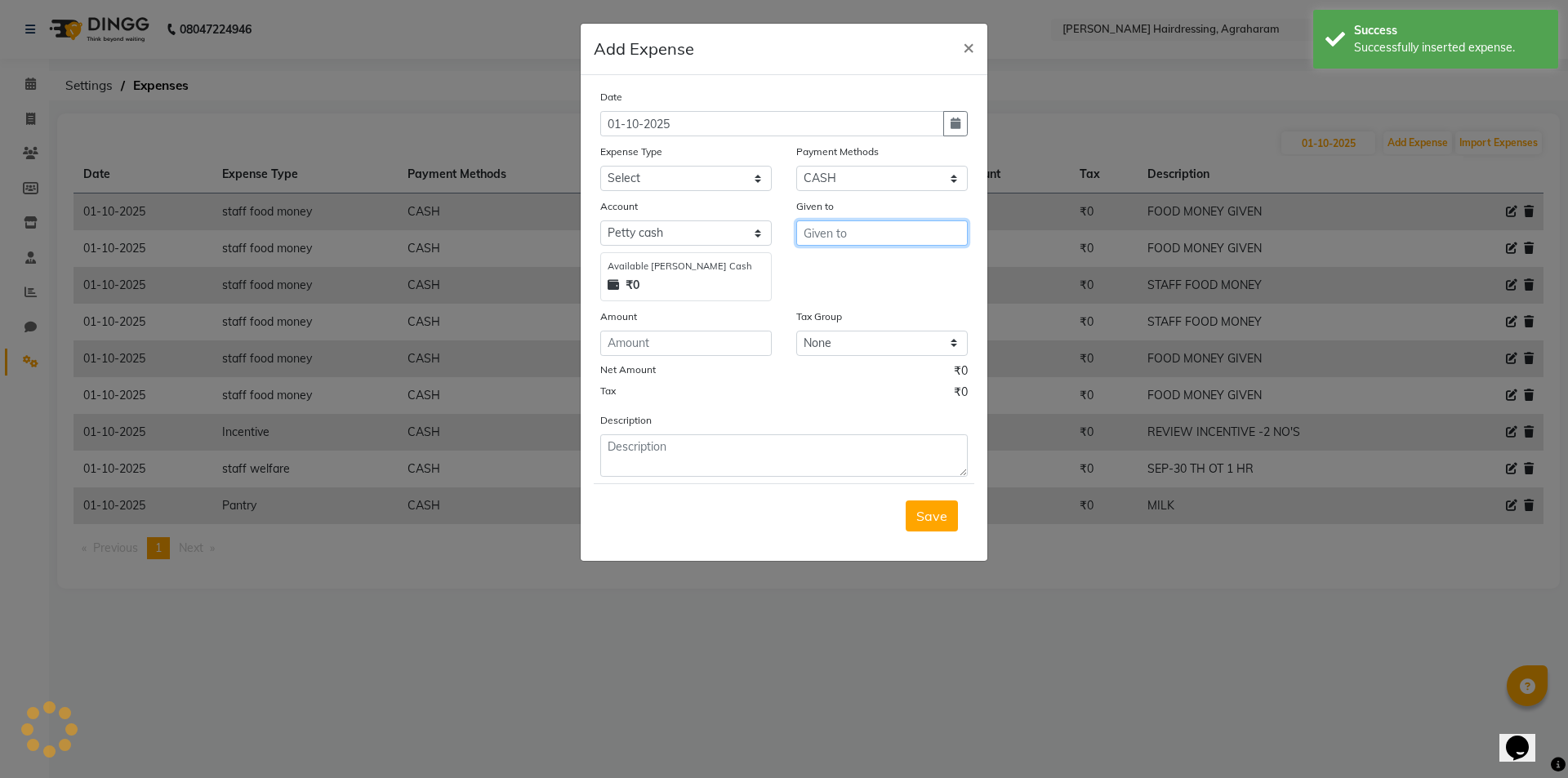
click at [850, 225] on input "text" at bounding box center [881, 233] width 171 height 25
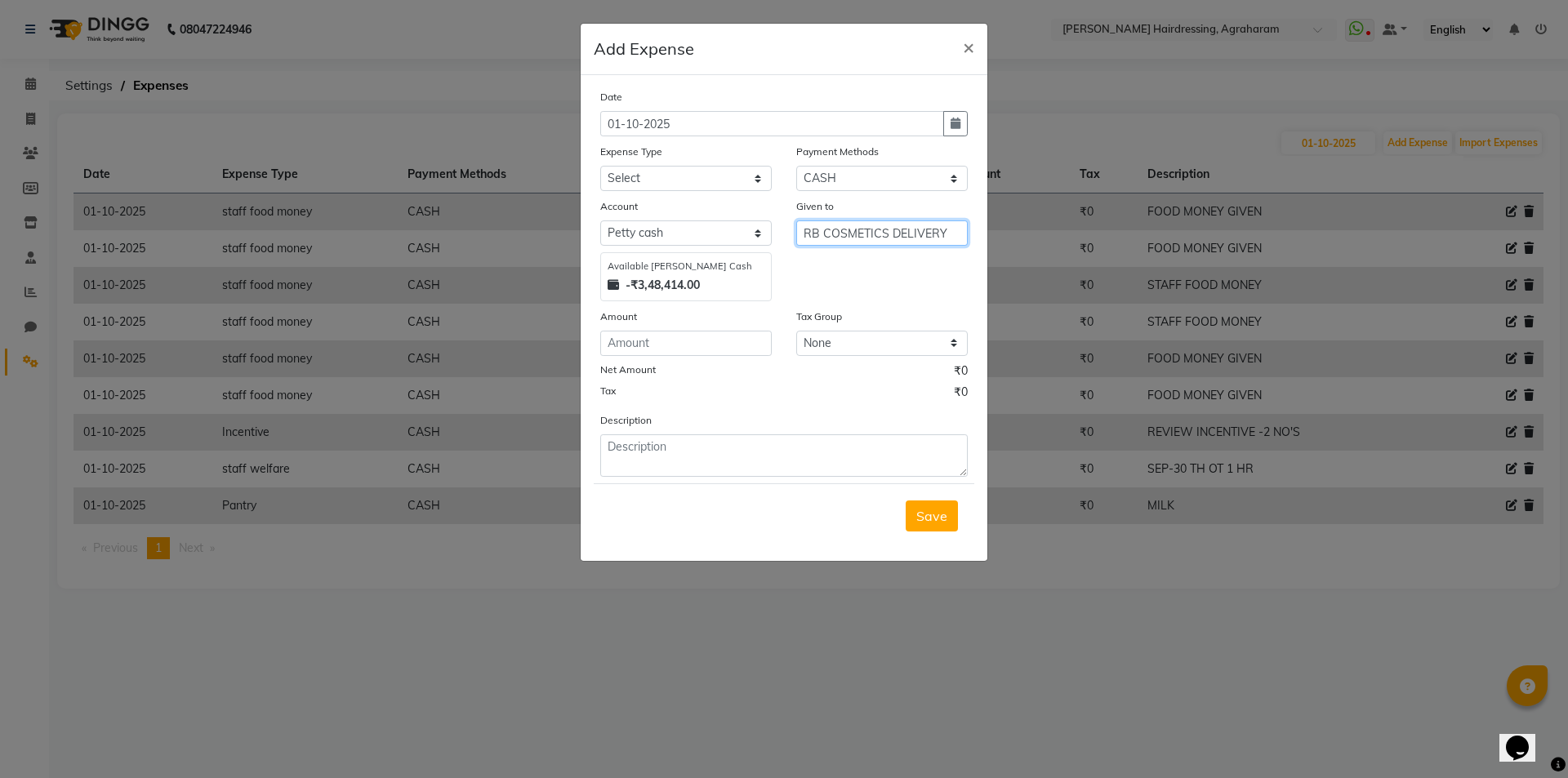
type input "RB COSMETICS DELIVERY"
click at [704, 348] on input "number" at bounding box center [686, 343] width 171 height 25
click at [723, 182] on select "Select Advance Salary cash given to office Cash transfer to bank Client Snacks …" at bounding box center [686, 178] width 171 height 25
select select "20834"
click at [601, 166] on select "Select Advance Salary cash given to office Cash transfer to bank Client Snacks …" at bounding box center [686, 178] width 171 height 25
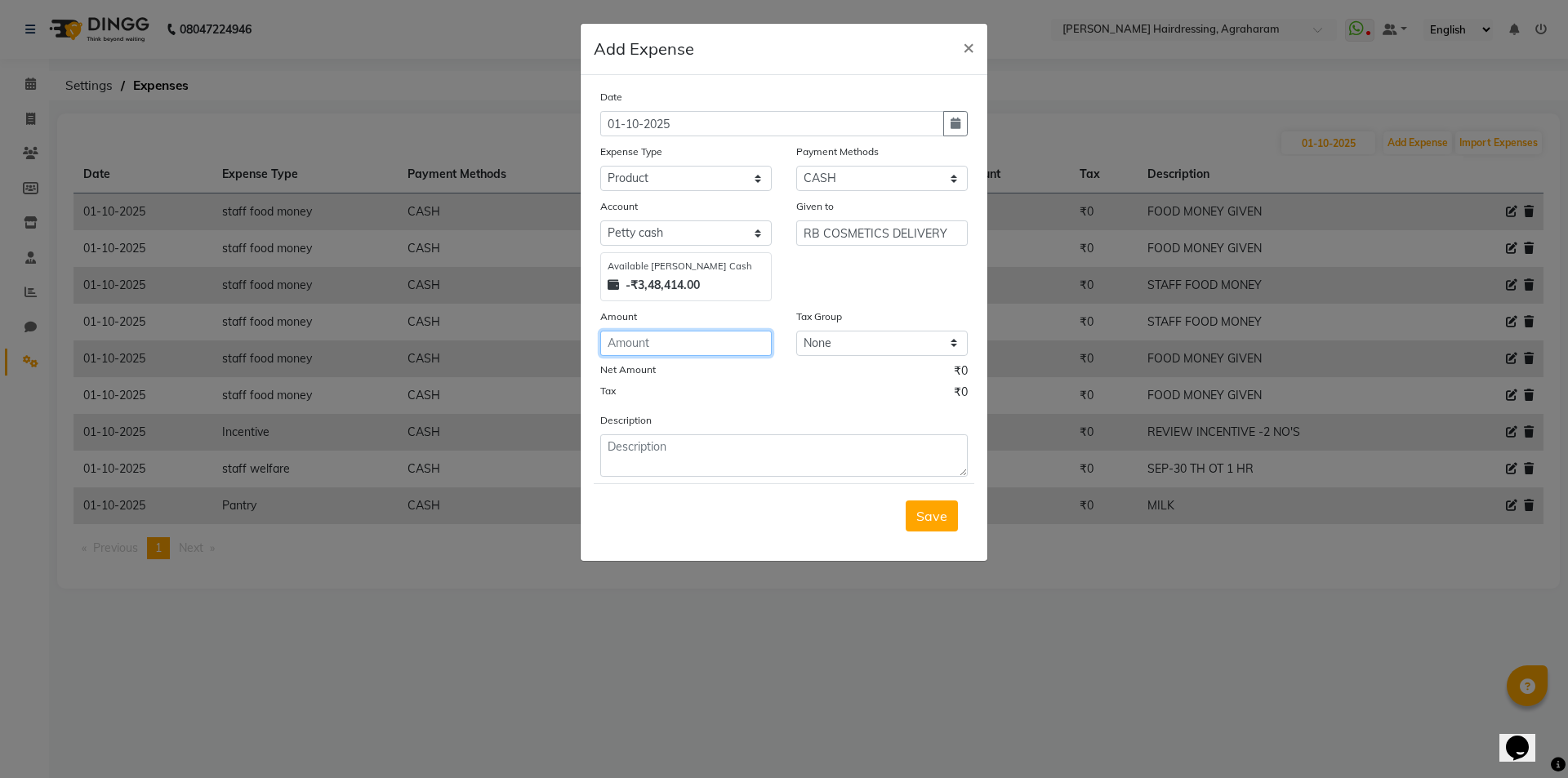
click at [655, 356] on input "number" at bounding box center [686, 343] width 171 height 25
type input "265"
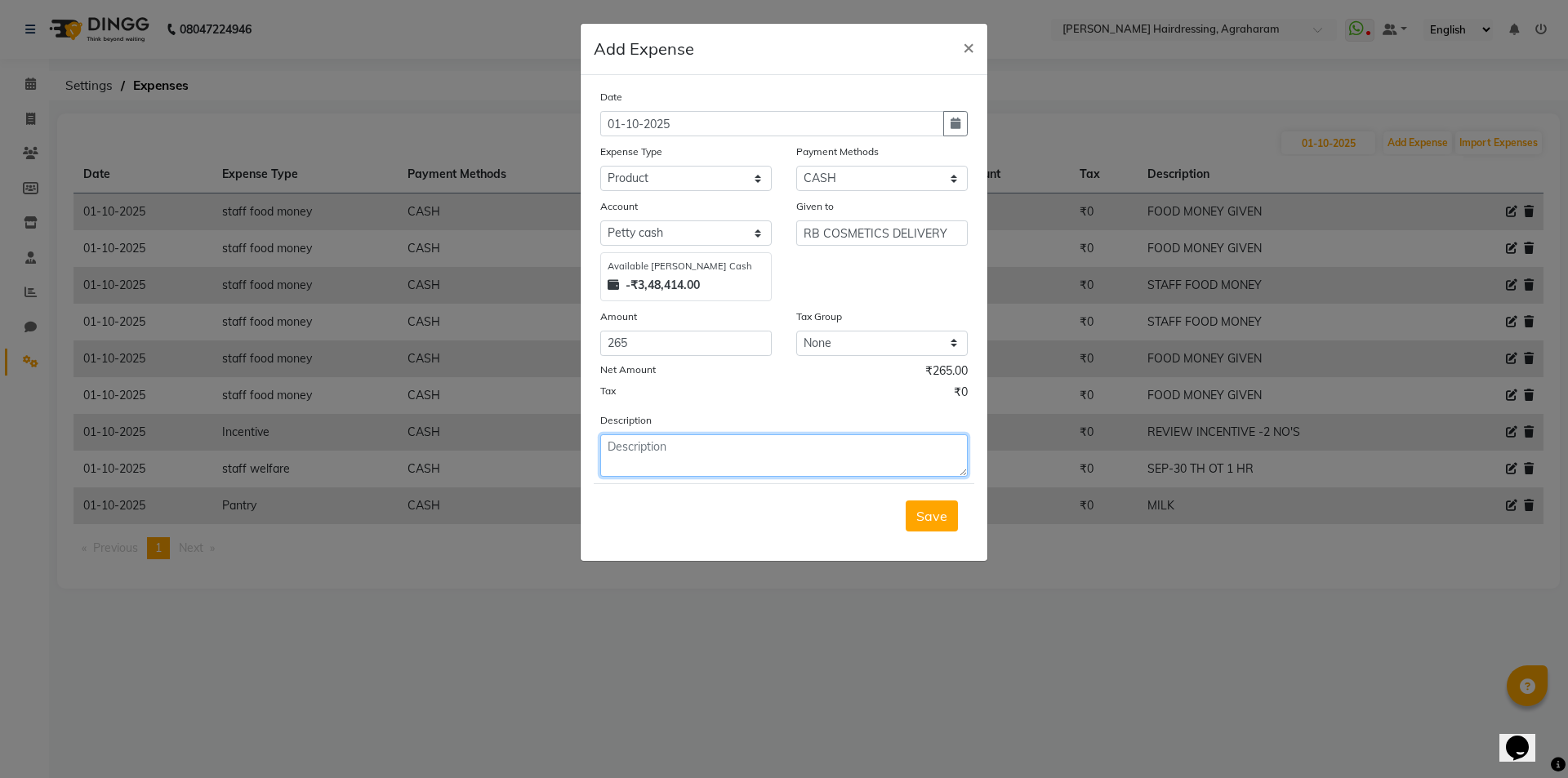
click at [700, 455] on textarea at bounding box center [784, 456] width 368 height 42
type textarea "RB COSMETICS PRODUCT DELIVERY"
click at [928, 520] on span "Save" at bounding box center [931, 516] width 31 height 17
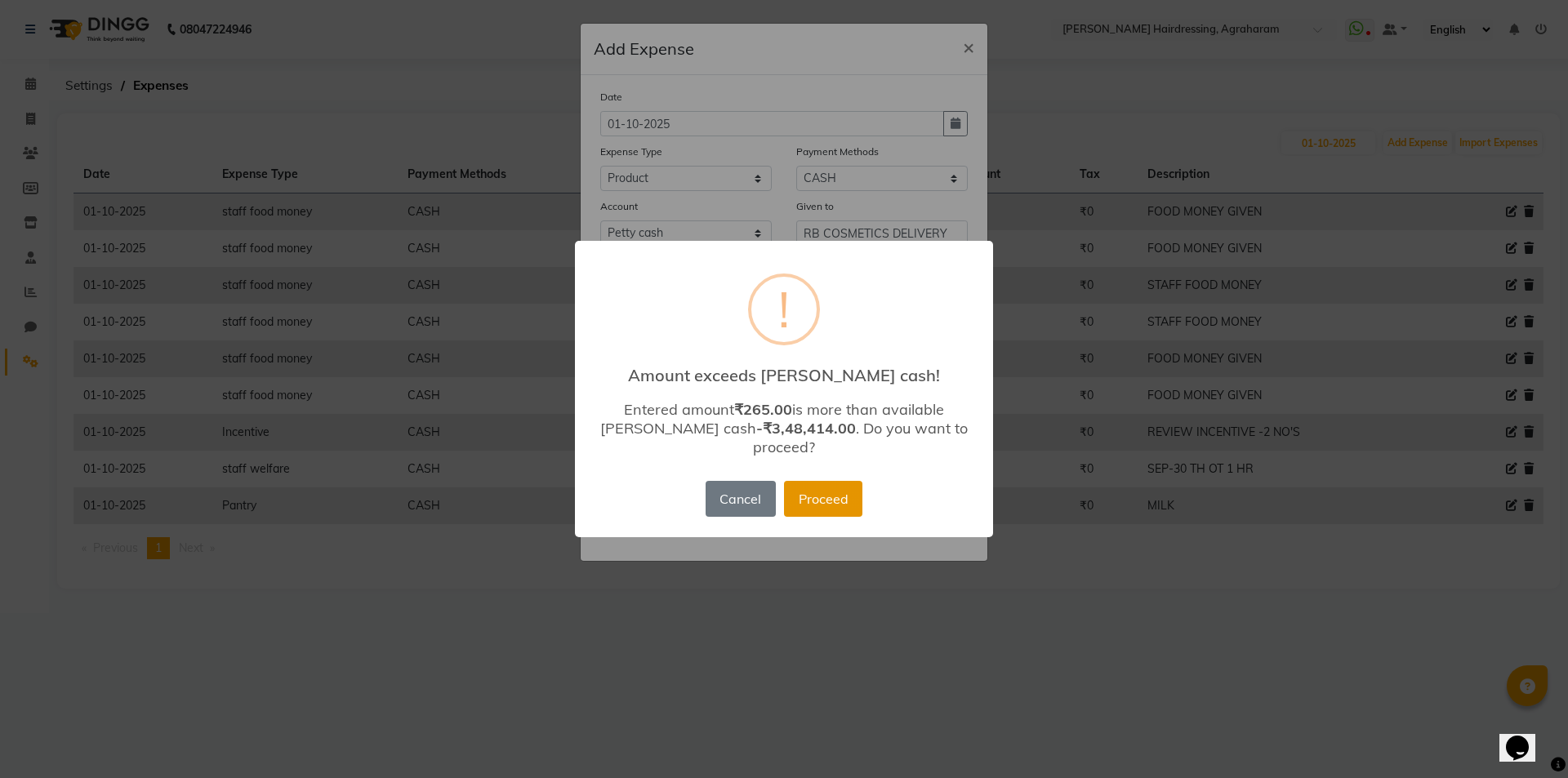
click at [812, 496] on button "Proceed" at bounding box center [823, 499] width 78 height 36
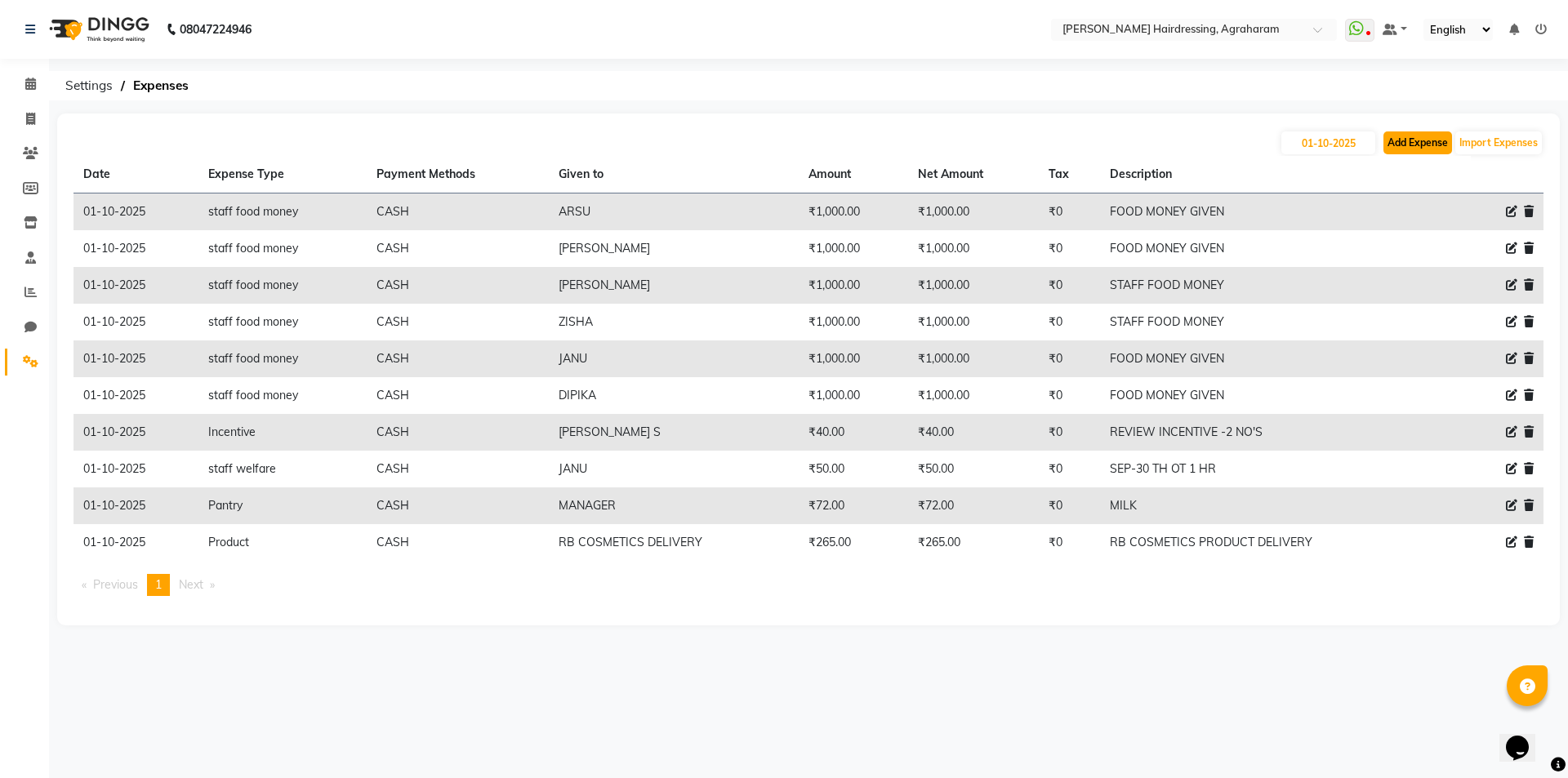
click at [1421, 142] on button "Add Expense" at bounding box center [1418, 143] width 68 height 23
select select "1"
select select "7111"
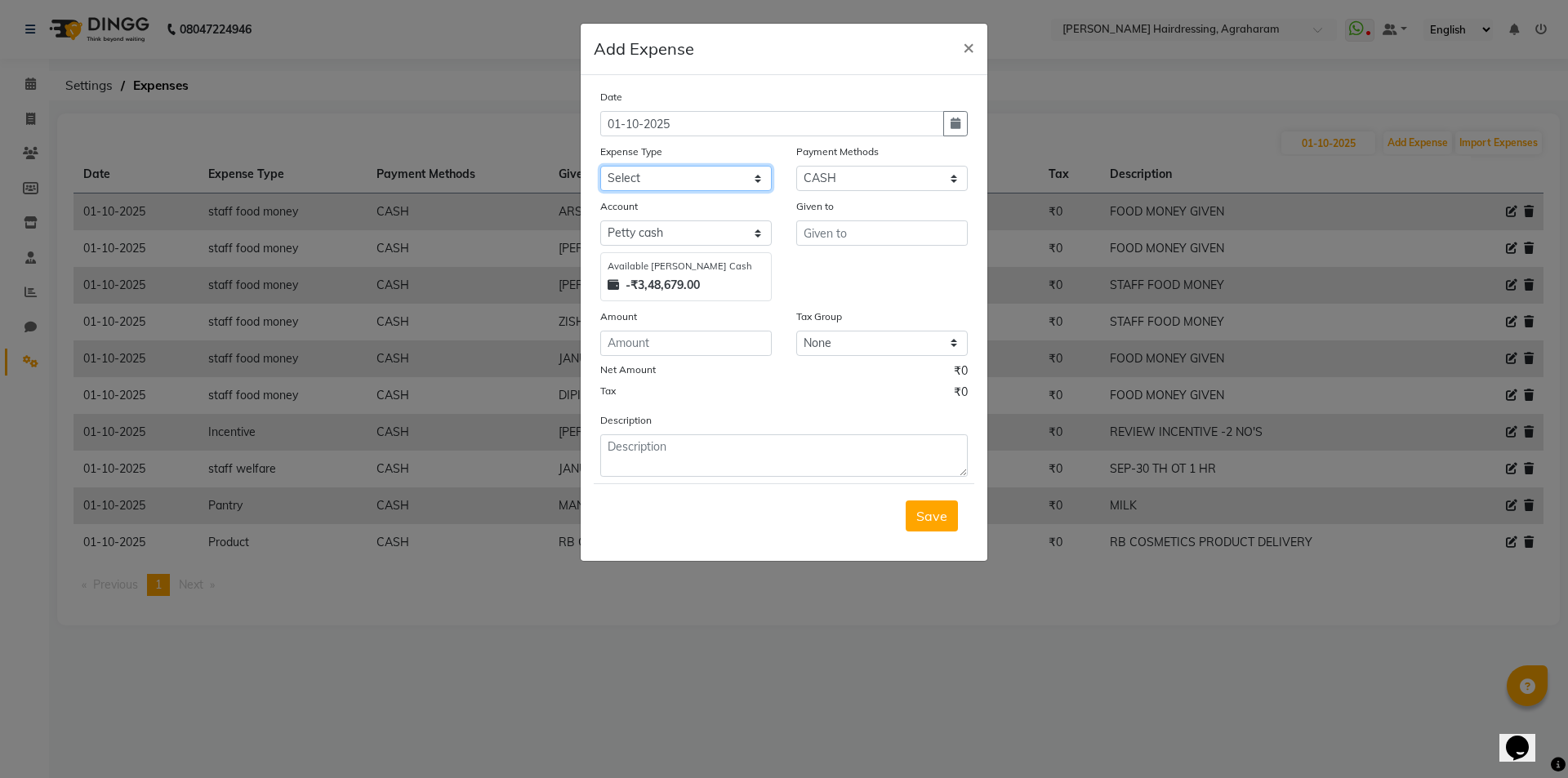
click at [716, 182] on select "Select Advance Salary cash given to office Cash transfer to bank Client Snacks …" at bounding box center [686, 178] width 171 height 25
select select "20844"
click at [601, 166] on select "Select Advance Salary cash given to office Cash transfer to bank Client Snacks …" at bounding box center [686, 178] width 171 height 25
click at [845, 233] on input "text" at bounding box center [881, 233] width 171 height 25
click at [845, 268] on span "MANA" at bounding box center [837, 268] width 41 height 17
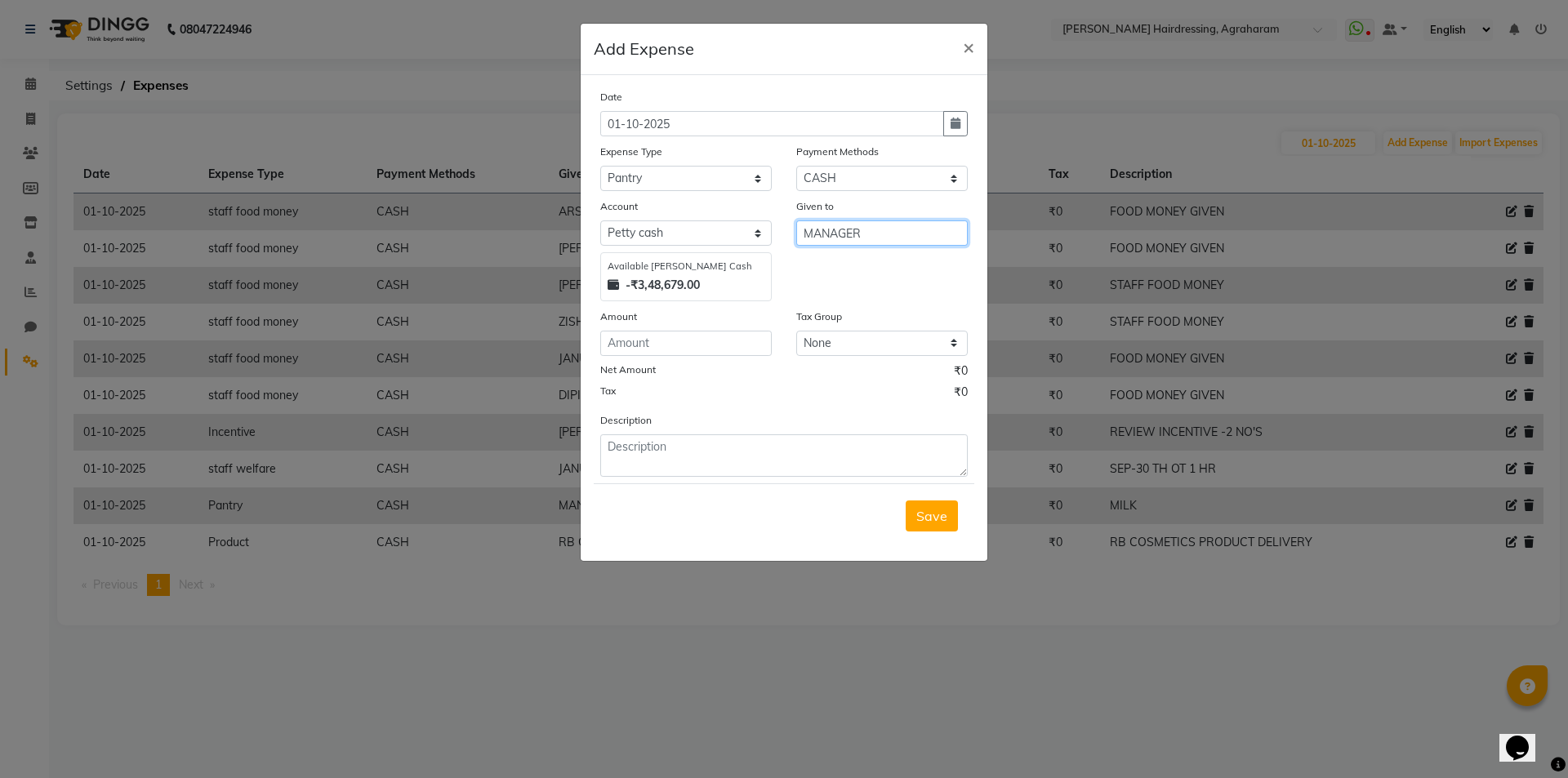
type input "MANAGER"
click at [701, 350] on input "number" at bounding box center [686, 343] width 171 height 25
type input "50"
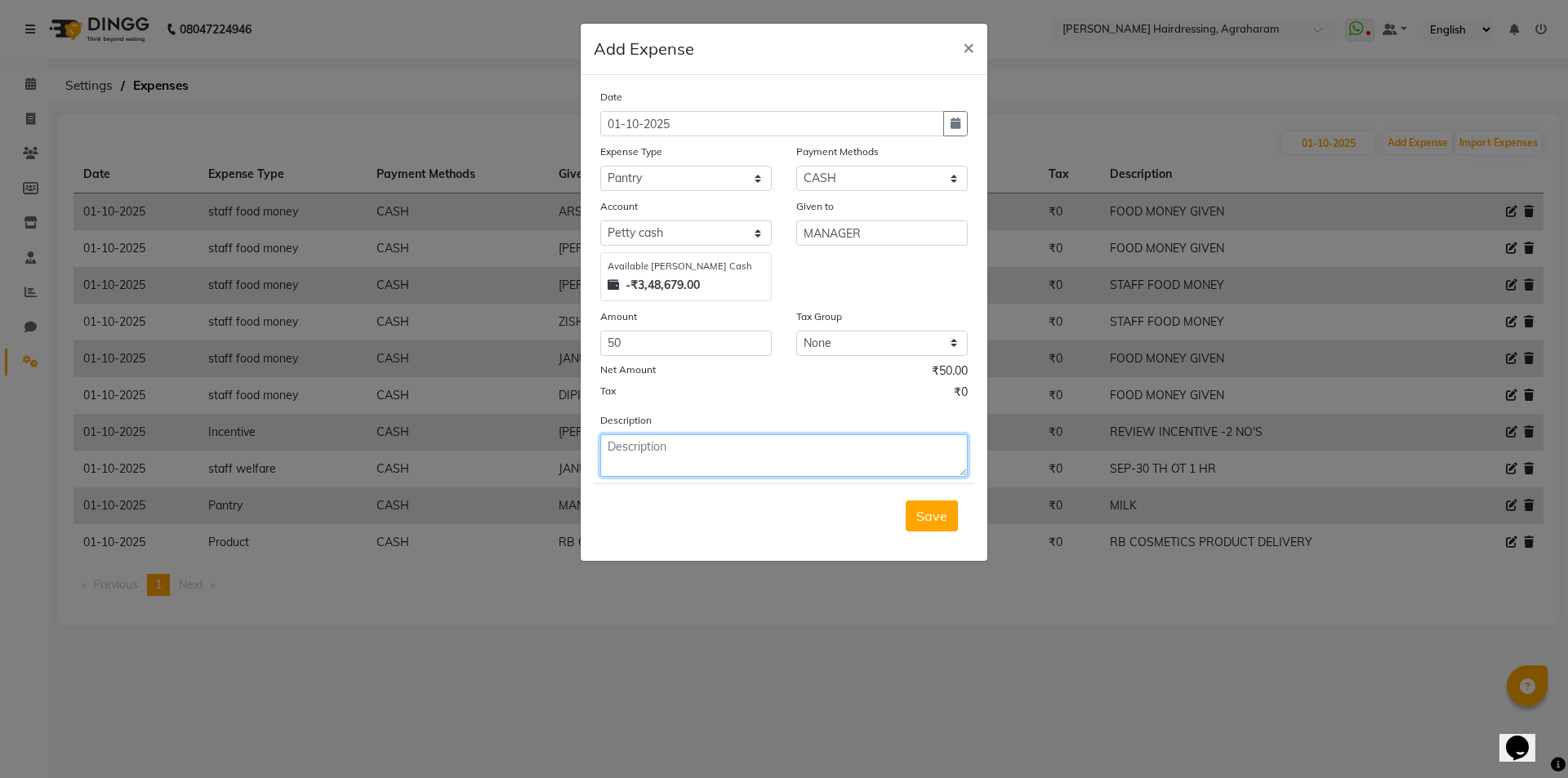
click at [644, 442] on textarea at bounding box center [784, 456] width 368 height 42
type textarea "SUGAR 1 KG"
click at [917, 520] on span "Save" at bounding box center [931, 516] width 31 height 17
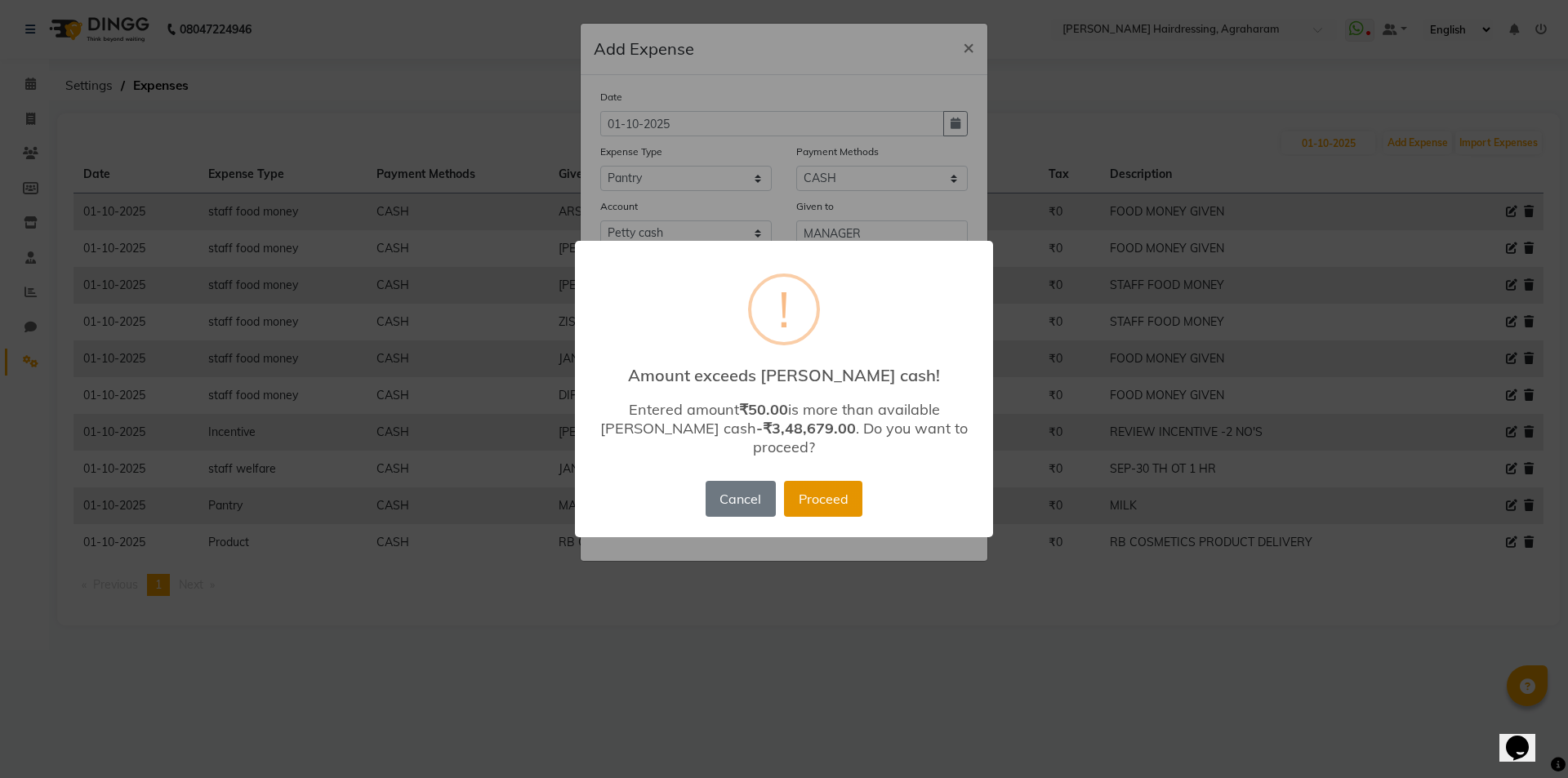
click at [833, 489] on button "Proceed" at bounding box center [823, 499] width 78 height 36
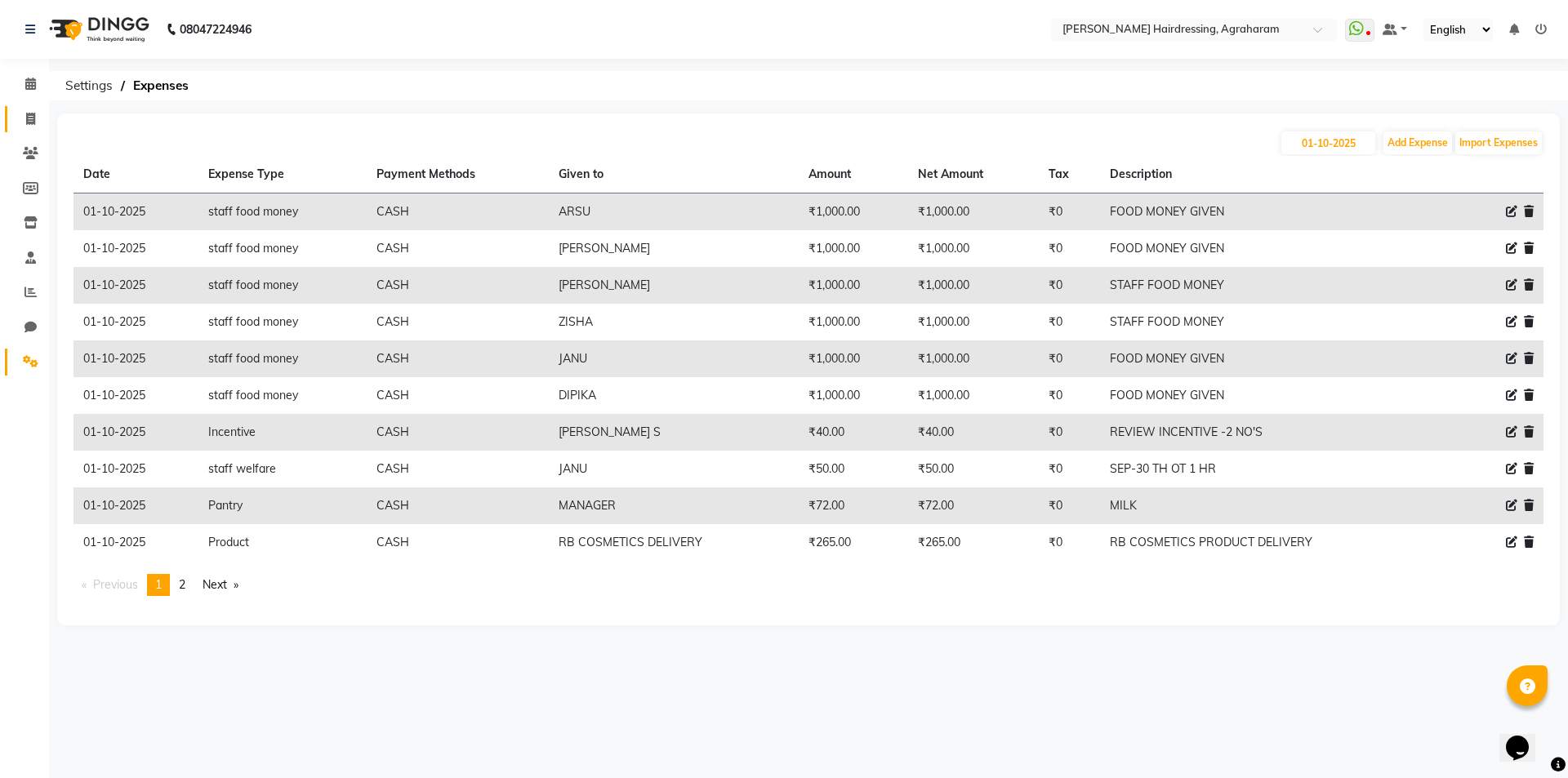
click at [32, 122] on icon at bounding box center [31, 119] width 9 height 12
select select "service"
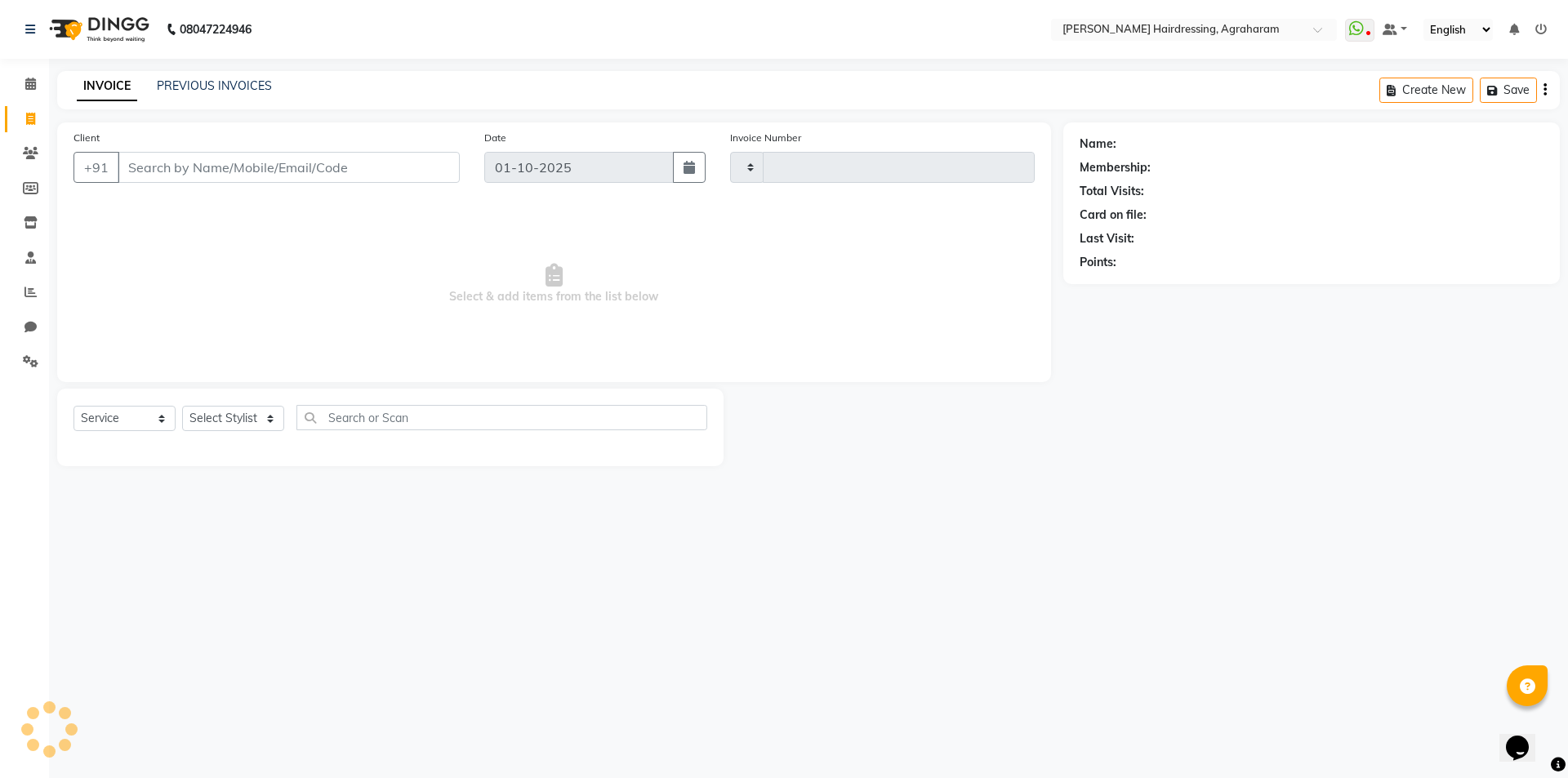
type input "3088"
select select "7962"
click at [228, 85] on link "PREVIOUS INVOICES" at bounding box center [214, 85] width 115 height 15
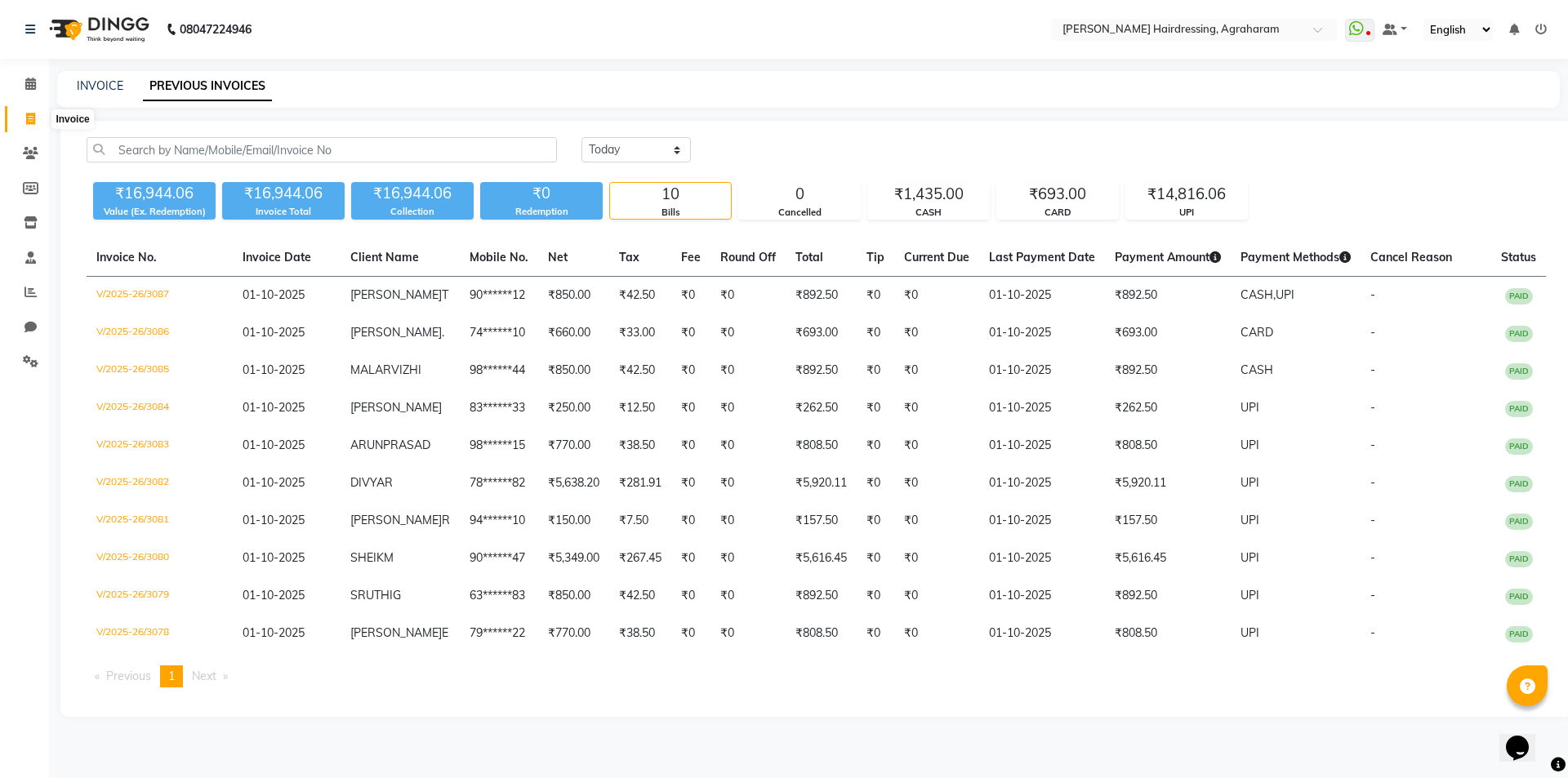
click at [27, 120] on icon at bounding box center [31, 119] width 9 height 12
select select "service"
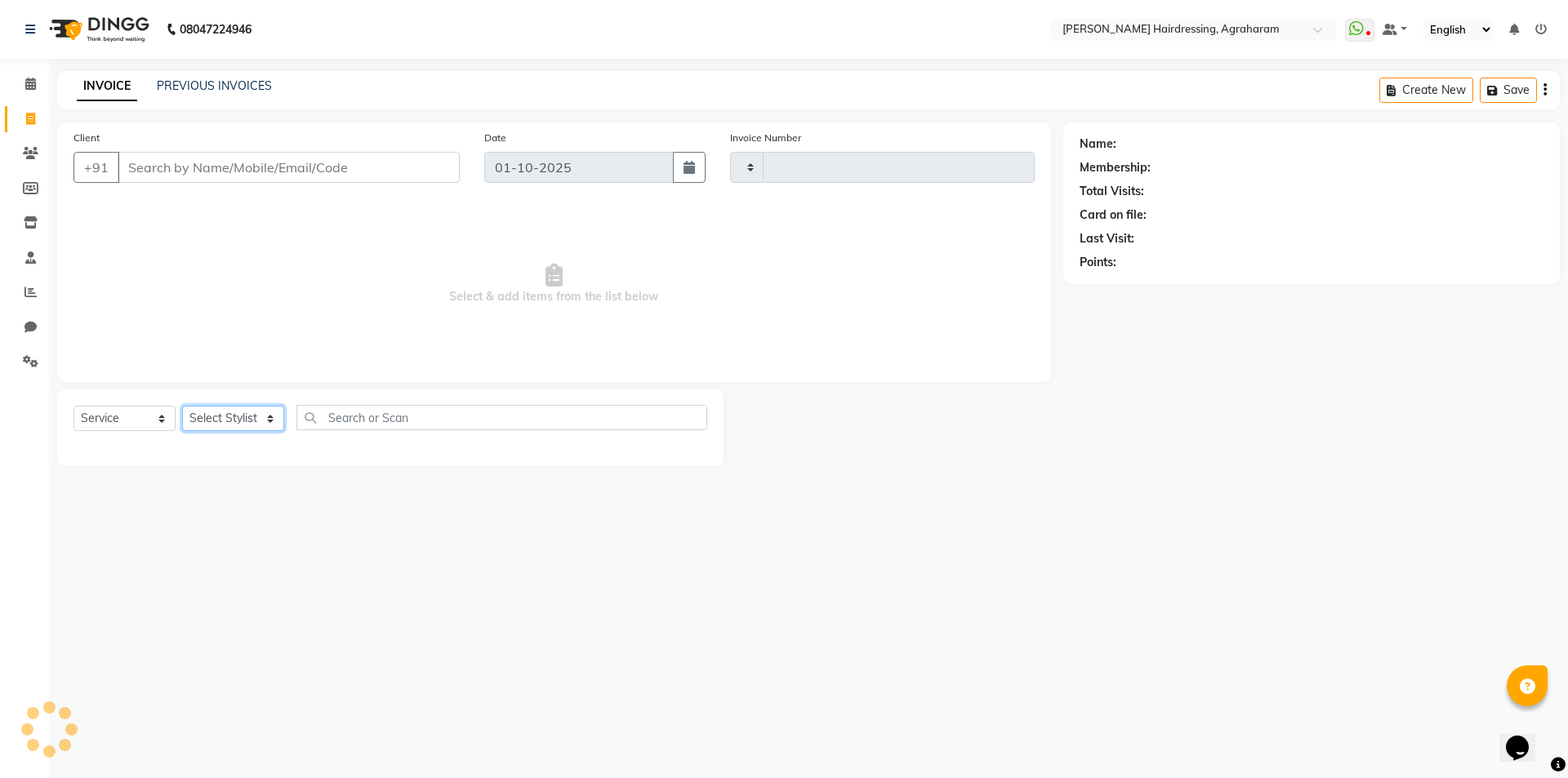
click at [263, 421] on select "Select Stylist" at bounding box center [233, 418] width 102 height 25
type input "3088"
select select "7962"
click at [294, 275] on span "Select & add items from the list below" at bounding box center [554, 285] width 961 height 163
click at [255, 414] on select "Select Stylist" at bounding box center [233, 418] width 102 height 25
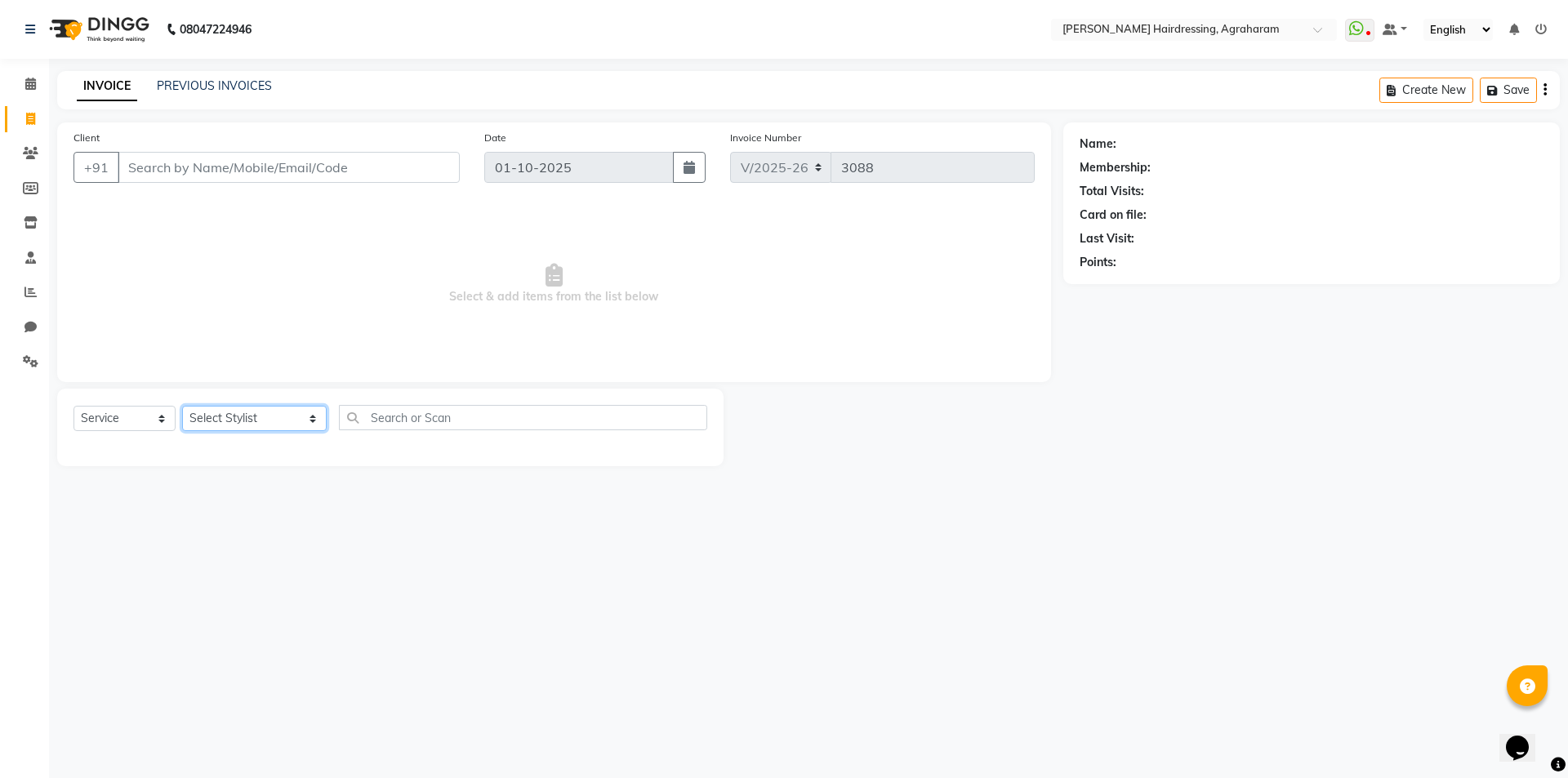
select select "76925"
click at [182, 406] on select "Select Stylist [PERSON_NAME] AKASH [PERSON_NAME] [PERSON_NAME] MANAGER [PERSON_…" at bounding box center [254, 418] width 145 height 25
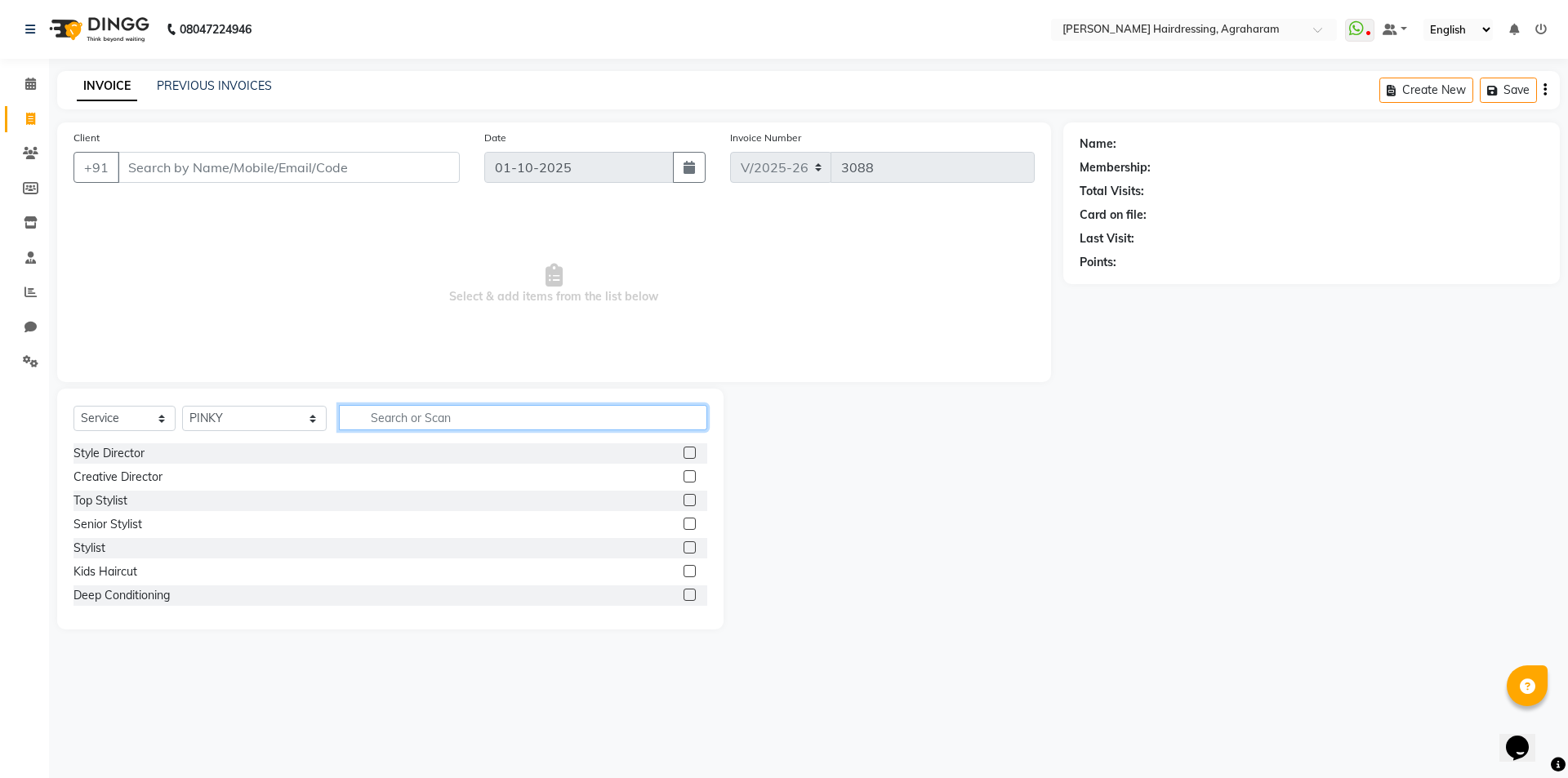
click at [396, 412] on input "text" at bounding box center [522, 417] width 368 height 25
type input "L"
type input "FULL LEG"
click at [690, 502] on label at bounding box center [690, 501] width 12 height 12
click at [690, 502] on input "checkbox" at bounding box center [689, 501] width 11 height 11
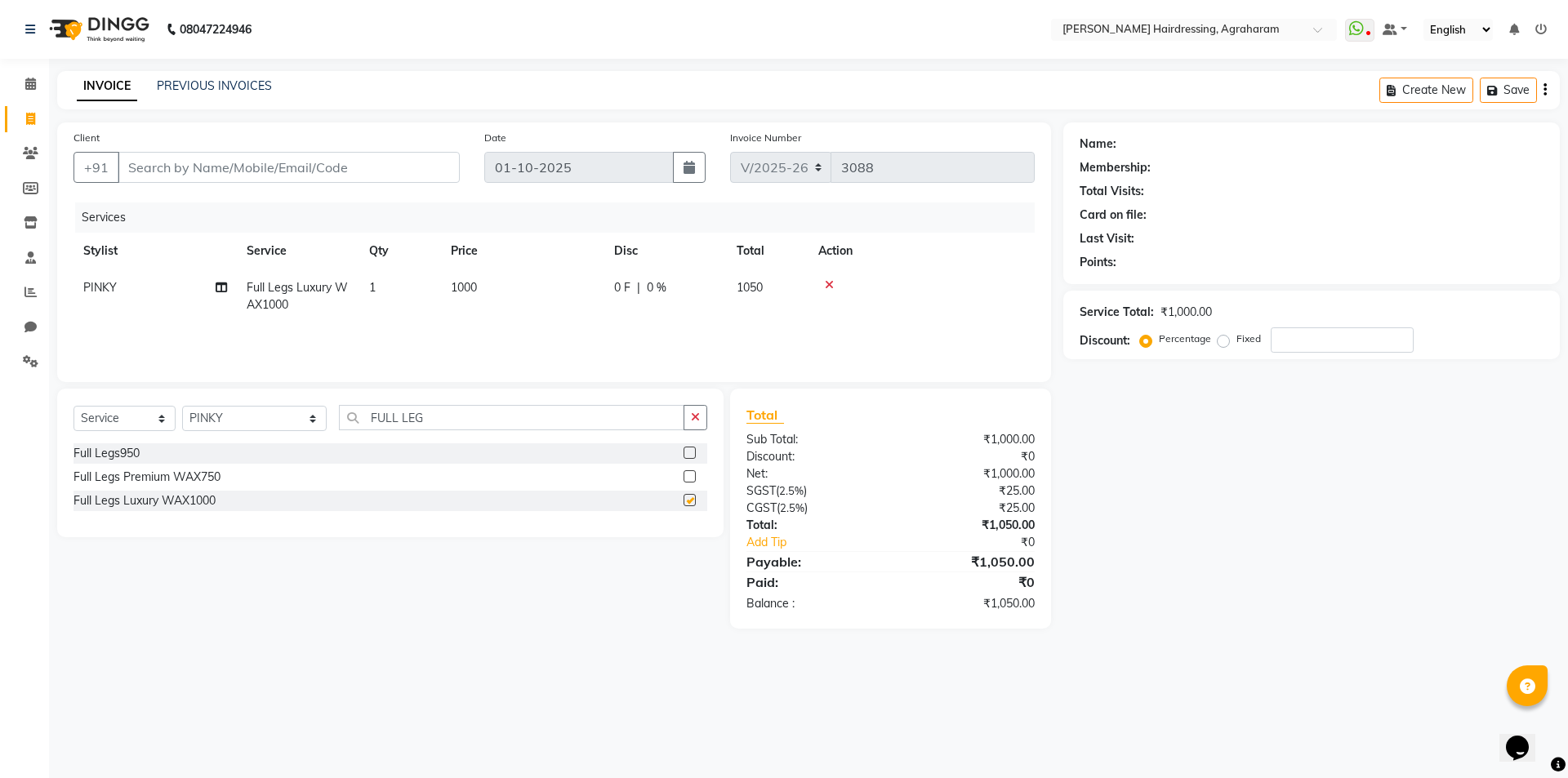
checkbox input "false"
click at [404, 414] on input "FULL LEG" at bounding box center [511, 417] width 345 height 25
type input "F"
type input "UNDER ARM"
click at [691, 501] on label at bounding box center [690, 501] width 12 height 12
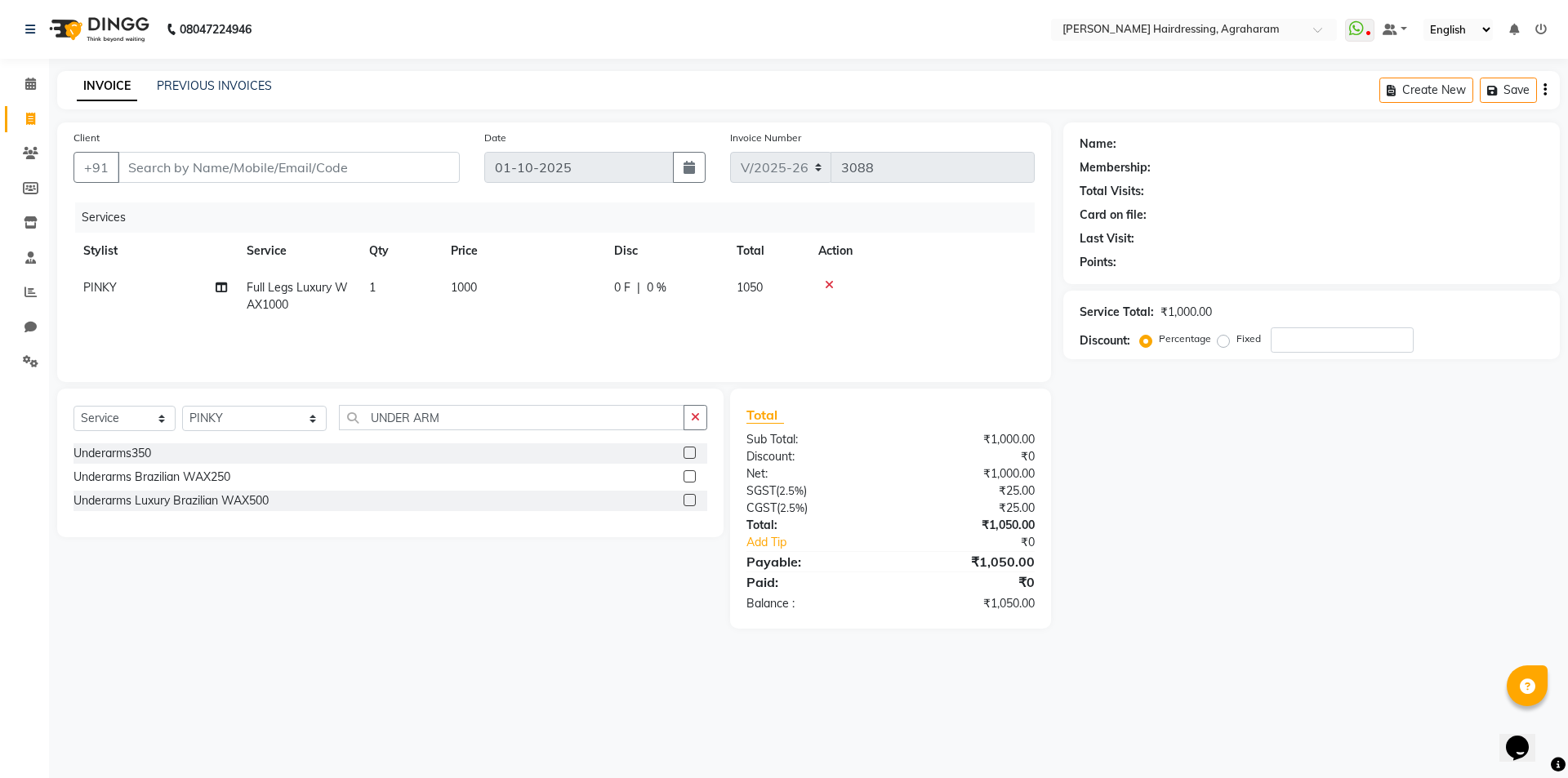
click at [691, 501] on input "checkbox" at bounding box center [689, 501] width 11 height 11
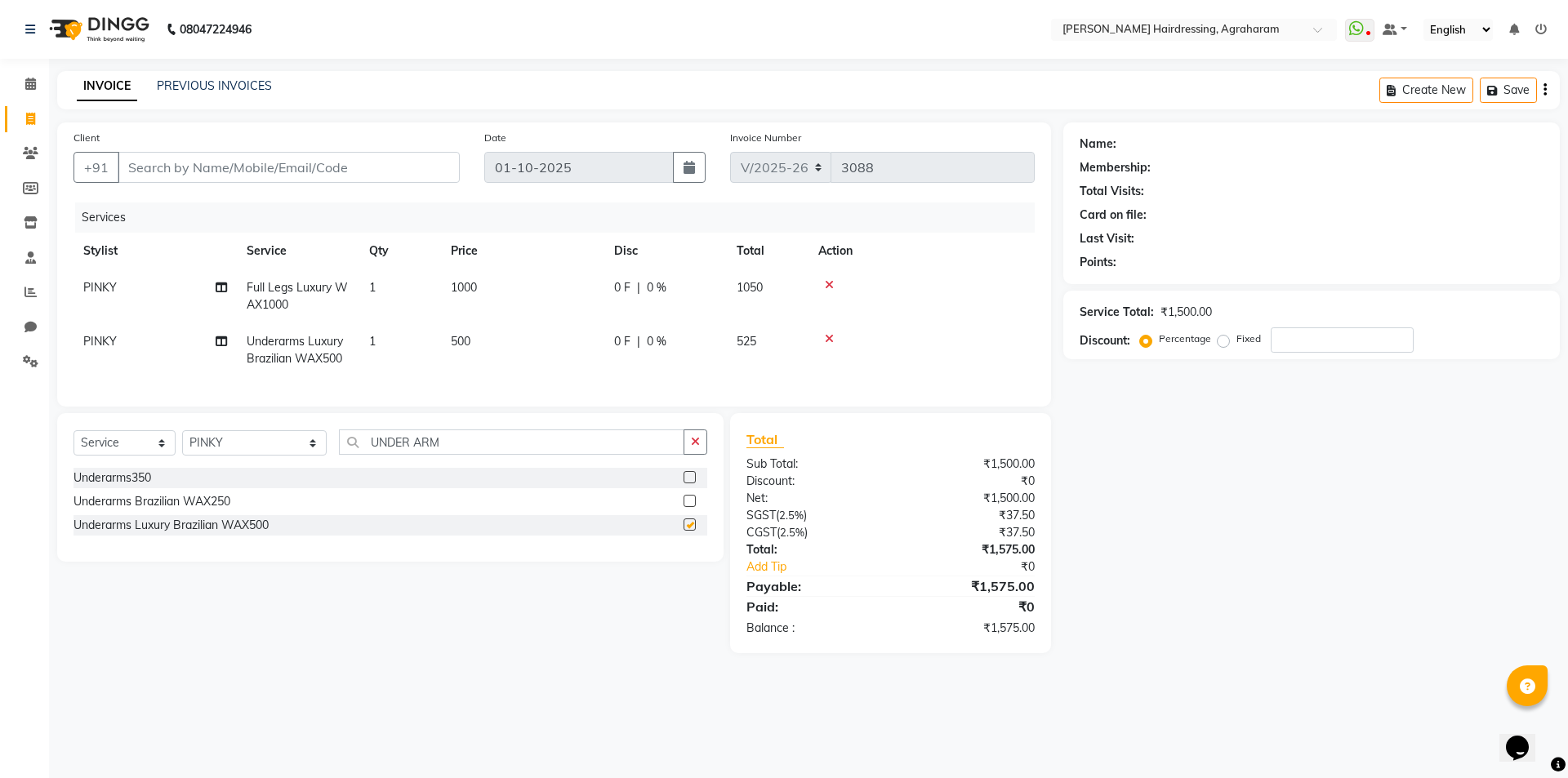
checkbox input "false"
click at [440, 447] on input "UNDER ARM" at bounding box center [511, 442] width 345 height 25
type input "U"
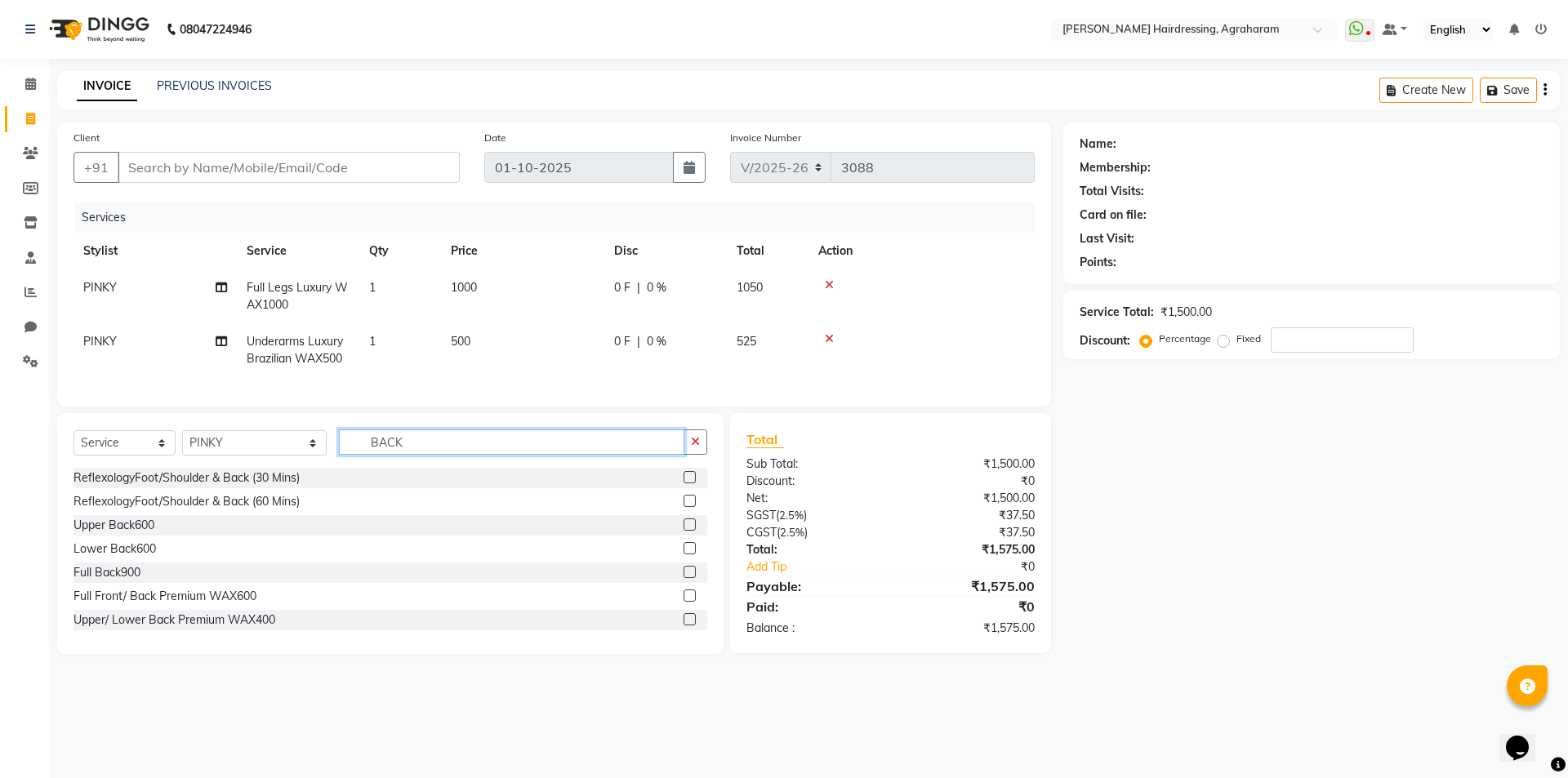
scroll to position [50, 0]
type input "BACK"
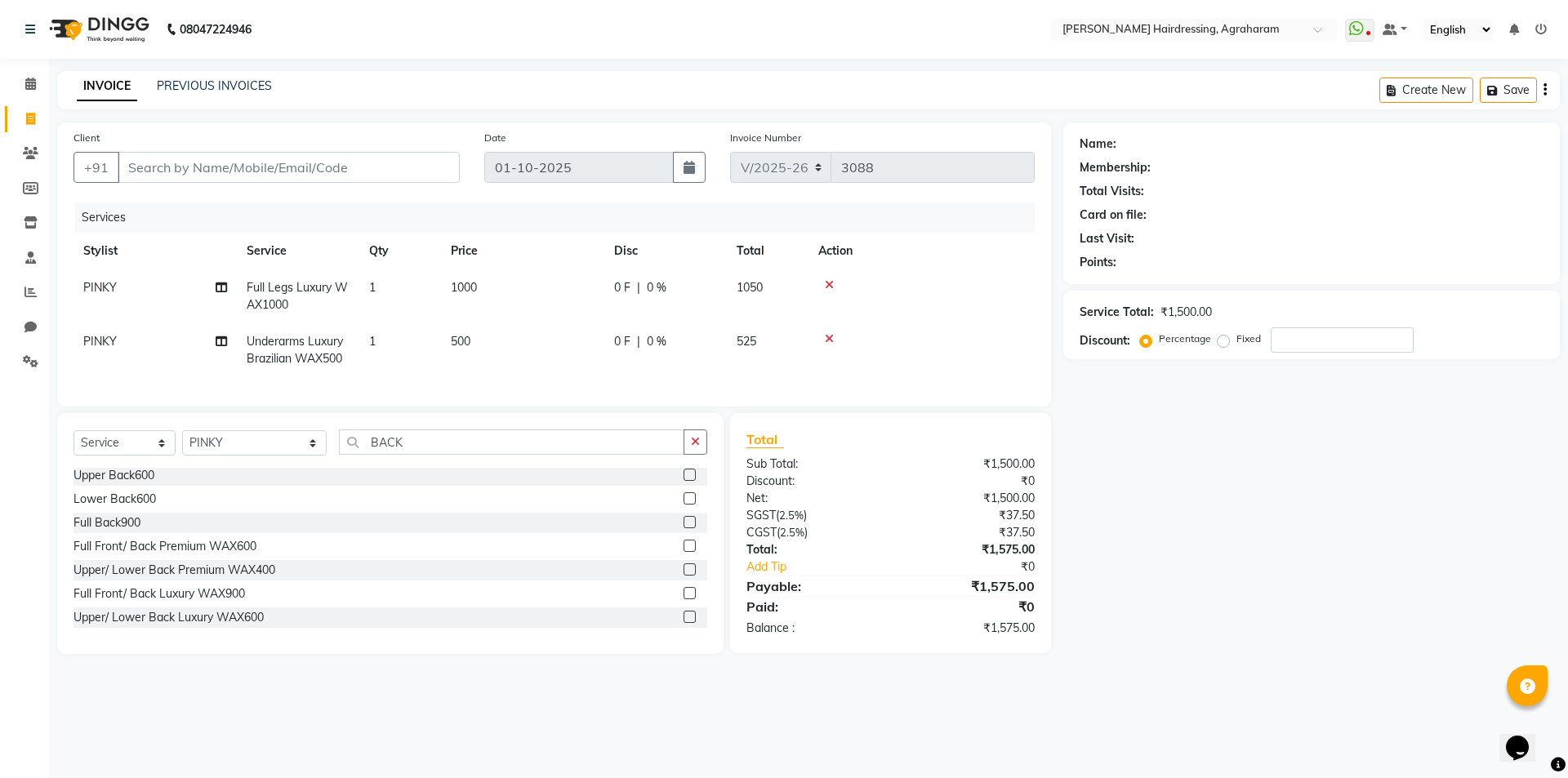
click at [684, 600] on label at bounding box center [690, 594] width 12 height 12
click at [684, 600] on input "checkbox" at bounding box center [689, 594] width 11 height 11
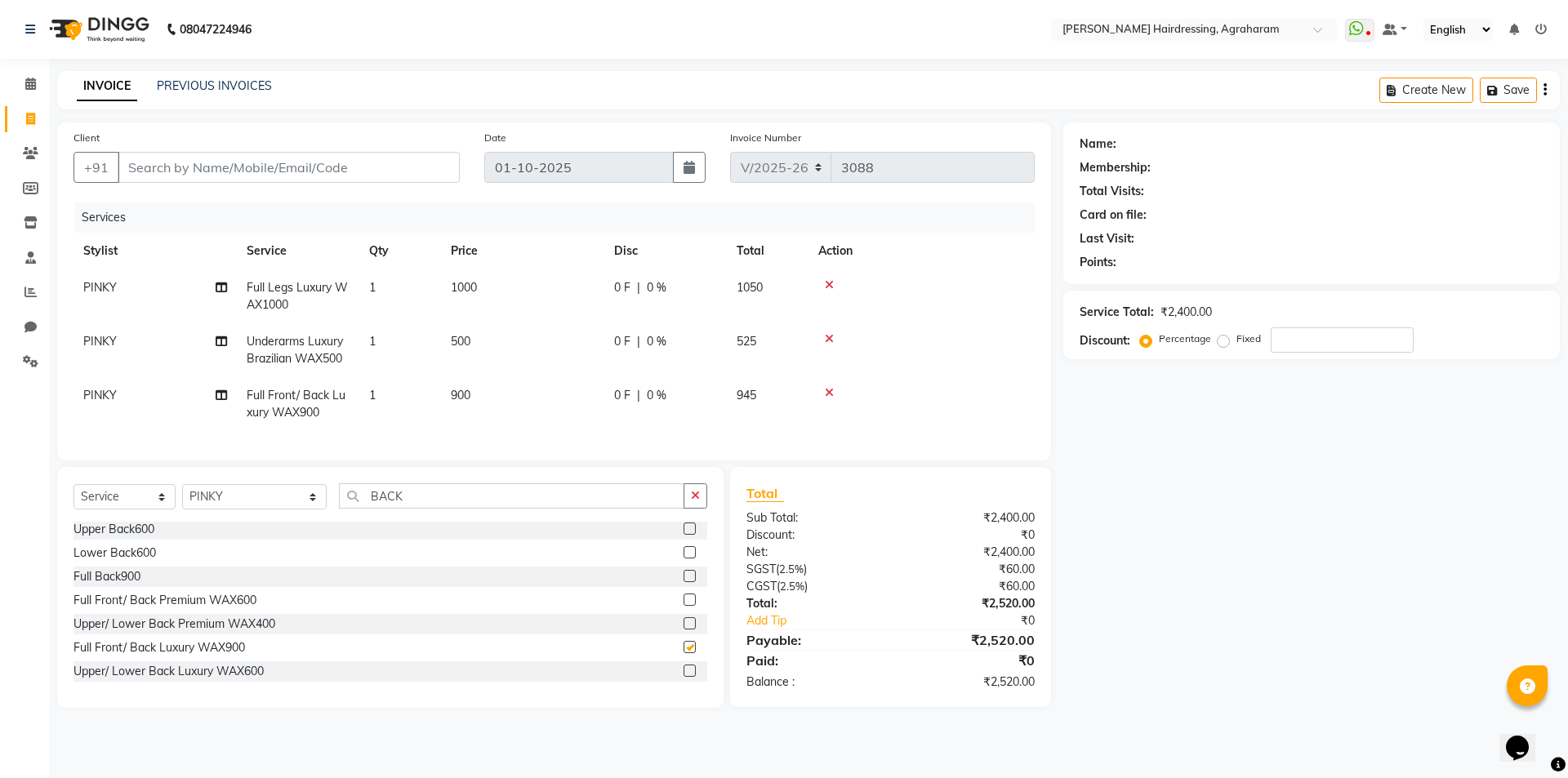
checkbox input "false"
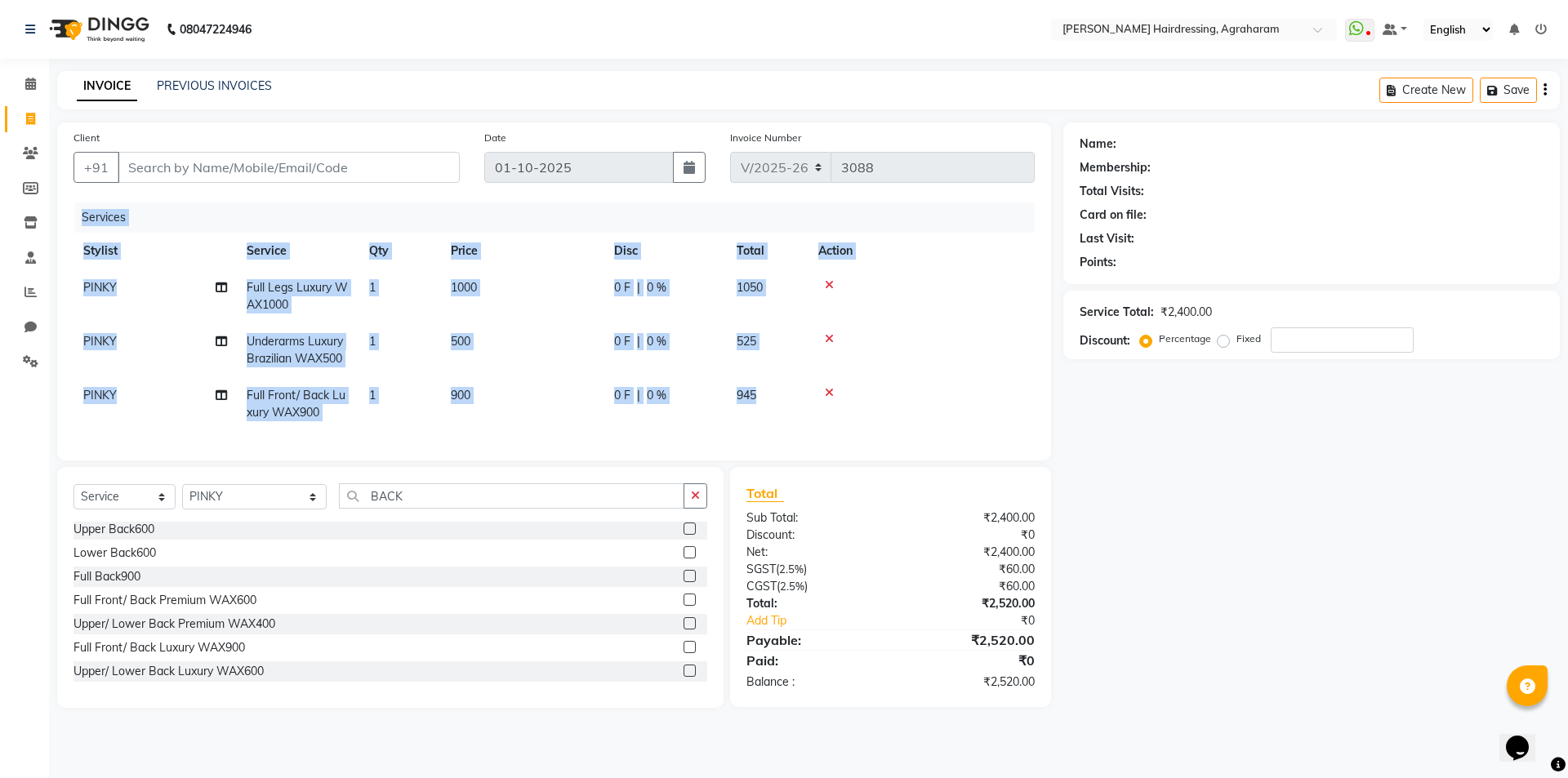
drag, startPoint x: 68, startPoint y: 233, endPoint x: 923, endPoint y: 392, distance: 869.7
click at [837, 400] on div "Client +91 Date [DATE] Invoice Number V/2025 V/[PHONE_NUMBER] Services Stylist …" at bounding box center [554, 292] width 994 height 338
click at [975, 383] on td at bounding box center [922, 404] width 227 height 54
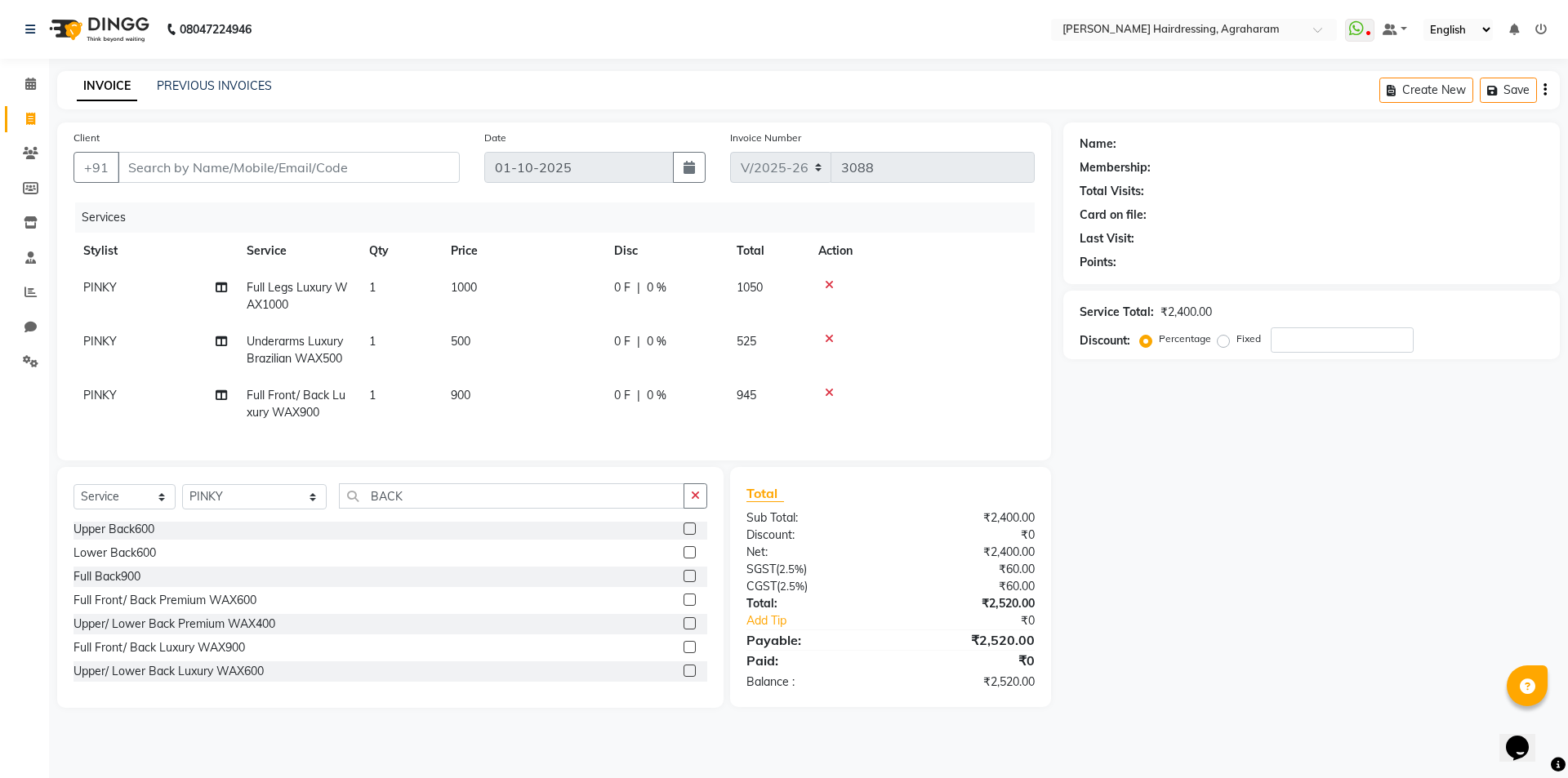
drag, startPoint x: 1186, startPoint y: 425, endPoint x: 1196, endPoint y: 424, distance: 10.0
click at [1187, 425] on div "Name: Membership: Total Visits: Card on file: Last Visit: Points: Service Total…" at bounding box center [1317, 415] width 508 height 586
drag, startPoint x: 305, startPoint y: 307, endPoint x: 242, endPoint y: 288, distance: 65.8
click at [242, 288] on td "Full Legs Luxury WAX1000" at bounding box center [298, 296] width 123 height 54
select select "76925"
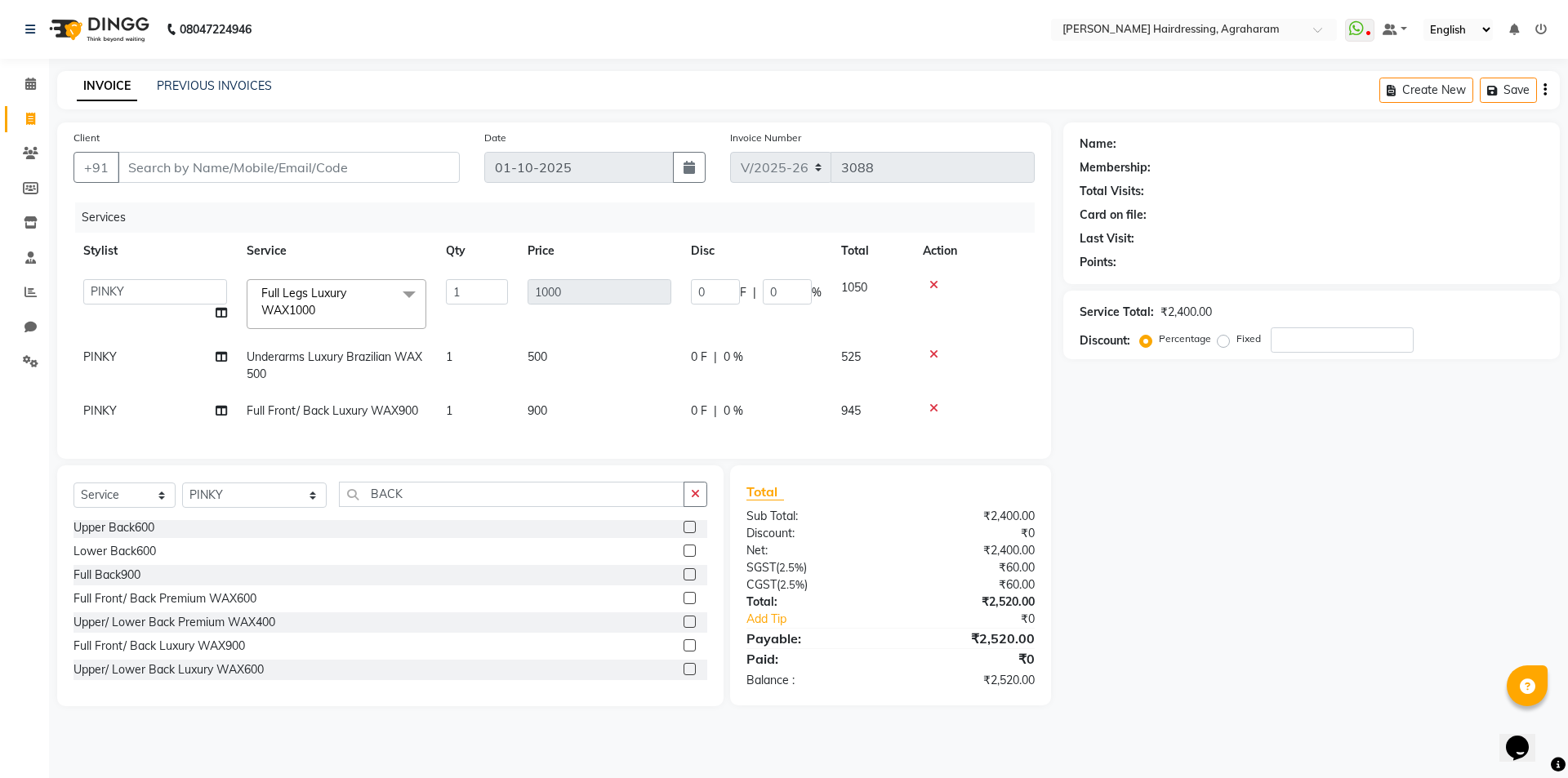
click at [340, 309] on span "Full Legs Luxury WAX1000 x" at bounding box center [329, 303] width 144 height 35
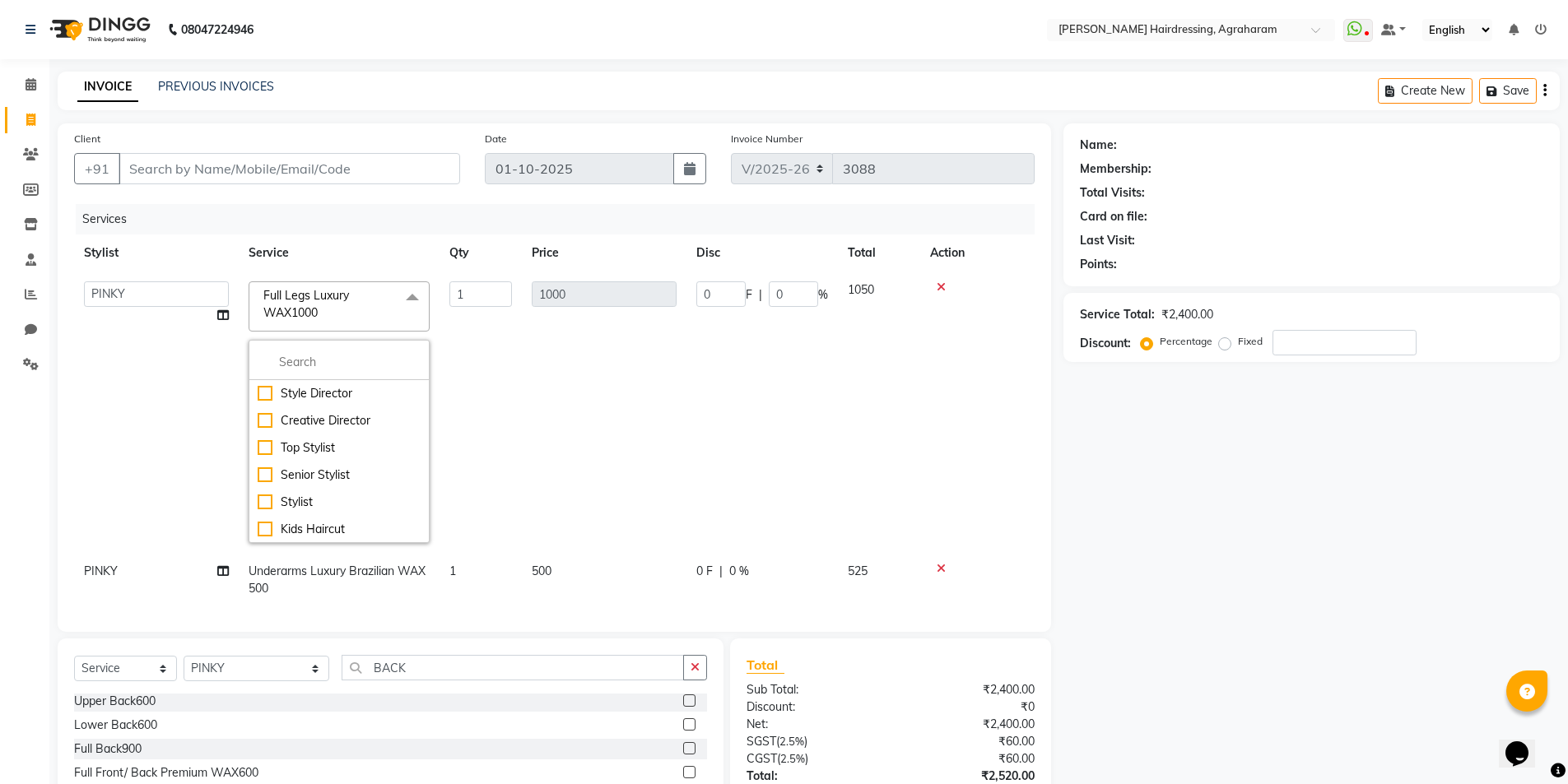
click at [853, 30] on nav "08047224946 Select Location × Toni&guy Hairdressing, Agraharam WhatsApp Status …" at bounding box center [784, 29] width 1568 height 59
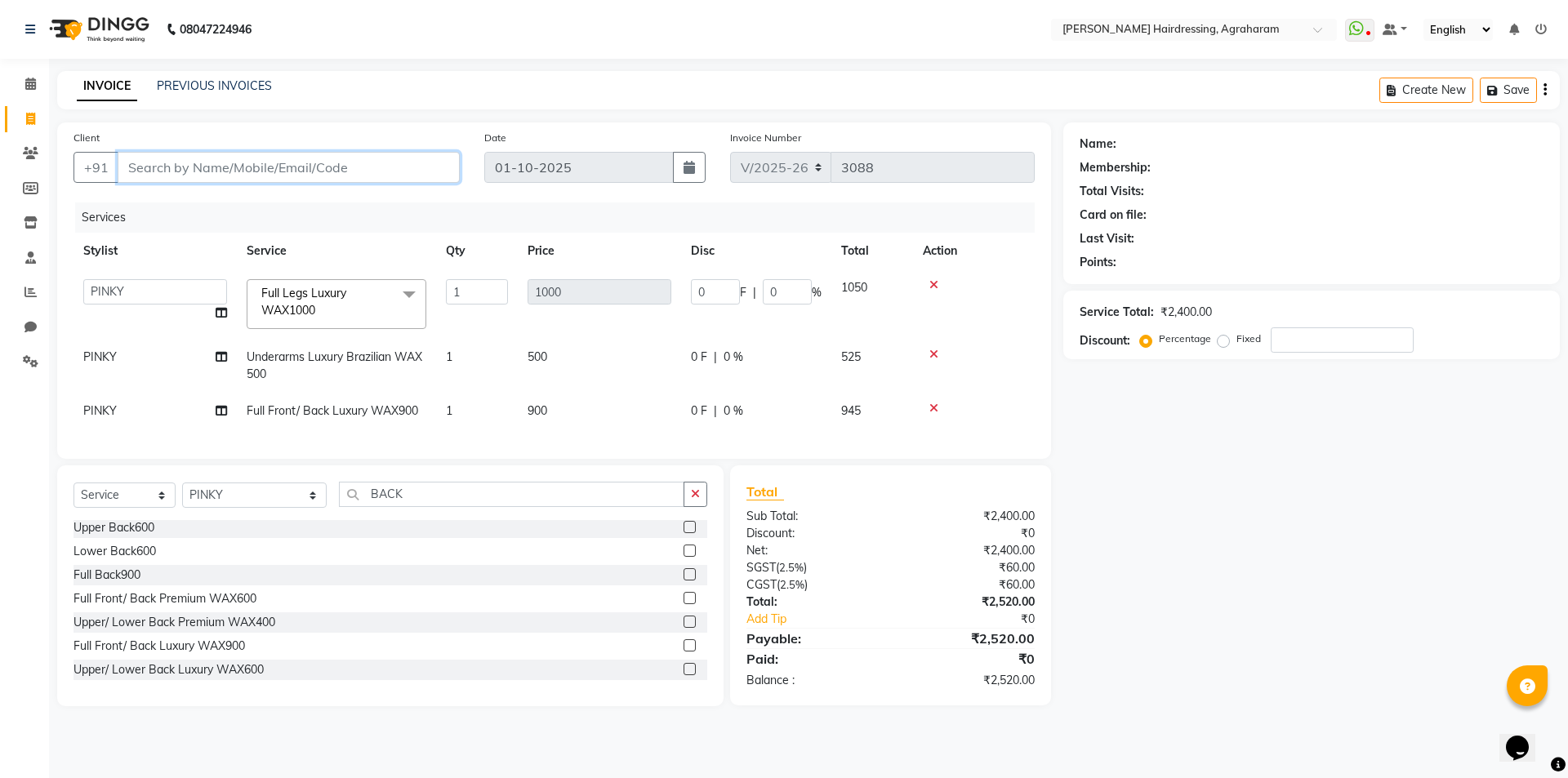
click at [158, 173] on input "Client" at bounding box center [289, 167] width 342 height 31
type input "9"
type input "0"
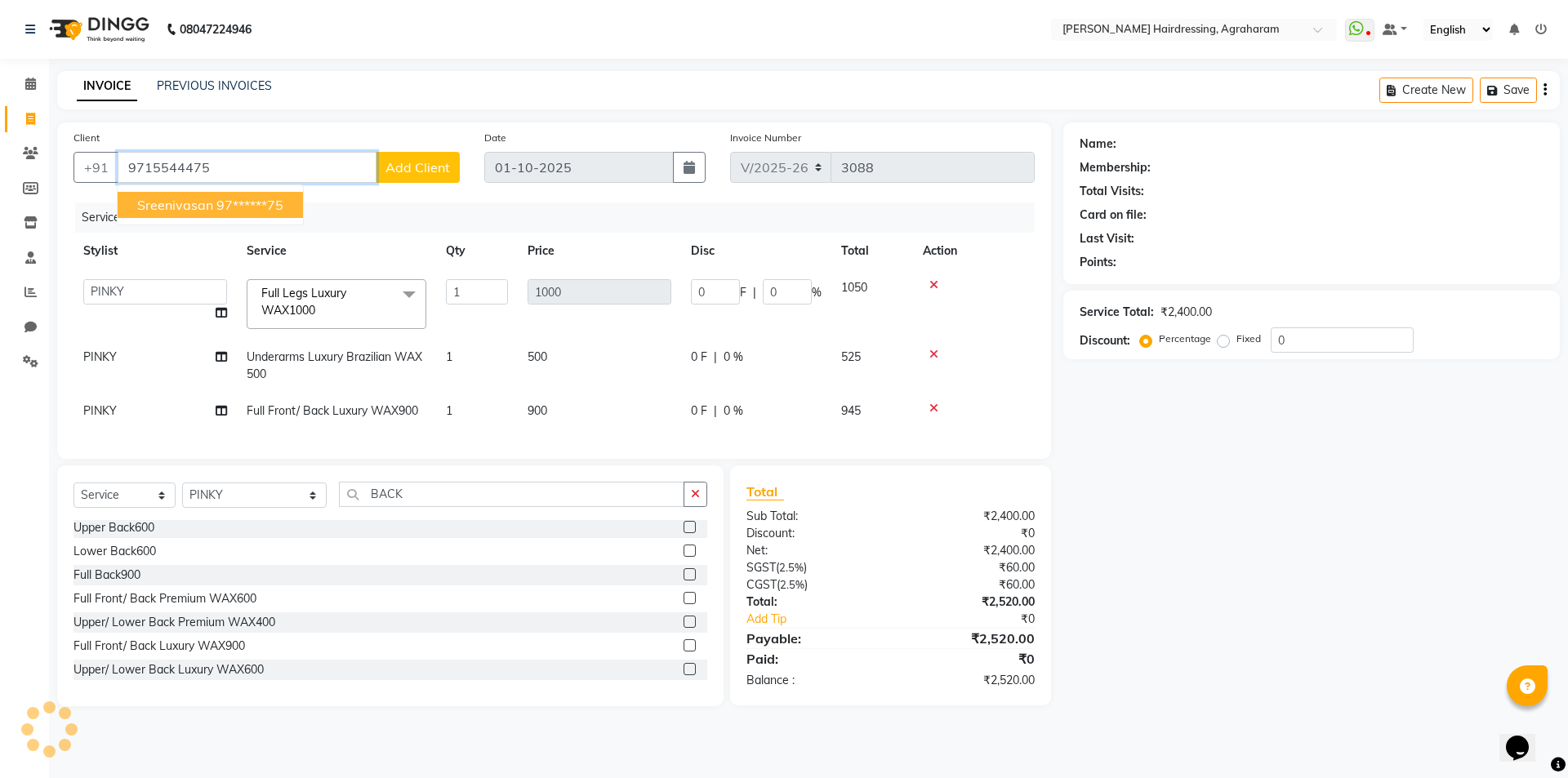
type input "9715544475"
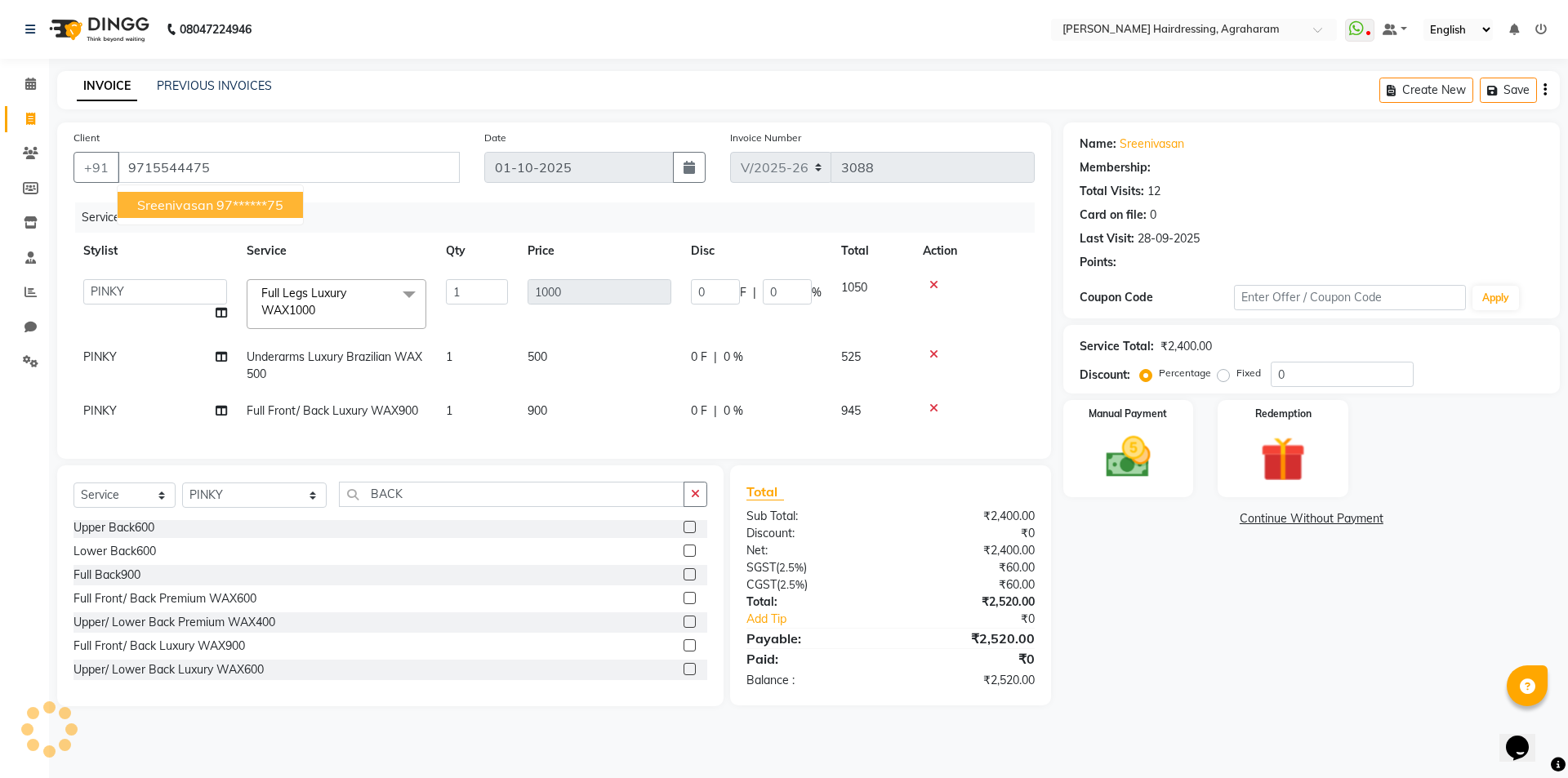
select select "1: Object"
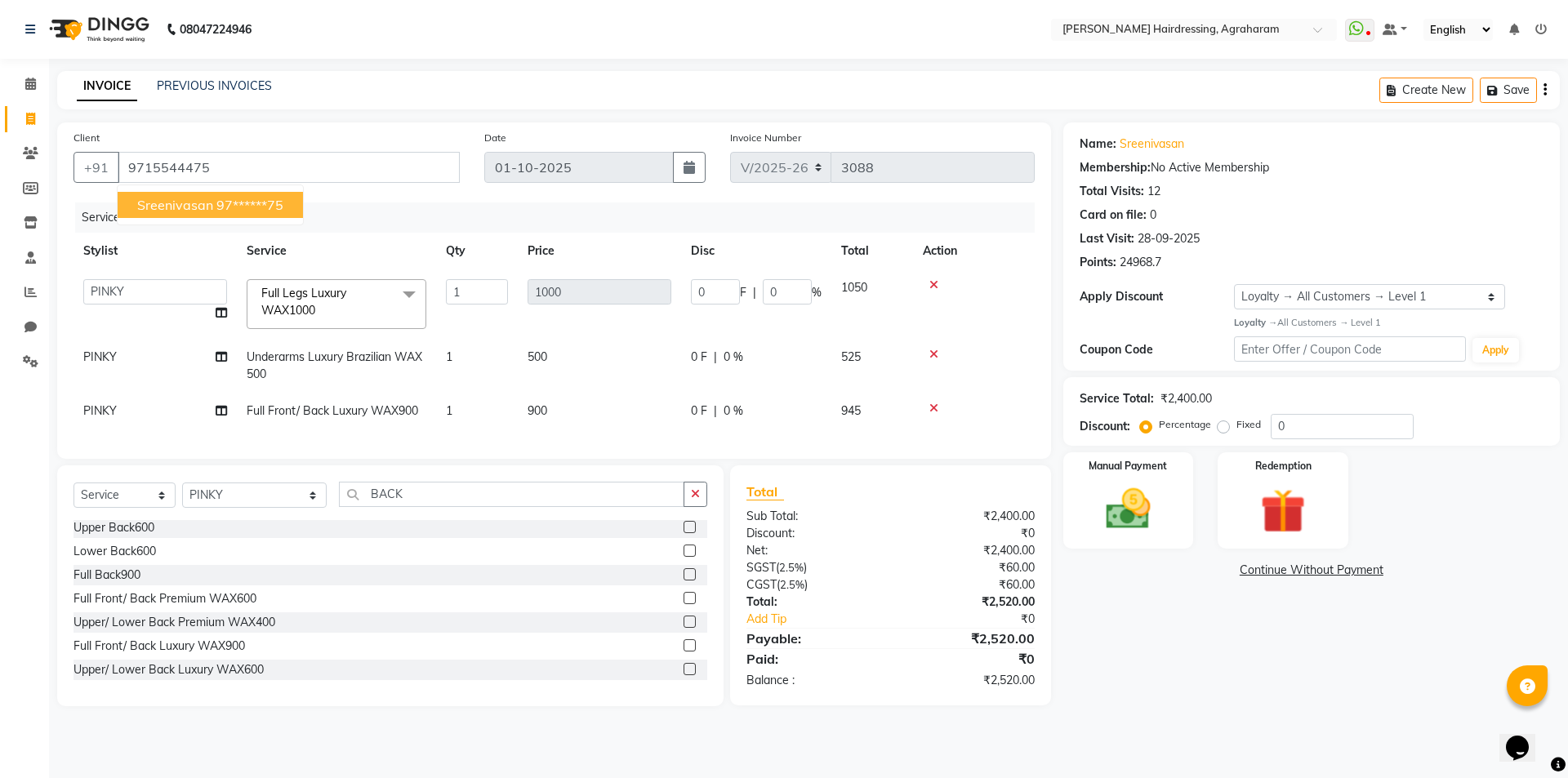
drag, startPoint x: 182, startPoint y: 205, endPoint x: 268, endPoint y: 202, distance: 86.1
click at [183, 205] on span "sreenivasan" at bounding box center [175, 205] width 76 height 17
type input "97******75"
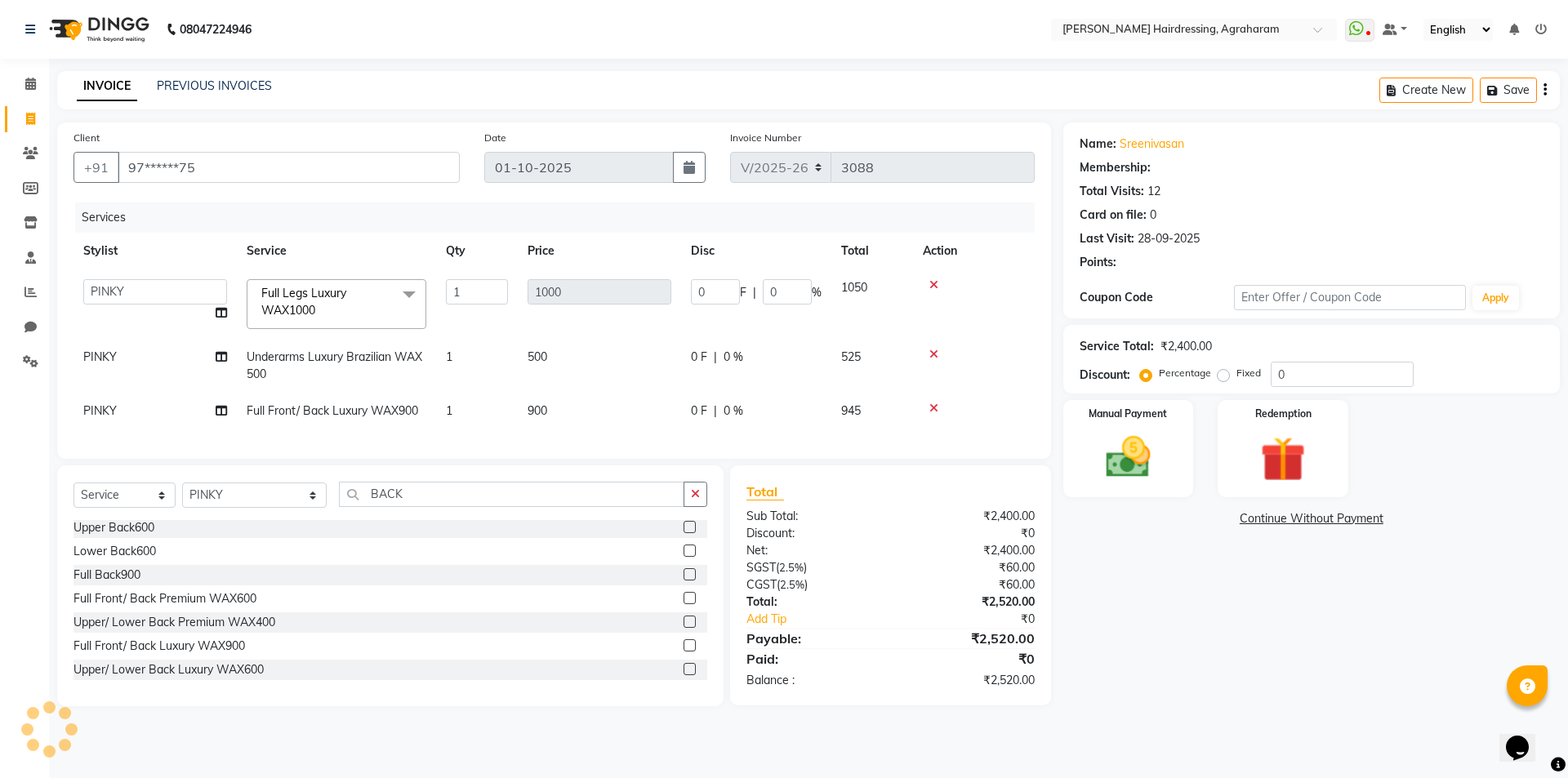
select select "1: Object"
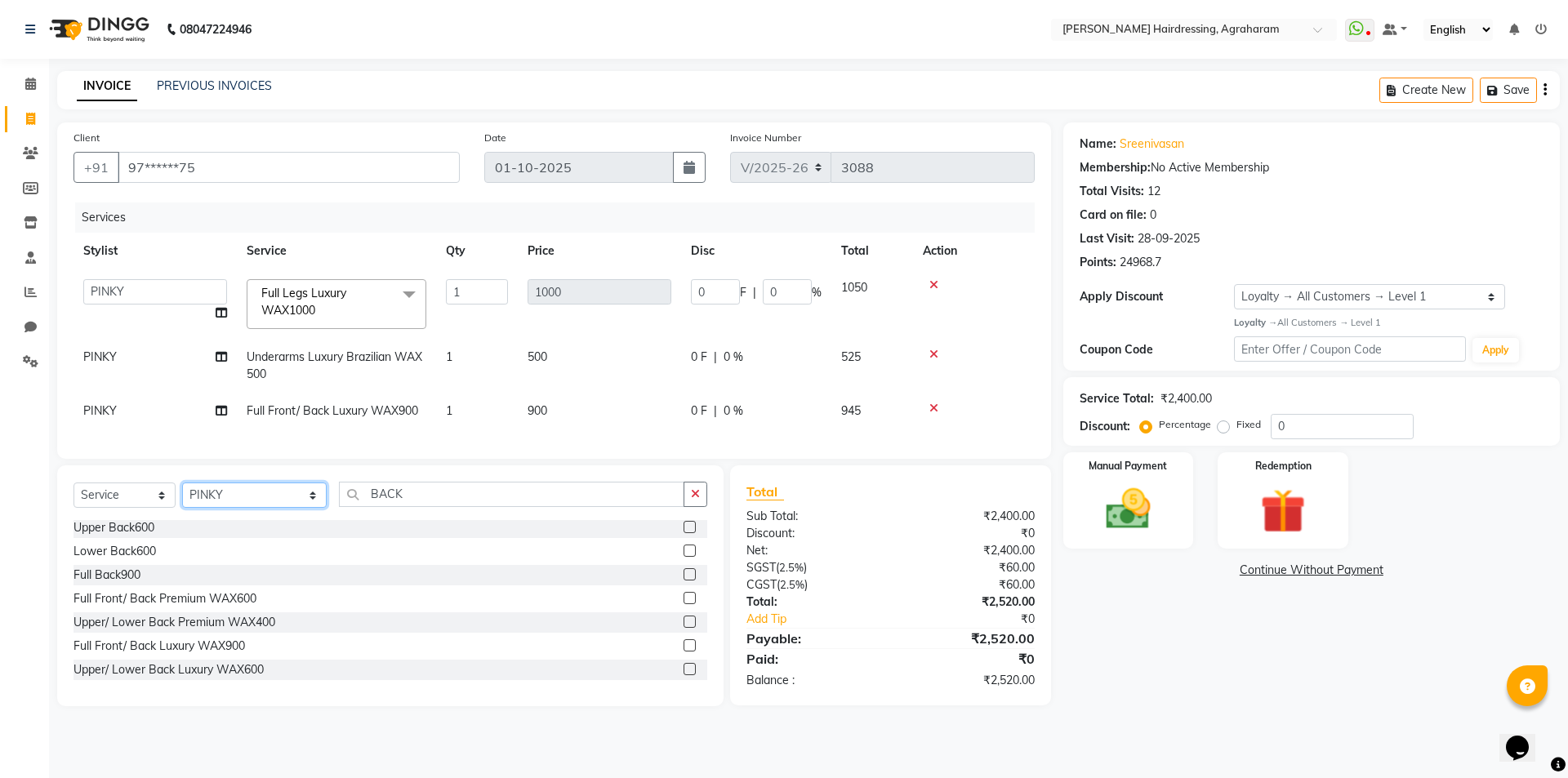
click at [270, 508] on select "Select Stylist [PERSON_NAME] AKASH [PERSON_NAME] [PERSON_NAME] MANAGER [PERSON_…" at bounding box center [254, 495] width 145 height 25
select select "72526"
click at [182, 495] on select "Select Stylist [PERSON_NAME] AKASH [PERSON_NAME] [PERSON_NAME] MANAGER [PERSON_…" at bounding box center [254, 495] width 145 height 25
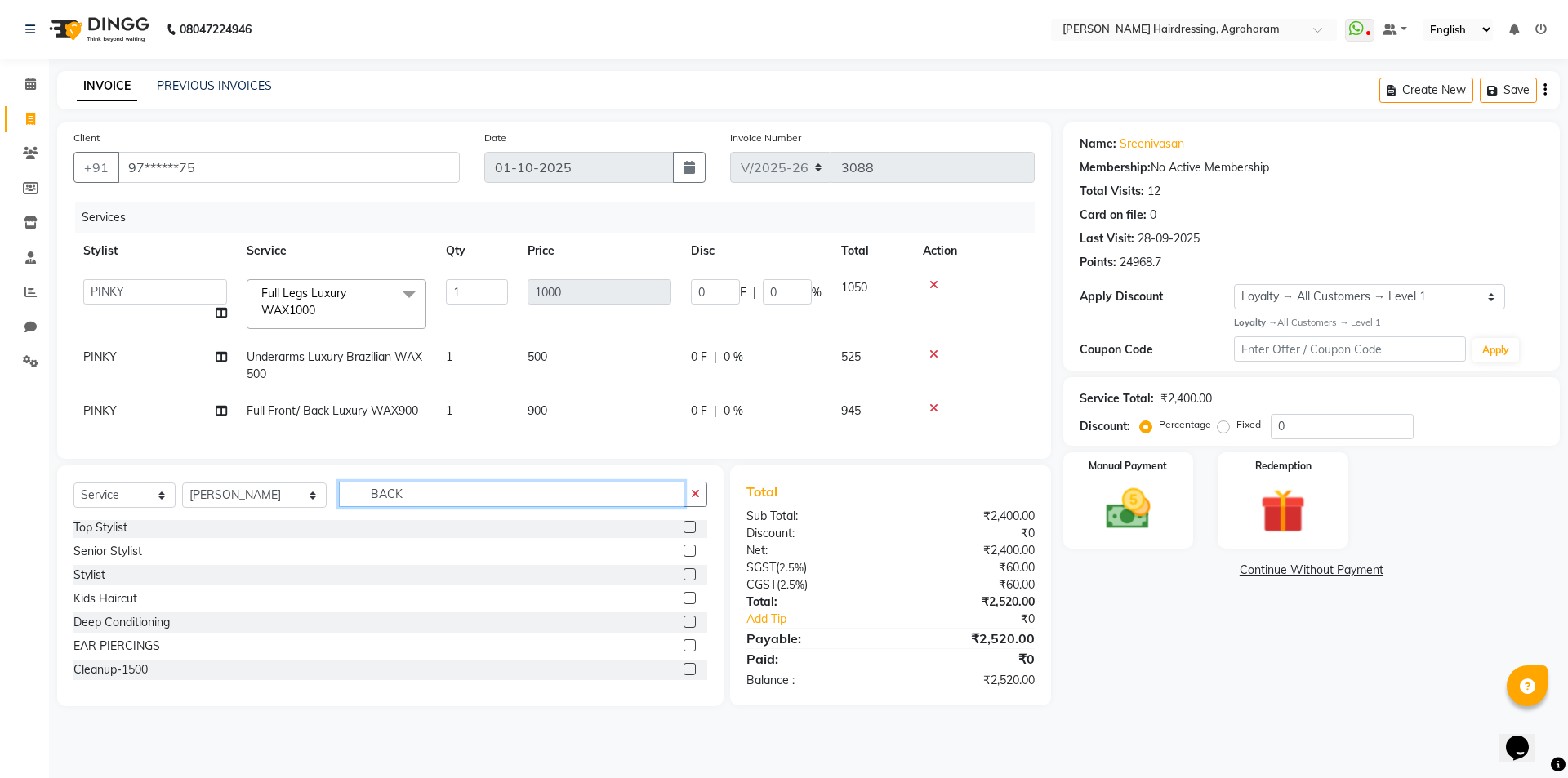
click at [412, 508] on input "BACK" at bounding box center [511, 494] width 345 height 25
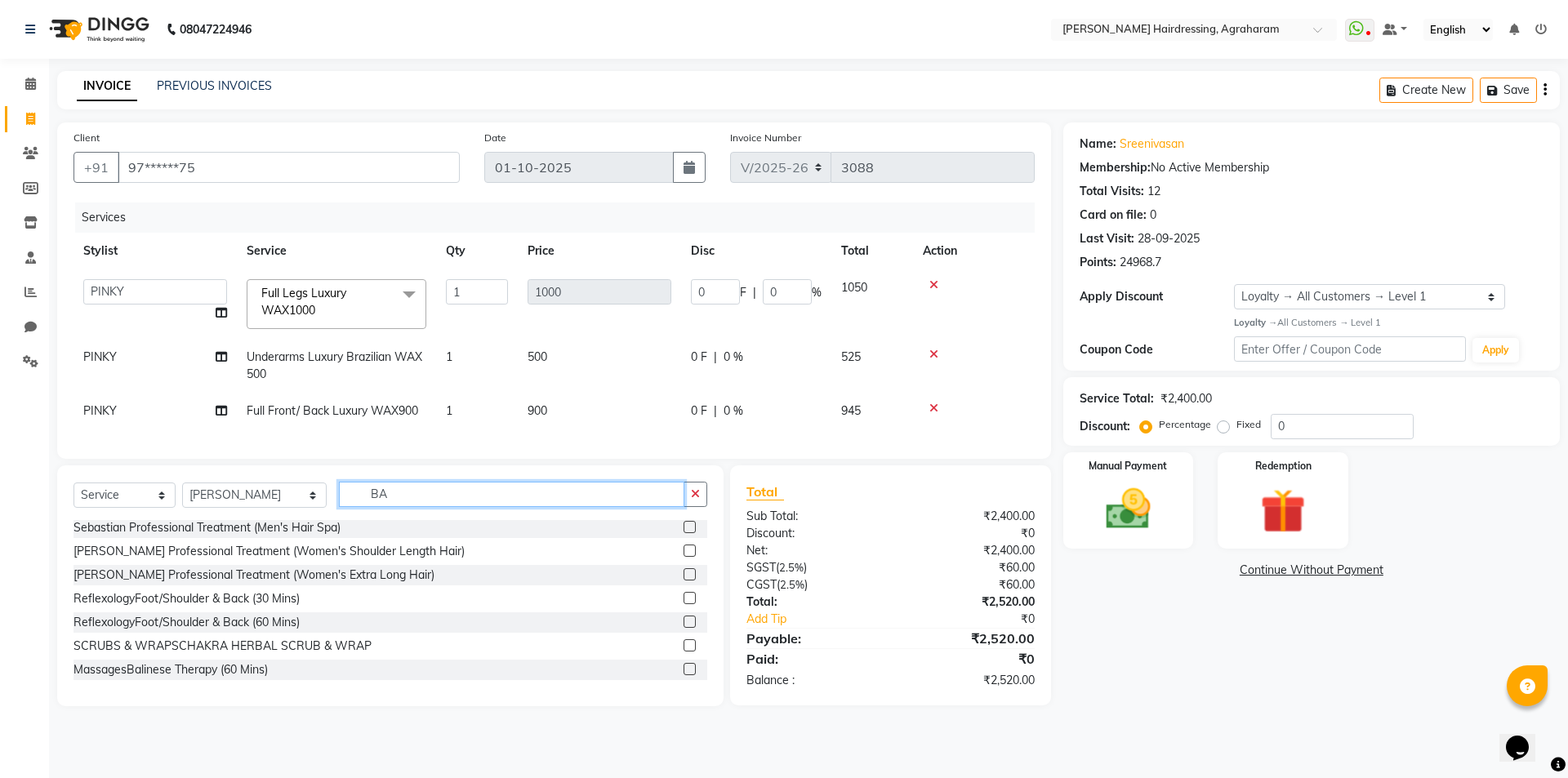
type input "B"
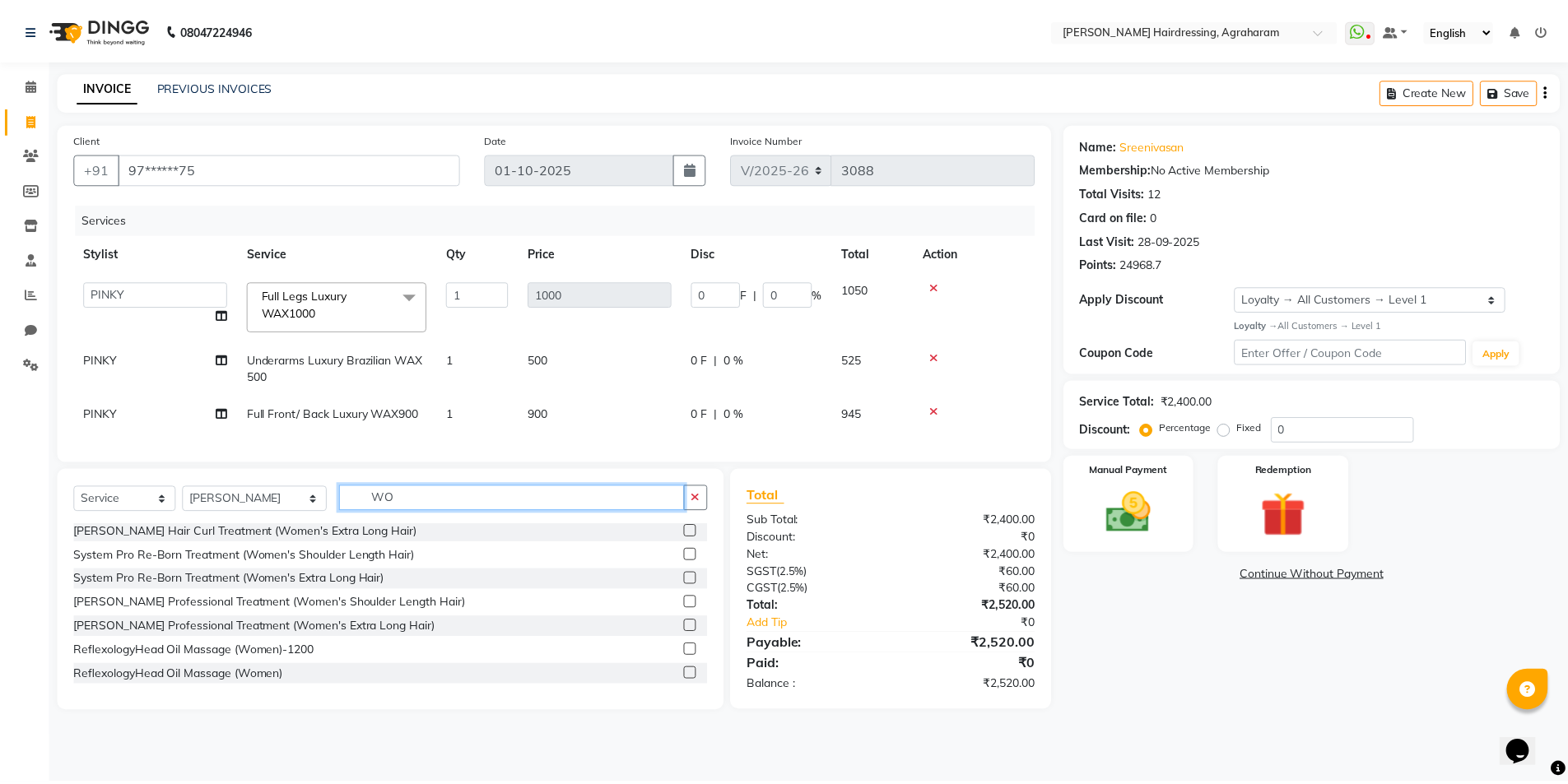
scroll to position [98, 0]
type input "WOMEN"
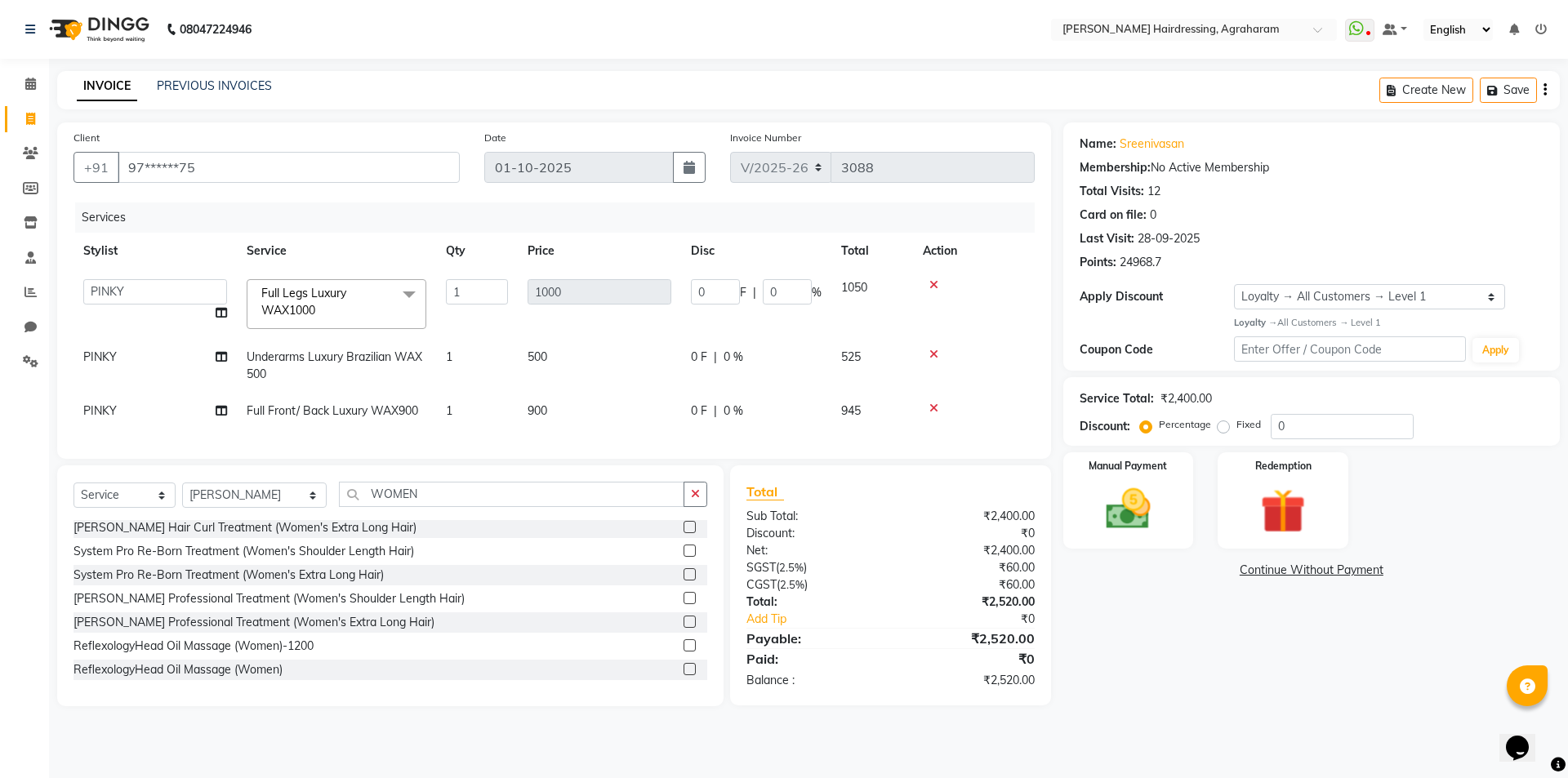
click at [684, 628] on label at bounding box center [690, 622] width 12 height 12
click at [684, 628] on input "checkbox" at bounding box center [689, 623] width 11 height 11
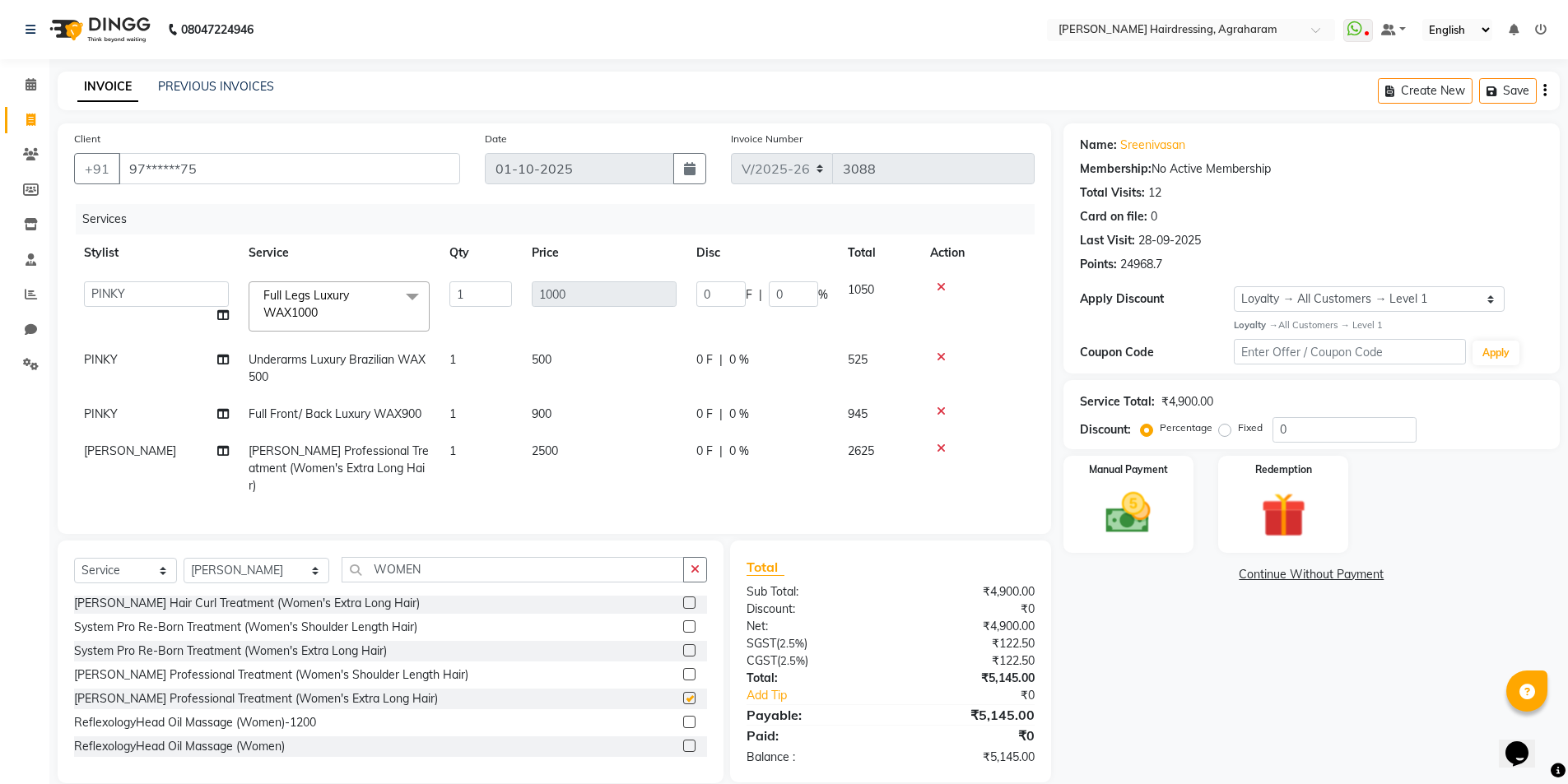
checkbox input "false"
click at [942, 450] on icon at bounding box center [941, 448] width 9 height 12
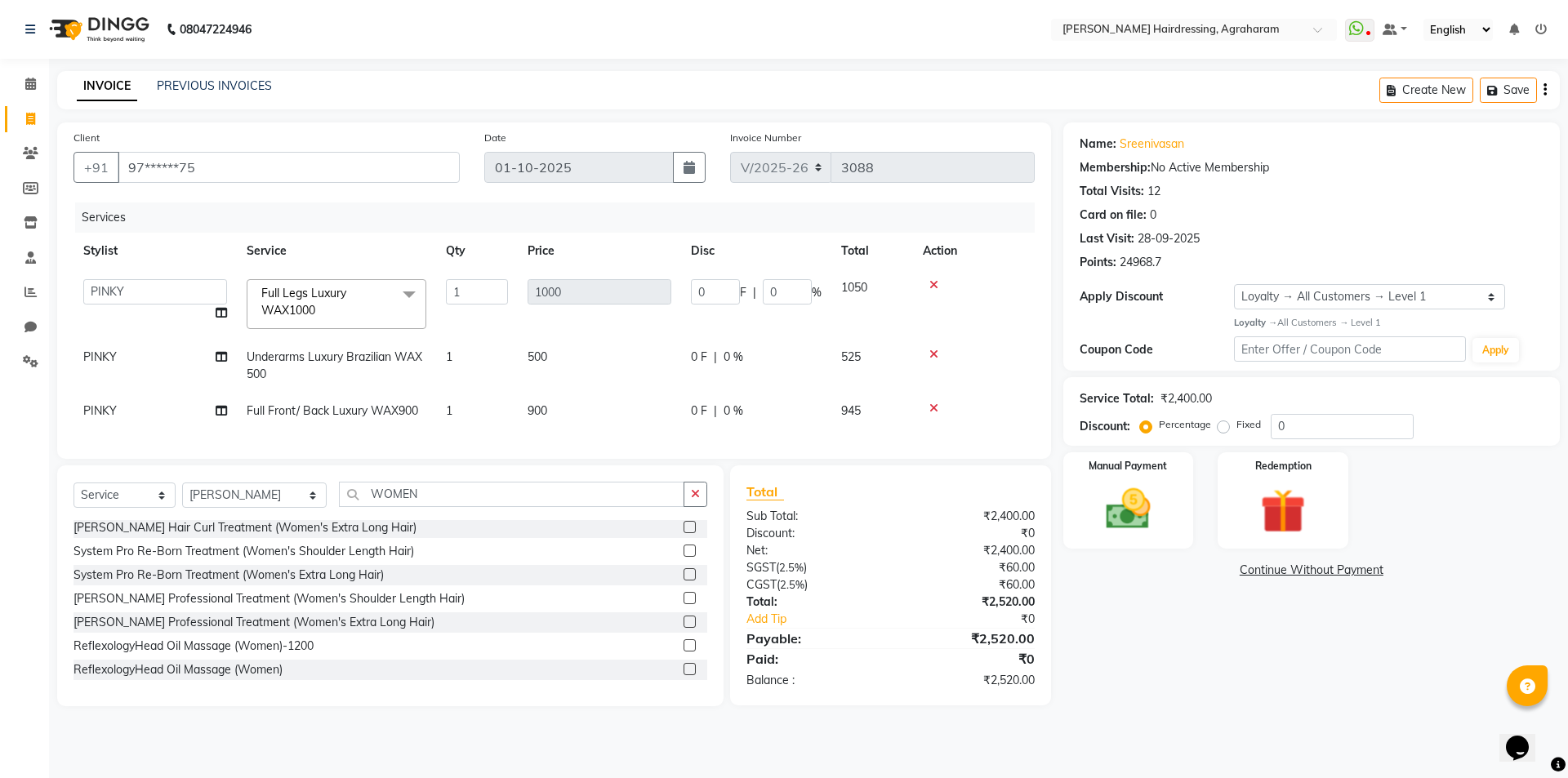
click at [684, 580] on label at bounding box center [690, 574] width 12 height 12
click at [684, 580] on input "checkbox" at bounding box center [689, 575] width 11 height 11
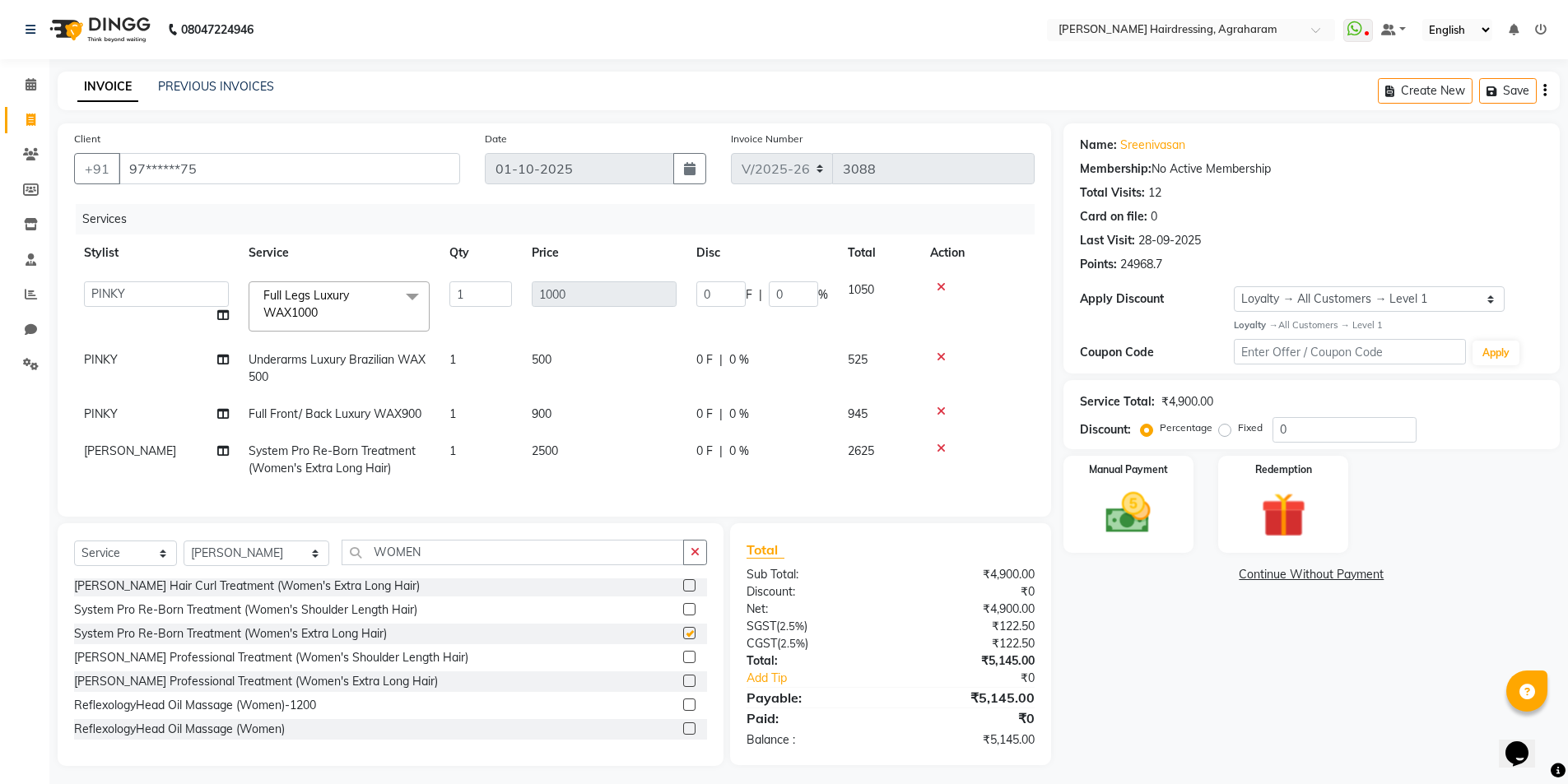
checkbox input "false"
click at [941, 448] on icon at bounding box center [941, 448] width 9 height 12
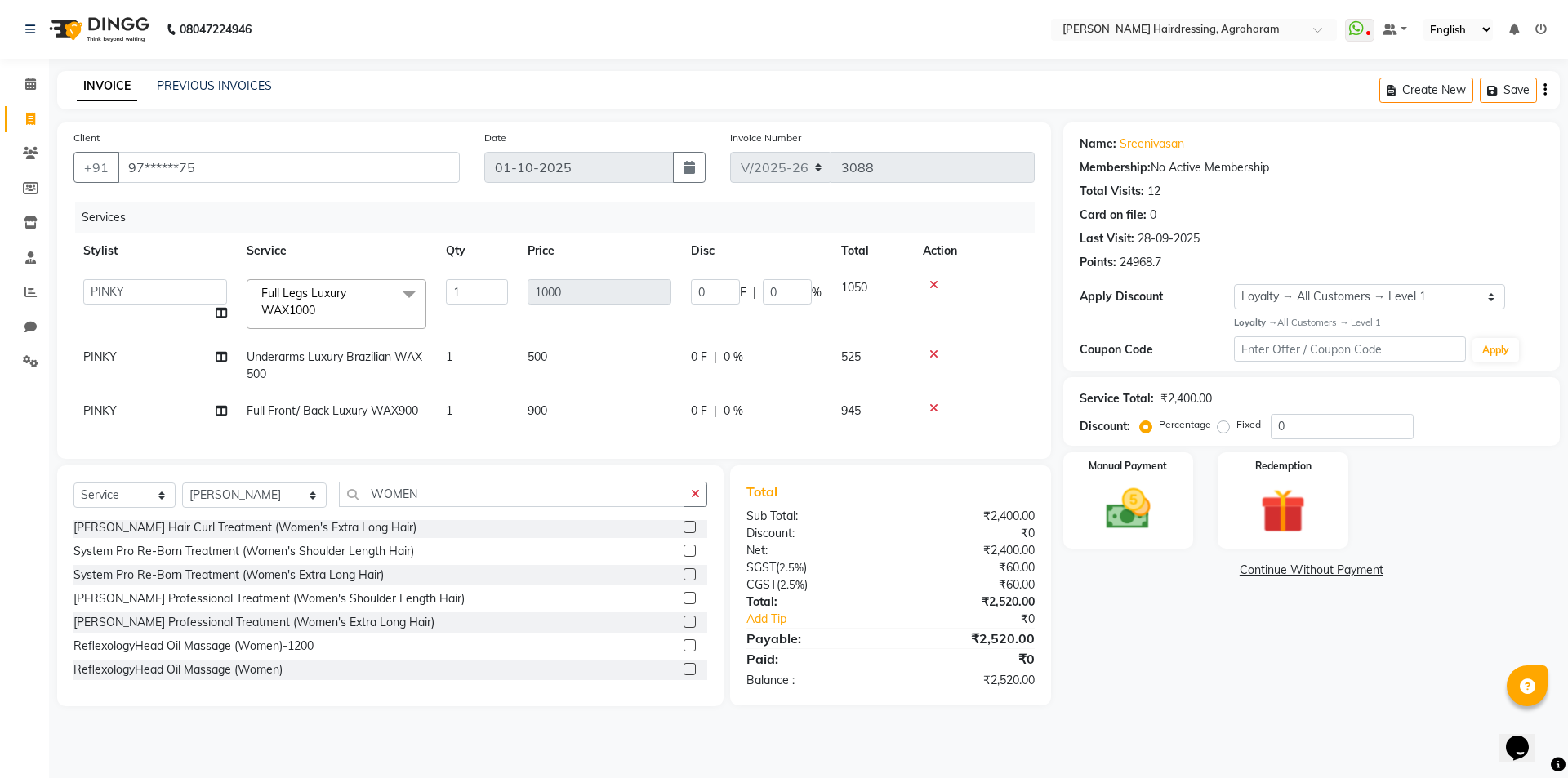
click at [684, 533] on label at bounding box center [690, 527] width 12 height 12
click at [684, 533] on input "checkbox" at bounding box center [689, 528] width 11 height 11
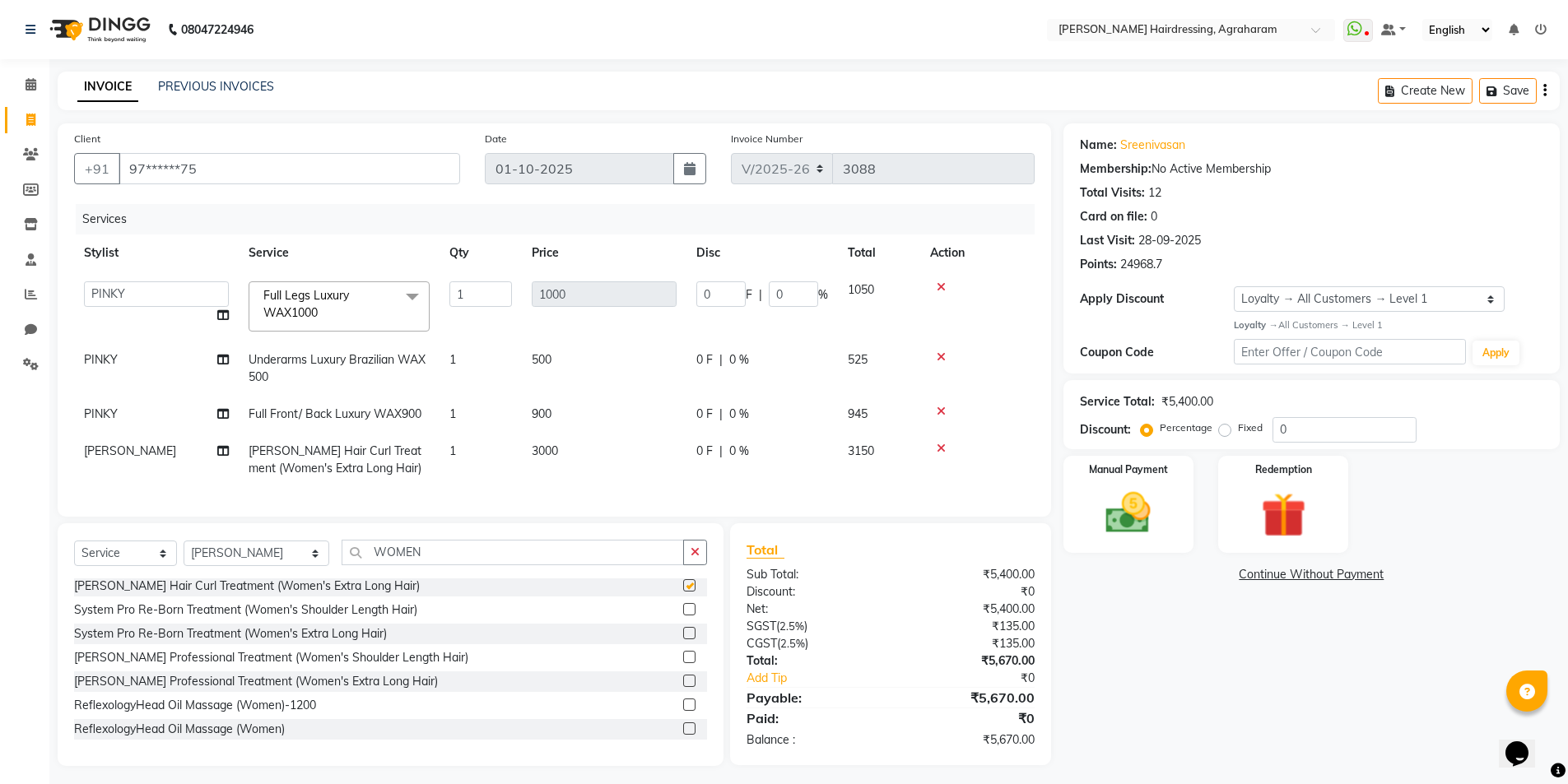
checkbox input "false"
click at [937, 453] on icon at bounding box center [941, 448] width 9 height 12
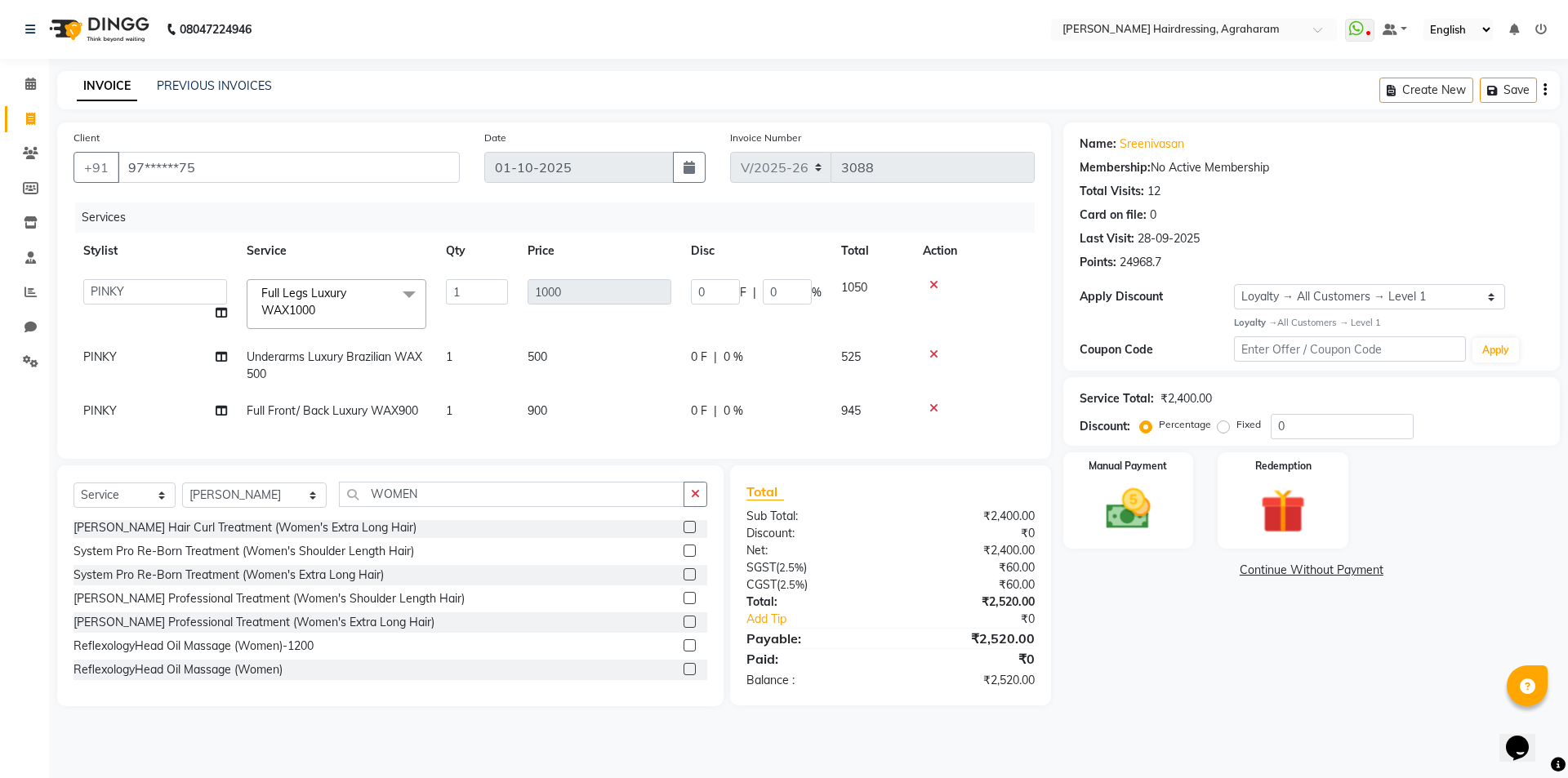
click at [684, 604] on label at bounding box center [690, 598] width 12 height 12
click at [684, 604] on input "checkbox" at bounding box center [689, 599] width 11 height 11
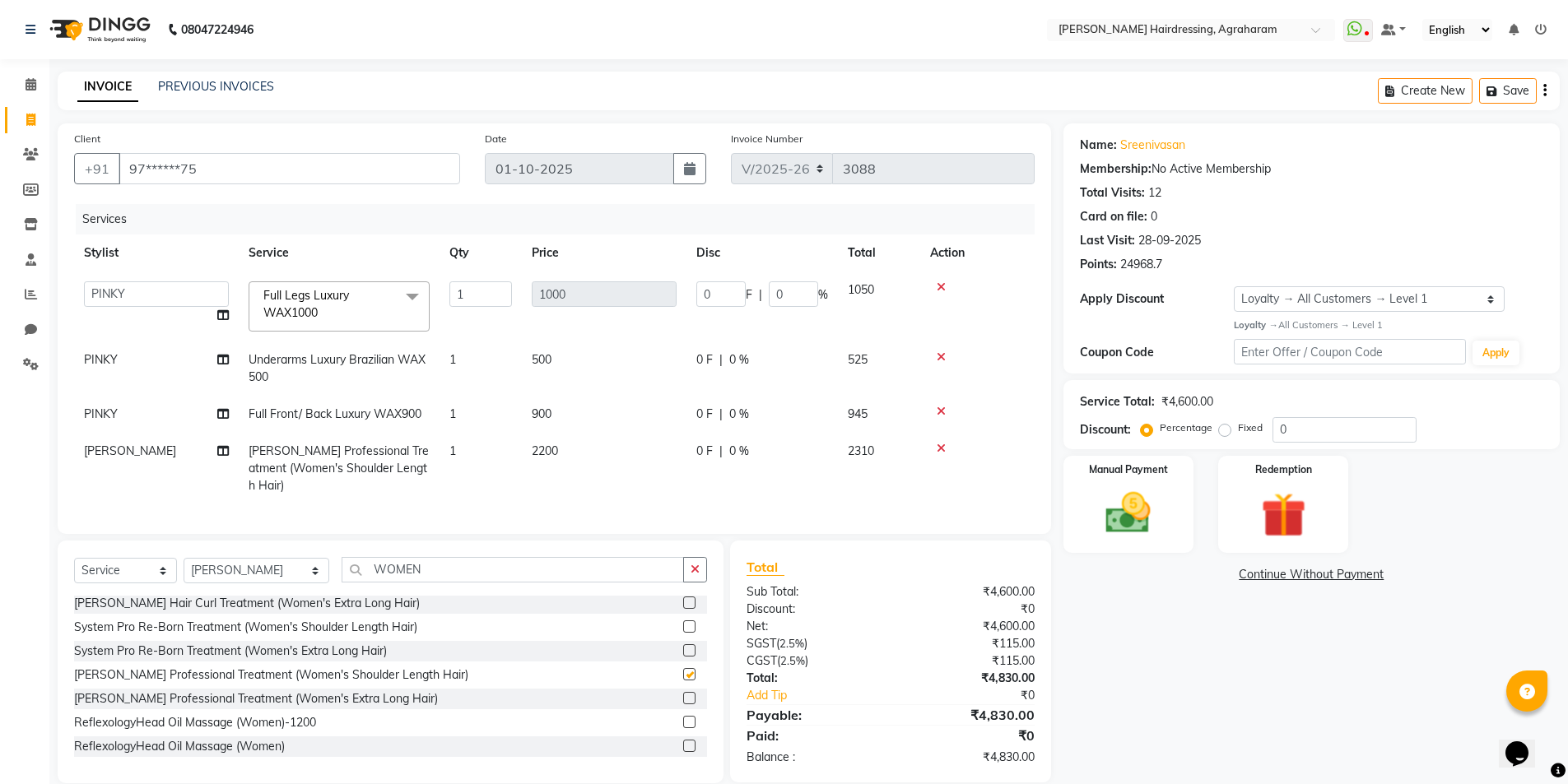
checkbox input "false"
click at [683, 623] on label at bounding box center [689, 626] width 12 height 12
click at [683, 623] on input "checkbox" at bounding box center [688, 627] width 11 height 11
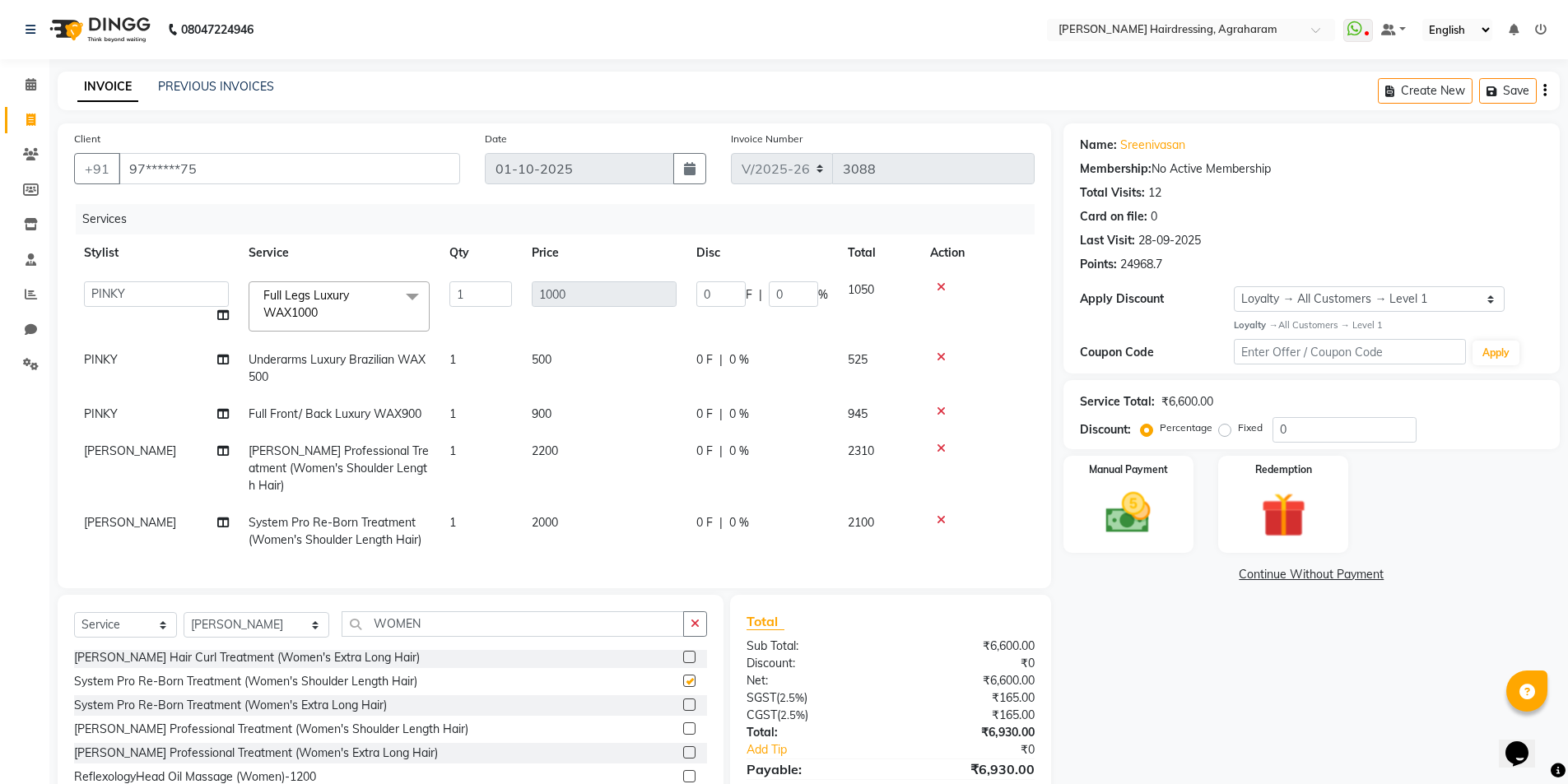
checkbox input "false"
click at [938, 450] on icon at bounding box center [941, 448] width 9 height 12
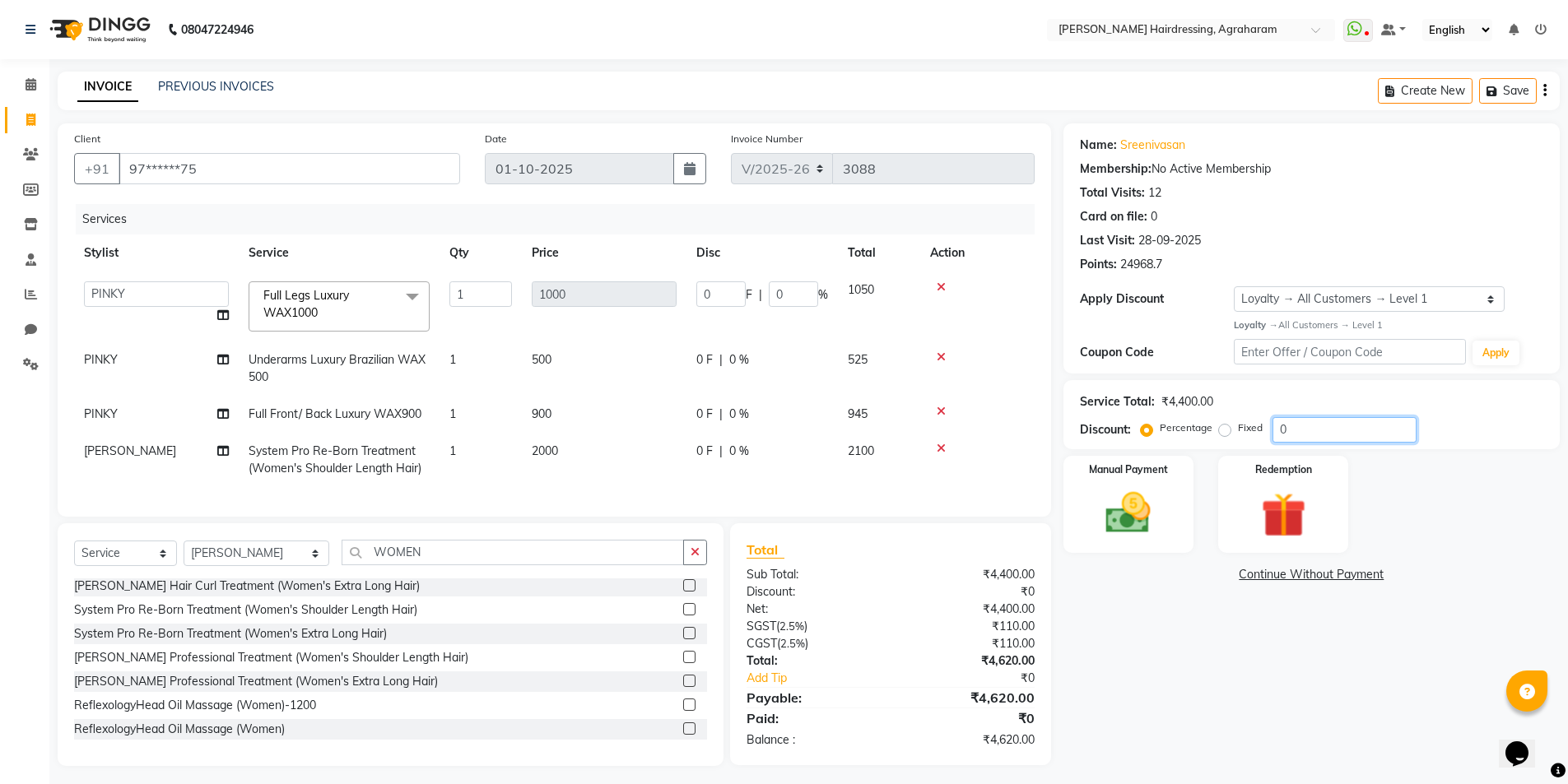
click at [1317, 436] on input "0" at bounding box center [1344, 430] width 144 height 26
type input "2"
type input "20"
type input "2"
type input "20"
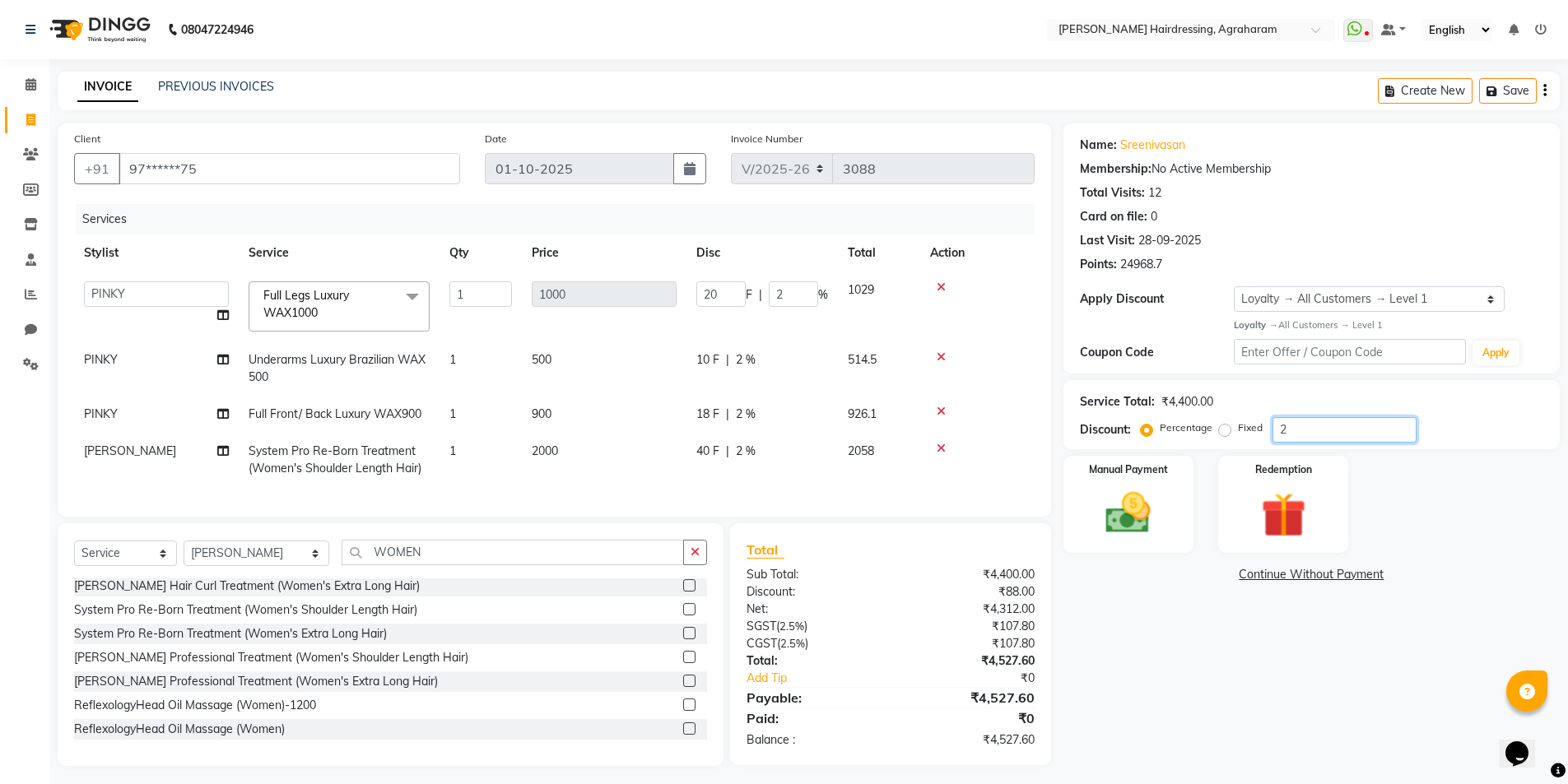
type input "200"
type input "20"
click at [1131, 522] on img at bounding box center [1128, 513] width 76 height 53
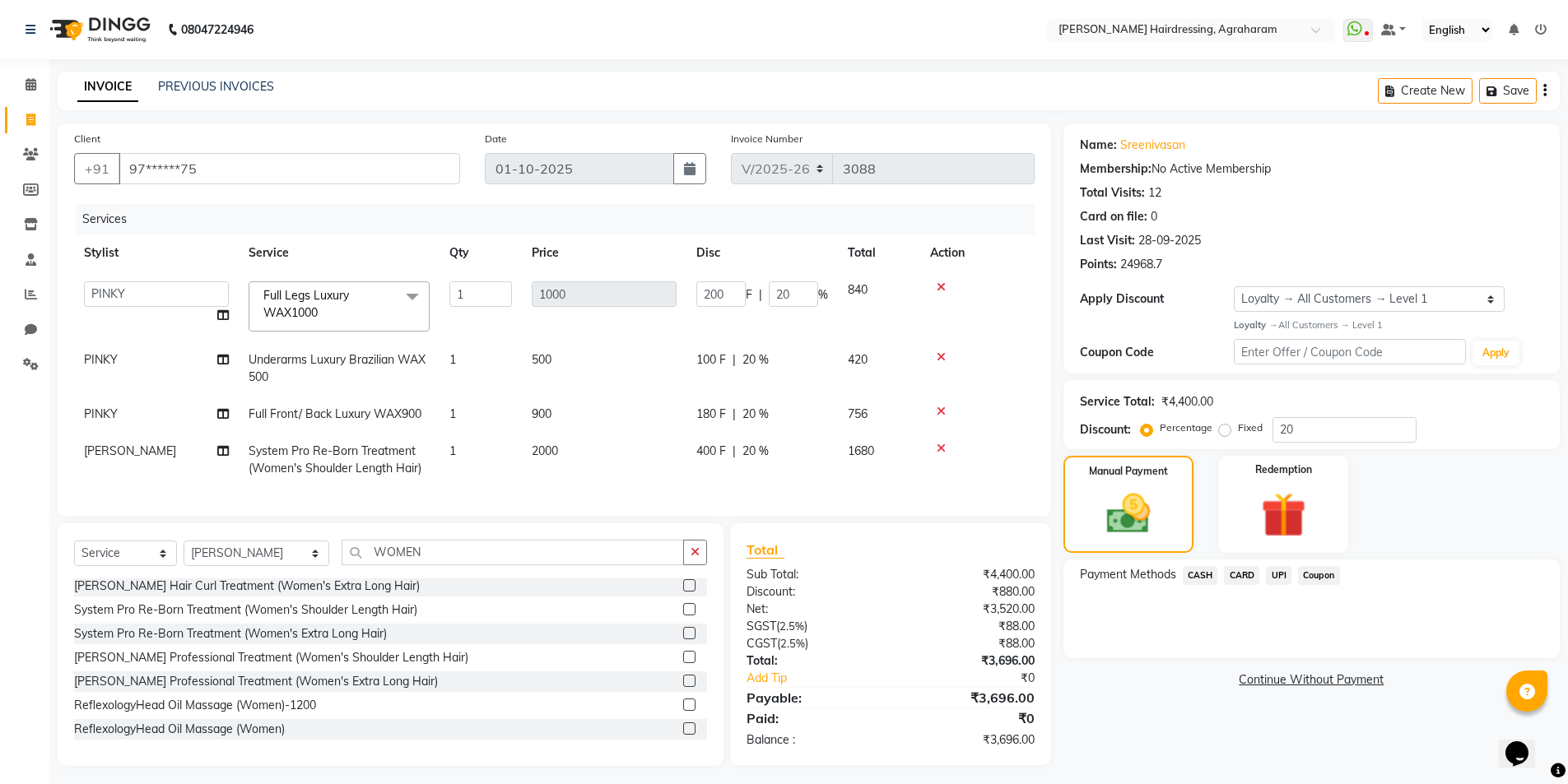
click at [1243, 580] on span "CARD" at bounding box center [1241, 575] width 35 height 19
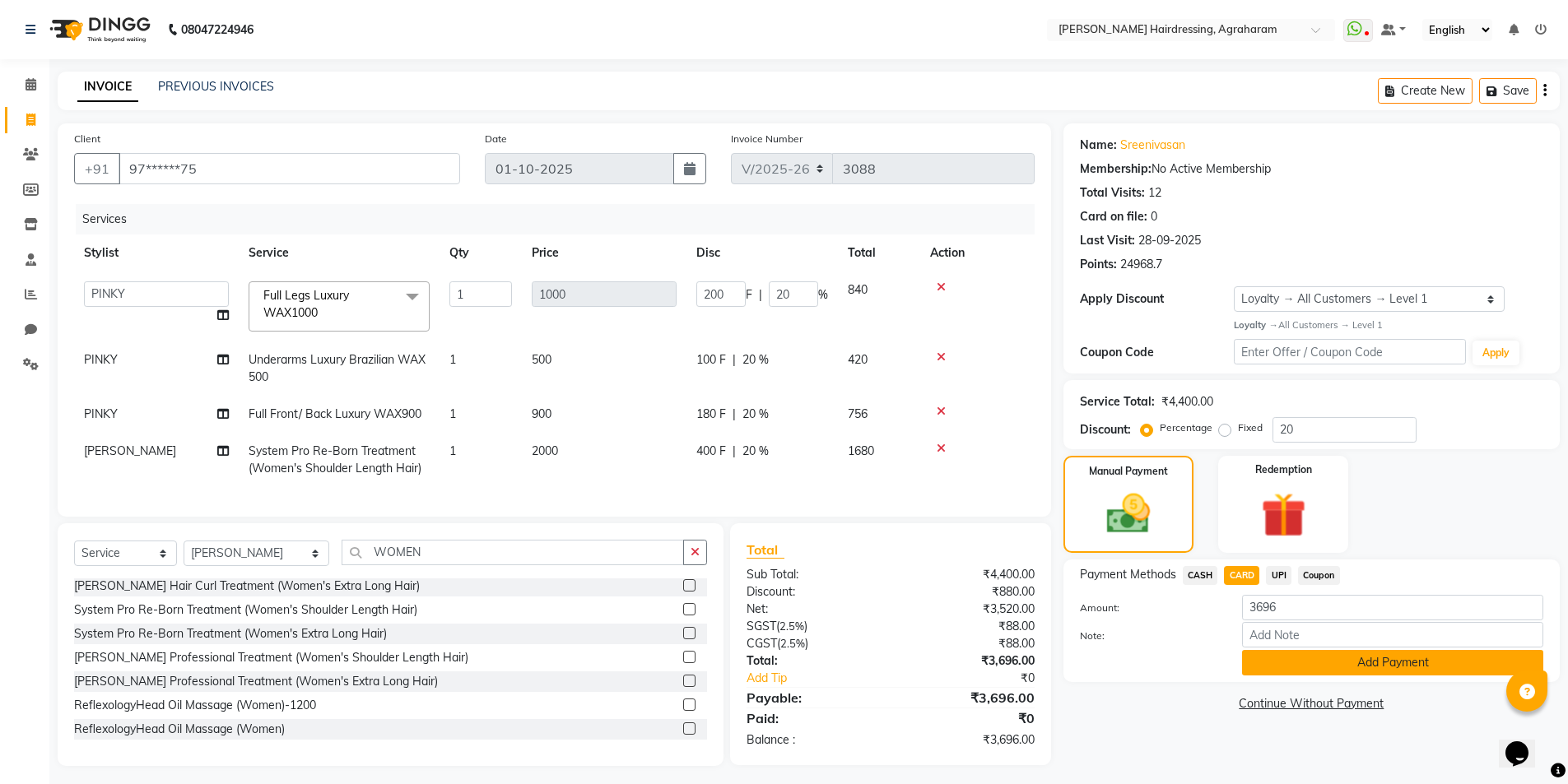
click at [1391, 668] on button "Add Payment" at bounding box center [1393, 663] width 301 height 26
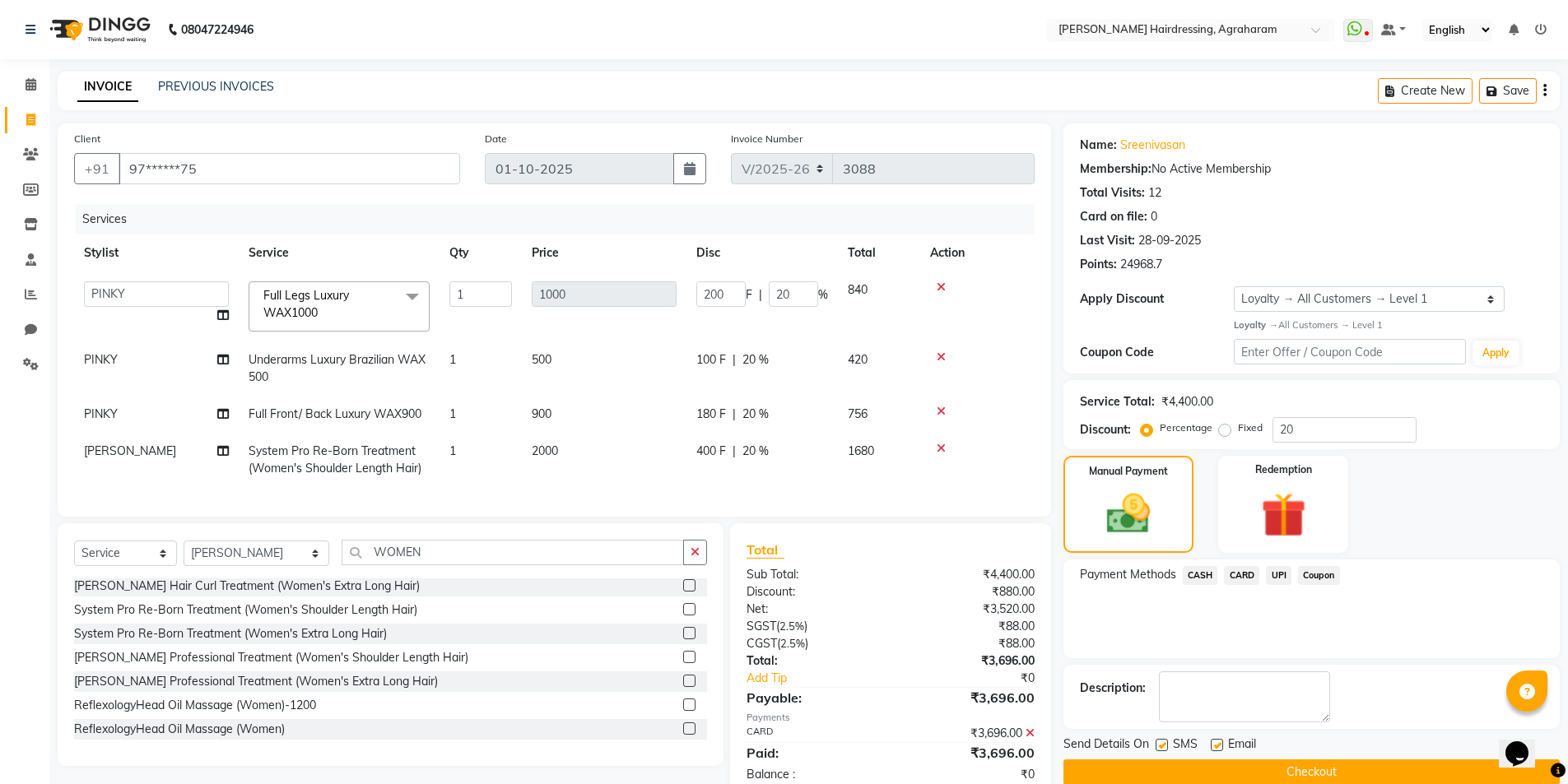
click at [1299, 771] on button "Checkout" at bounding box center [1311, 772] width 496 height 26
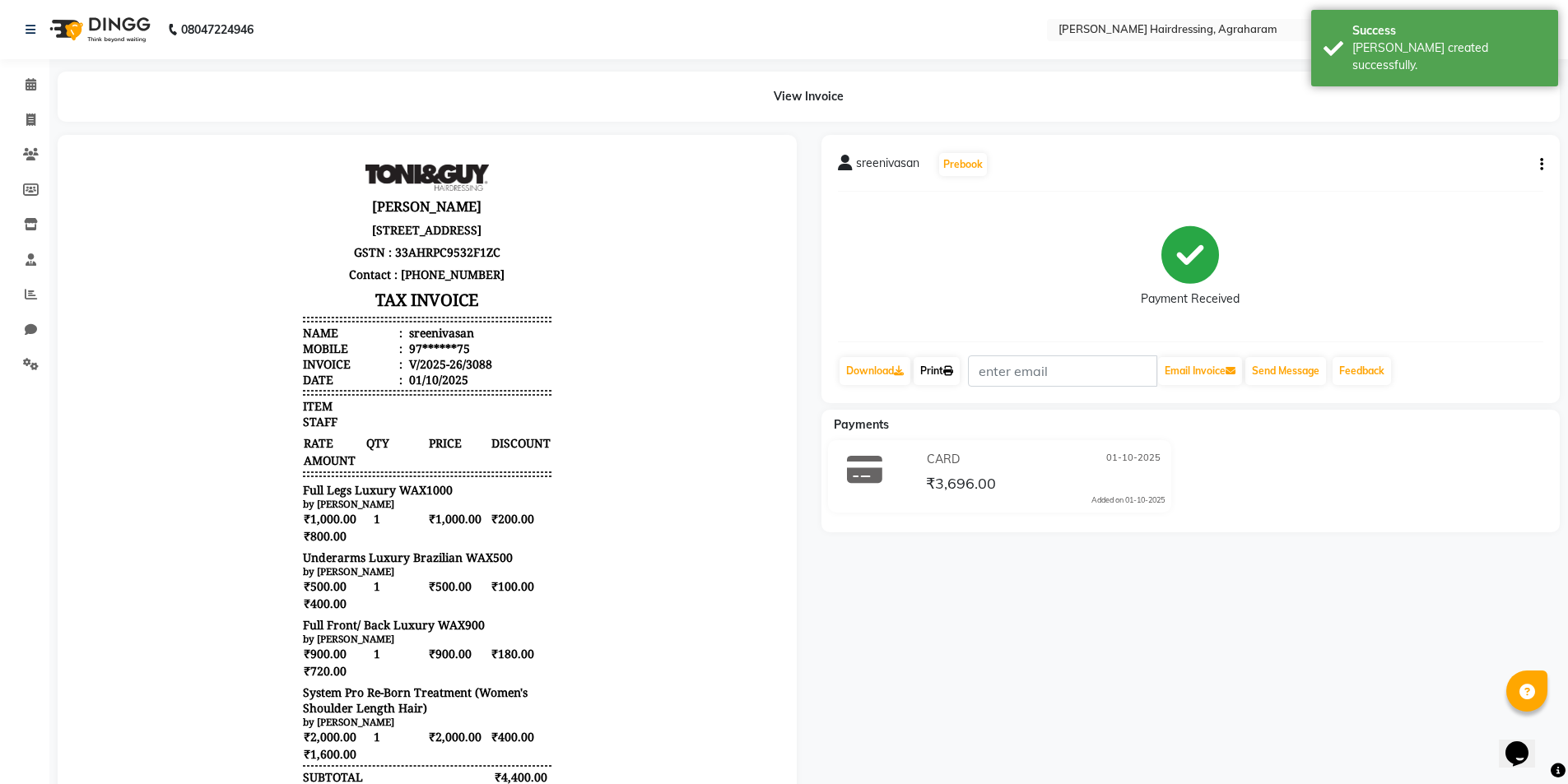
click at [925, 366] on link "Print" at bounding box center [936, 372] width 46 height 28
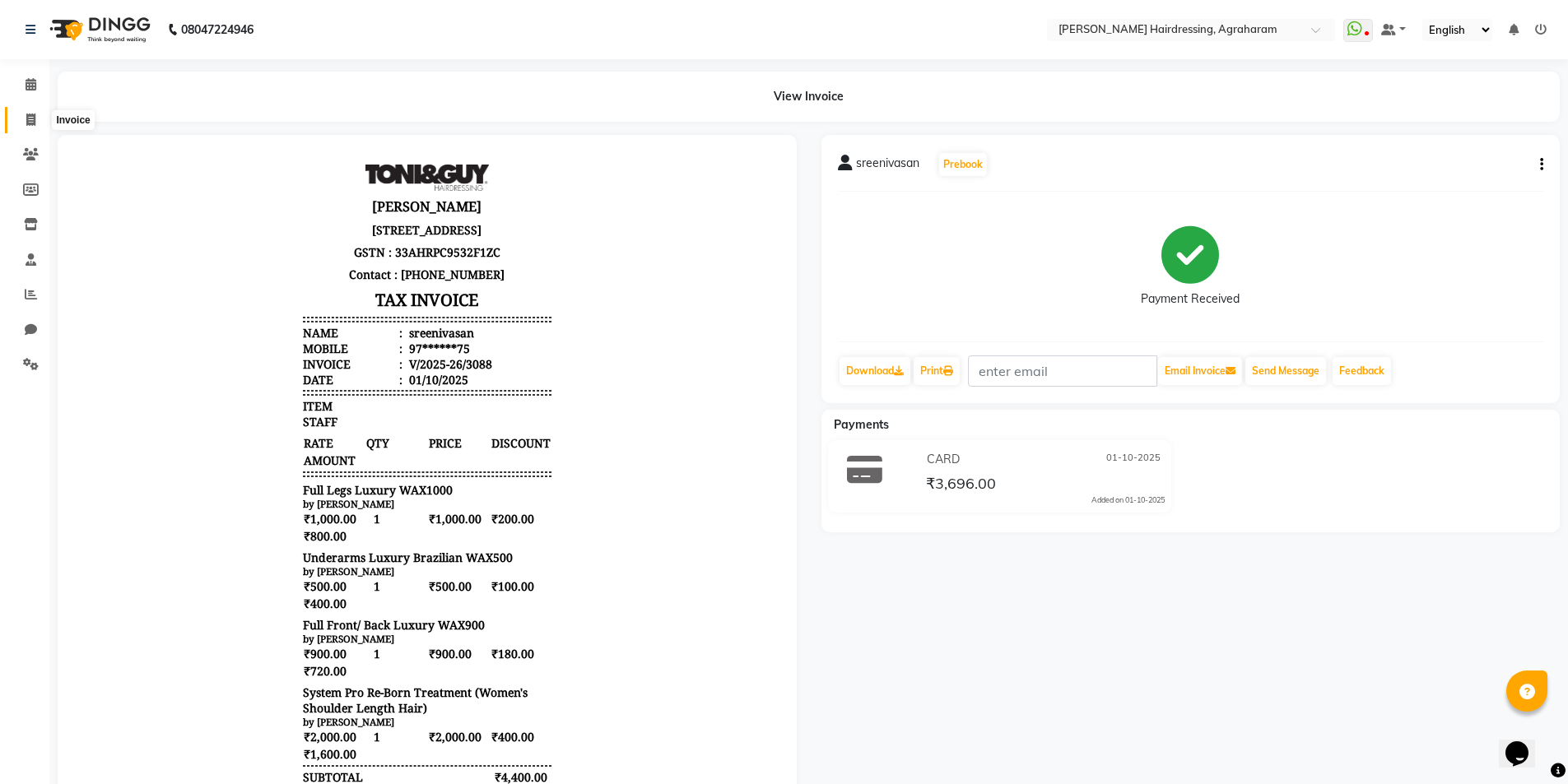
click at [35, 119] on icon at bounding box center [31, 119] width 9 height 12
select select "service"
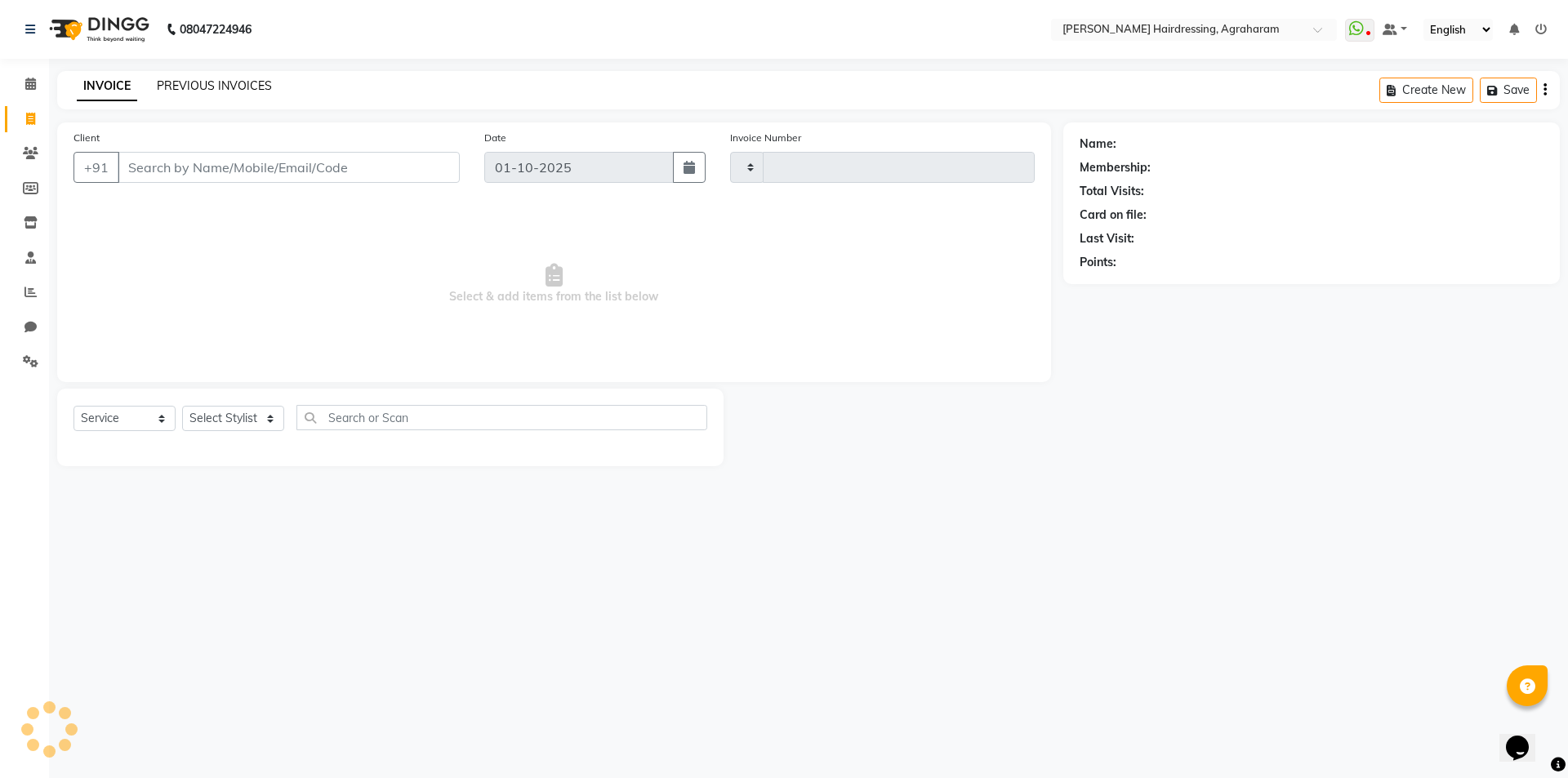
type input "3089"
select select "7962"
click at [183, 83] on link "PREVIOUS INVOICES" at bounding box center [214, 85] width 115 height 15
